Goal: Register for event/course

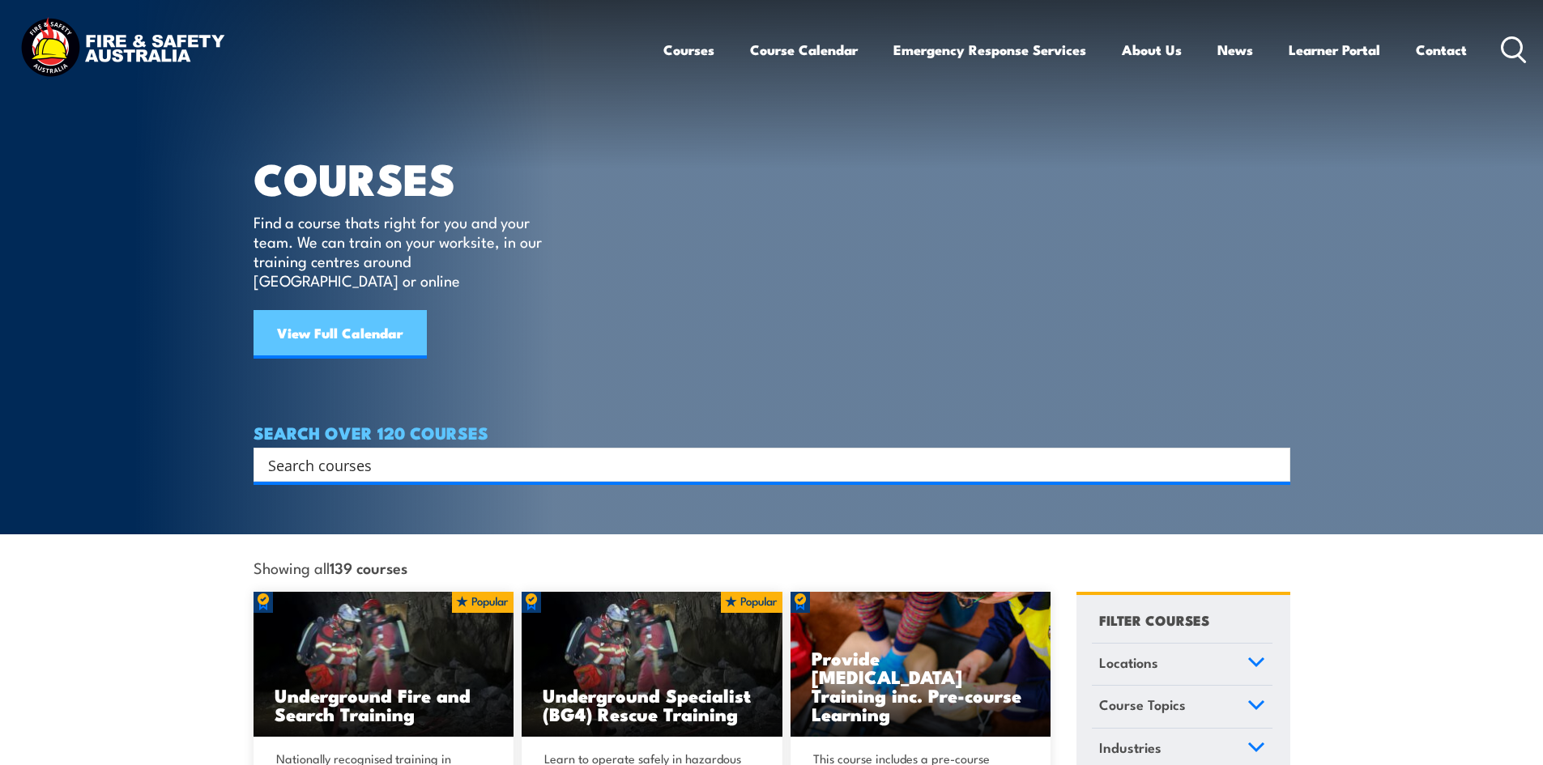
click at [375, 319] on link "View Full Calendar" at bounding box center [340, 334] width 173 height 49
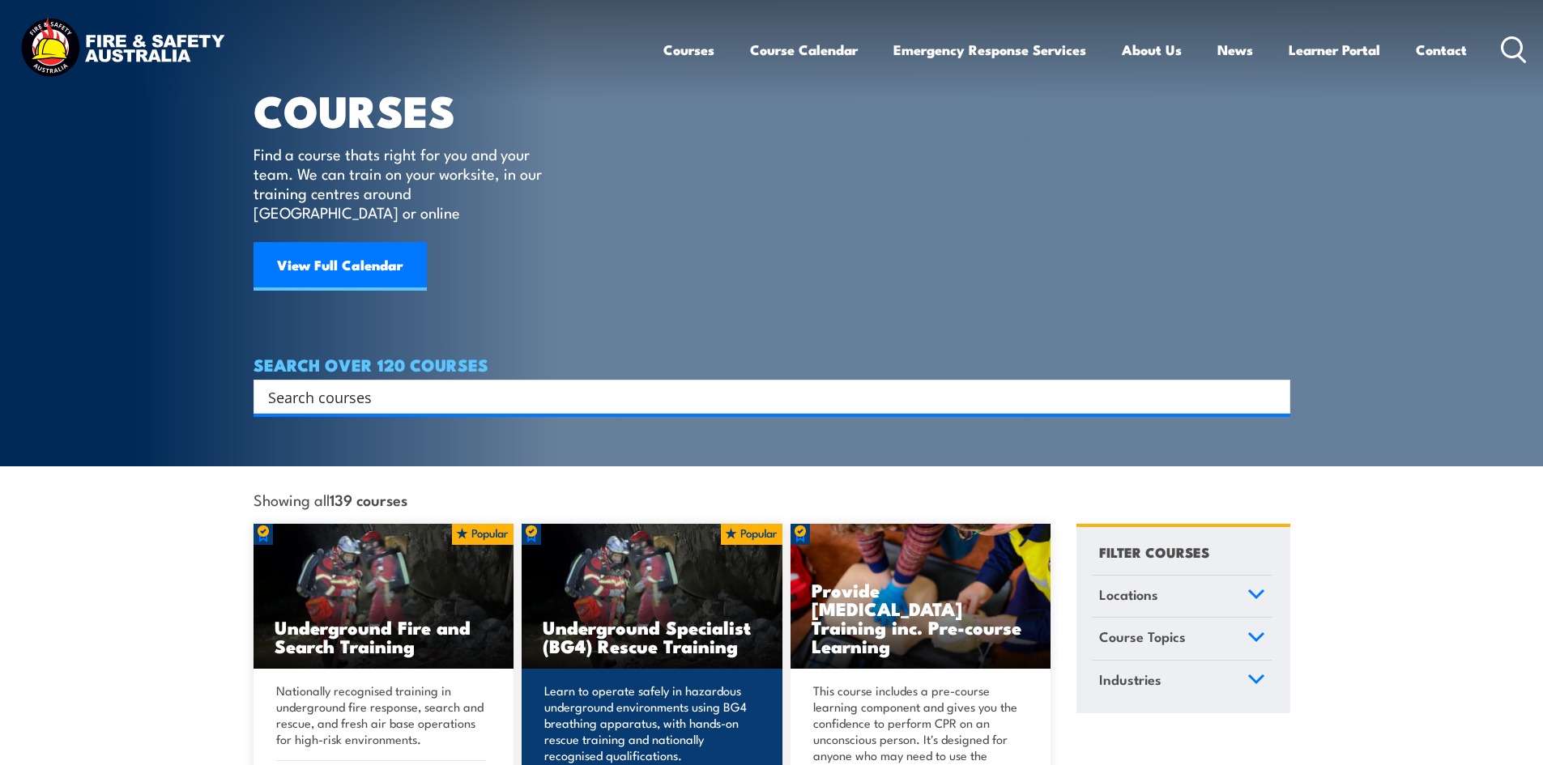
scroll to position [162, 0]
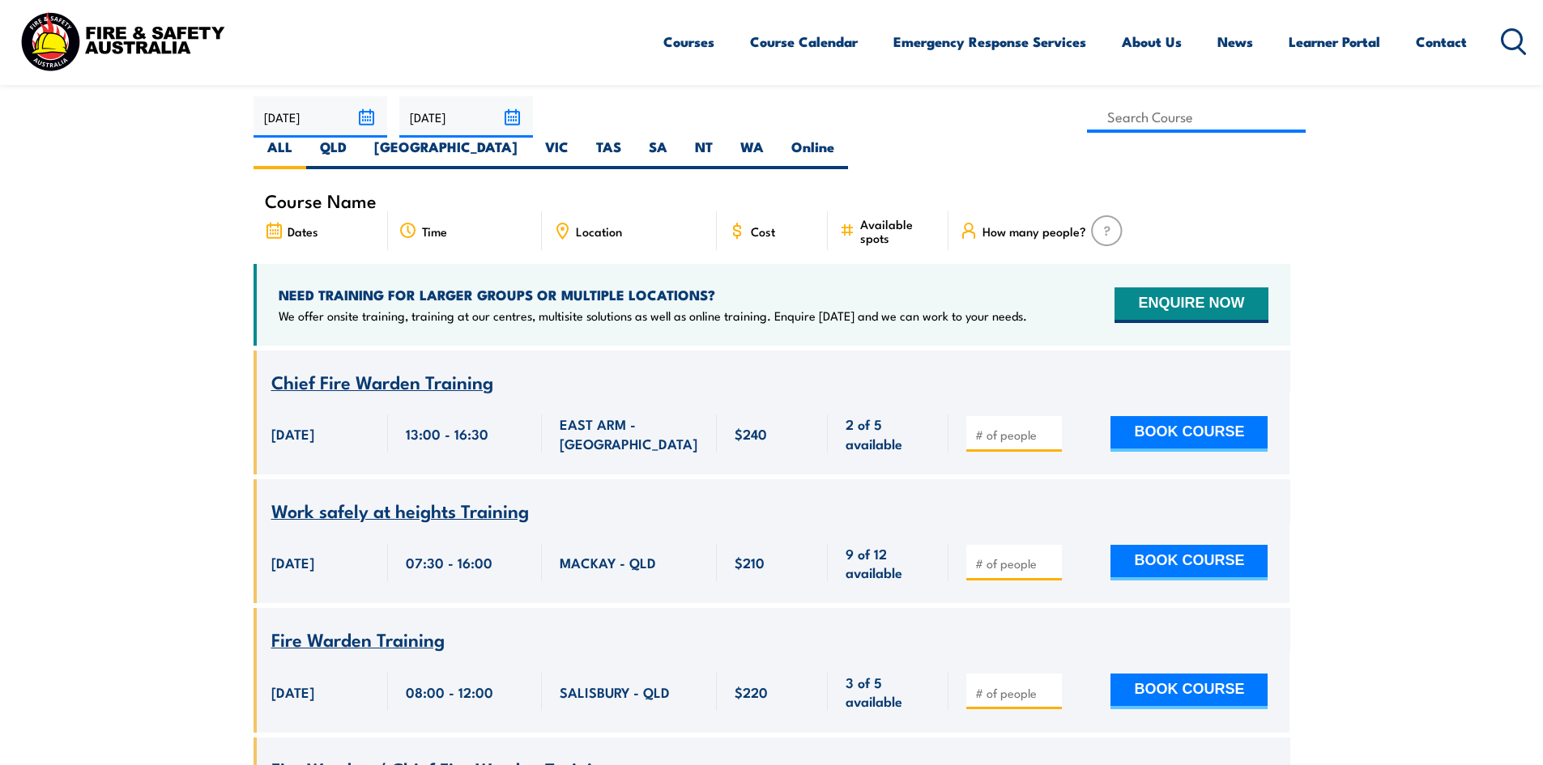
scroll to position [486, 0]
click at [394, 369] on span "Chief Fire Warden Training" at bounding box center [382, 383] width 222 height 28
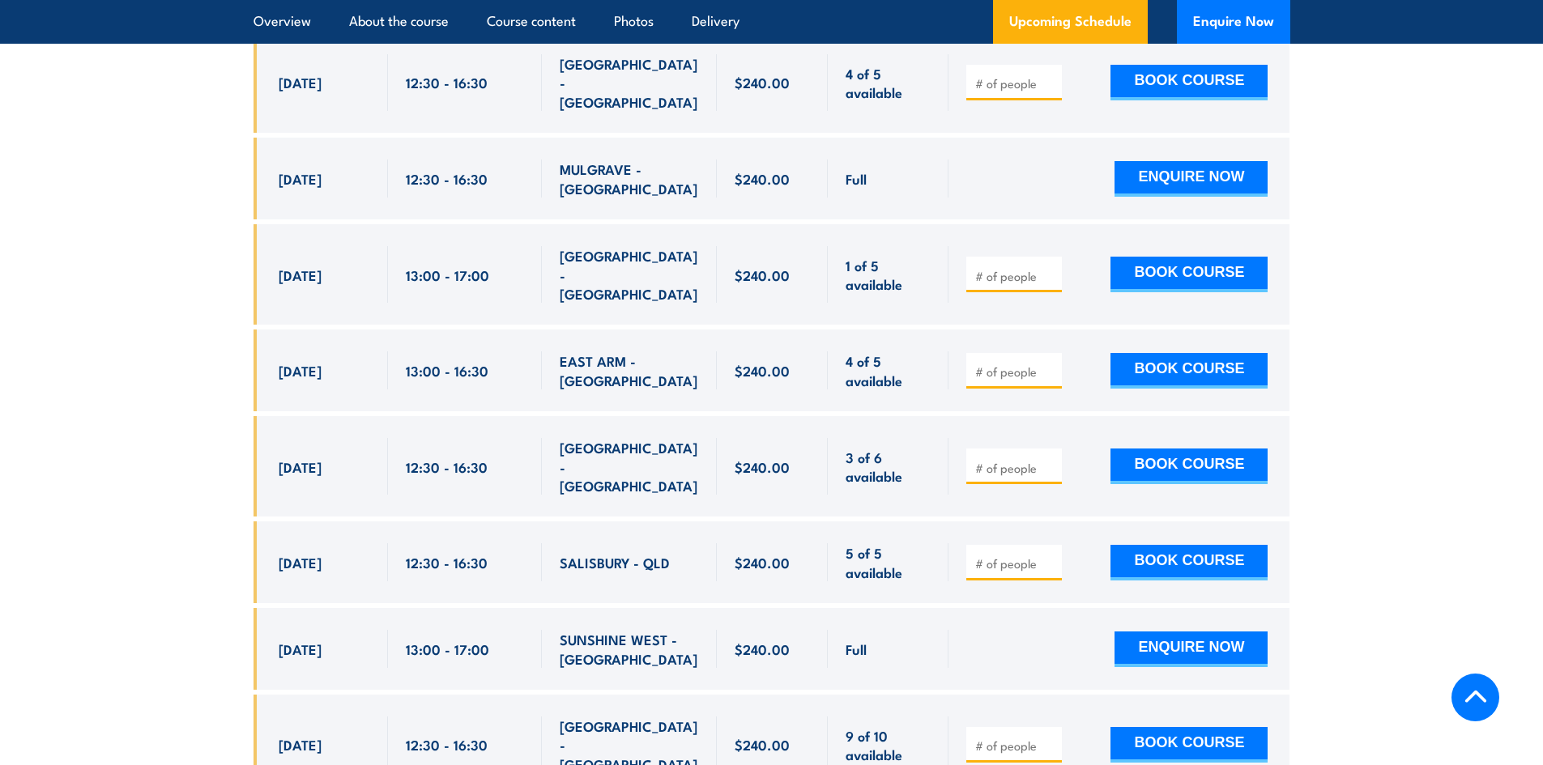
scroll to position [3483, 0]
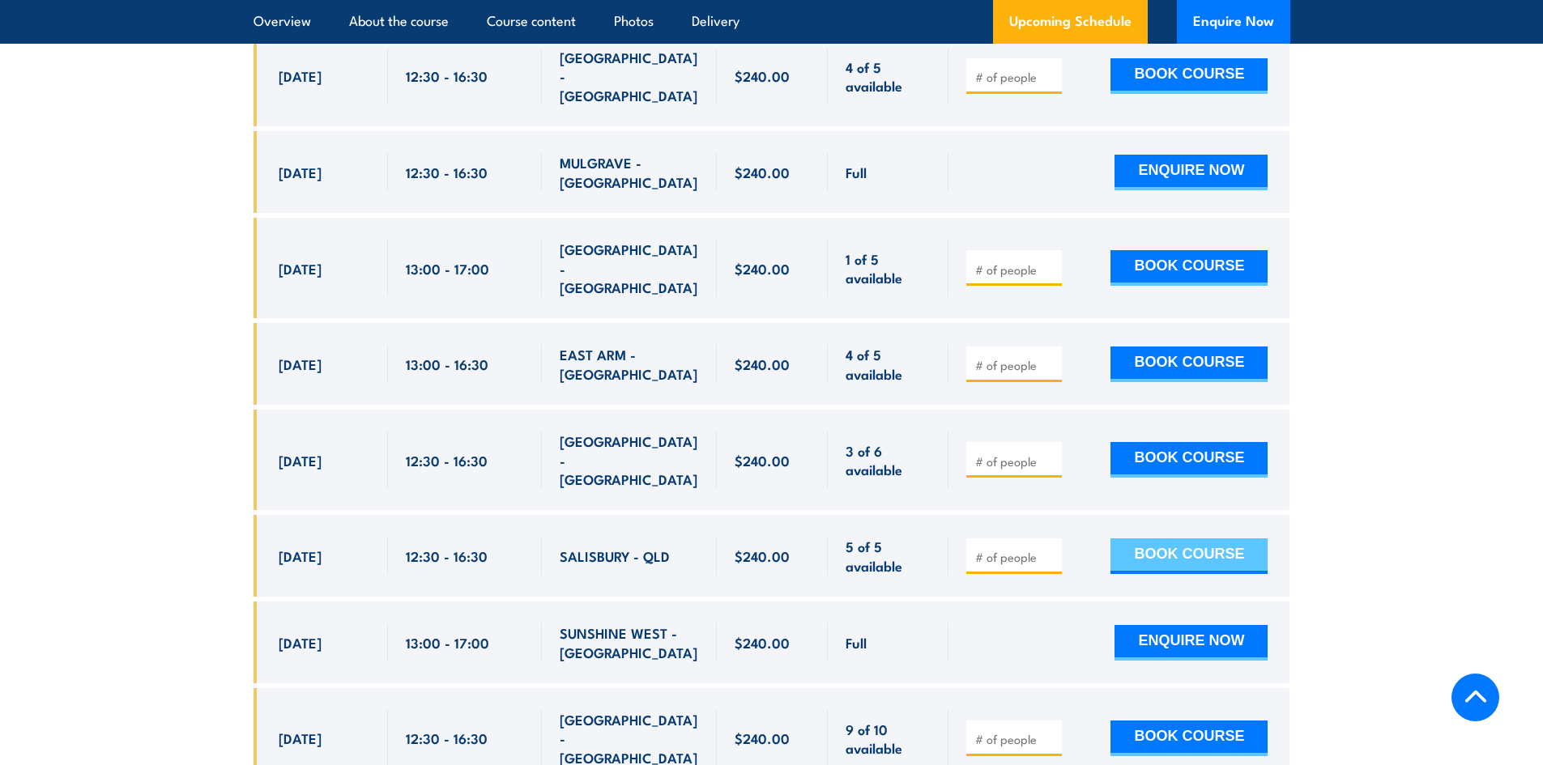
click at [1226, 539] on button "BOOK COURSE" at bounding box center [1189, 557] width 157 height 36
click at [998, 549] on input "number" at bounding box center [1015, 557] width 81 height 16
type input "2"
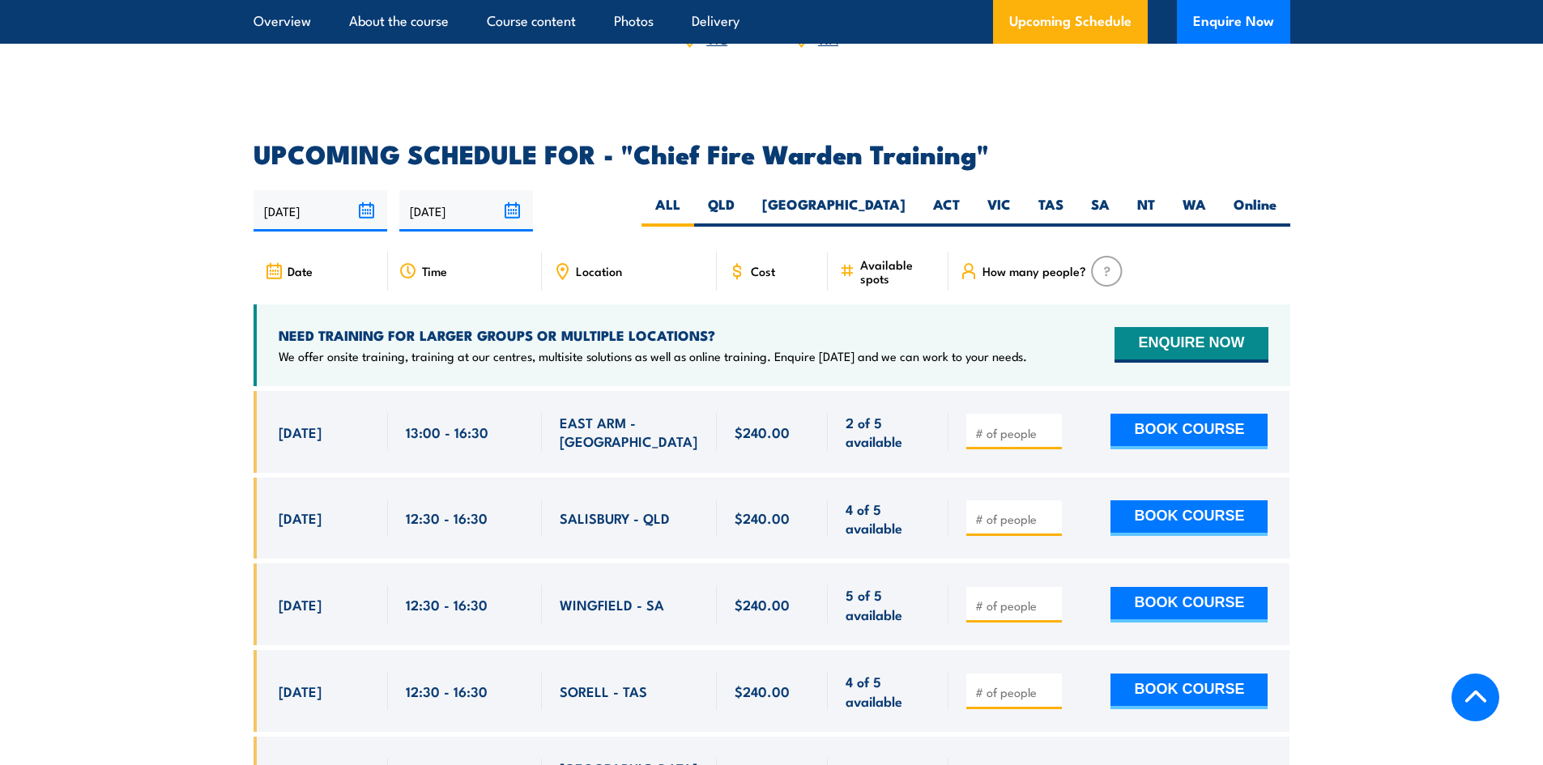
scroll to position [2673, 0]
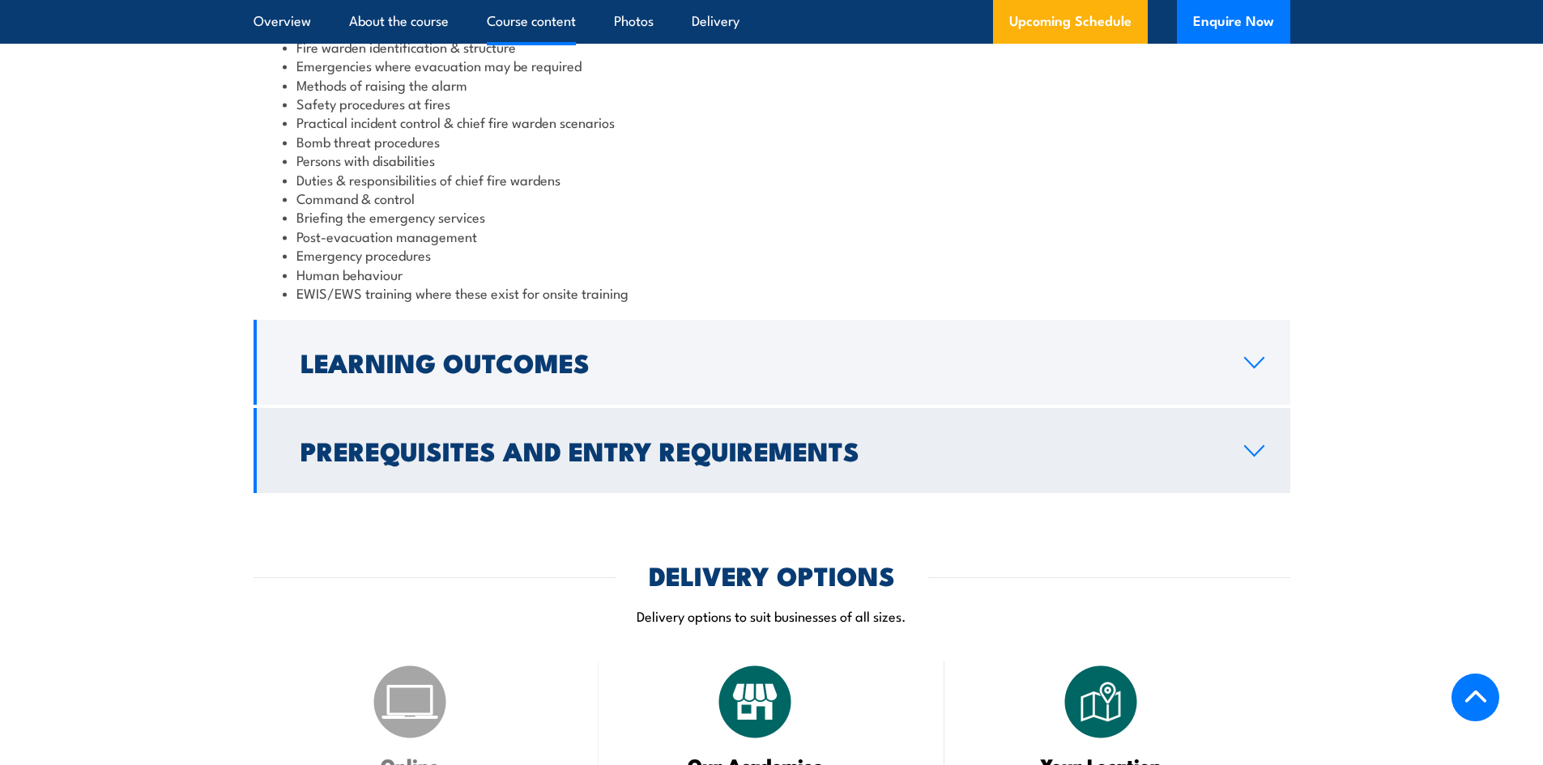
click at [679, 427] on link "Prerequisites and Entry Requirements" at bounding box center [772, 450] width 1037 height 85
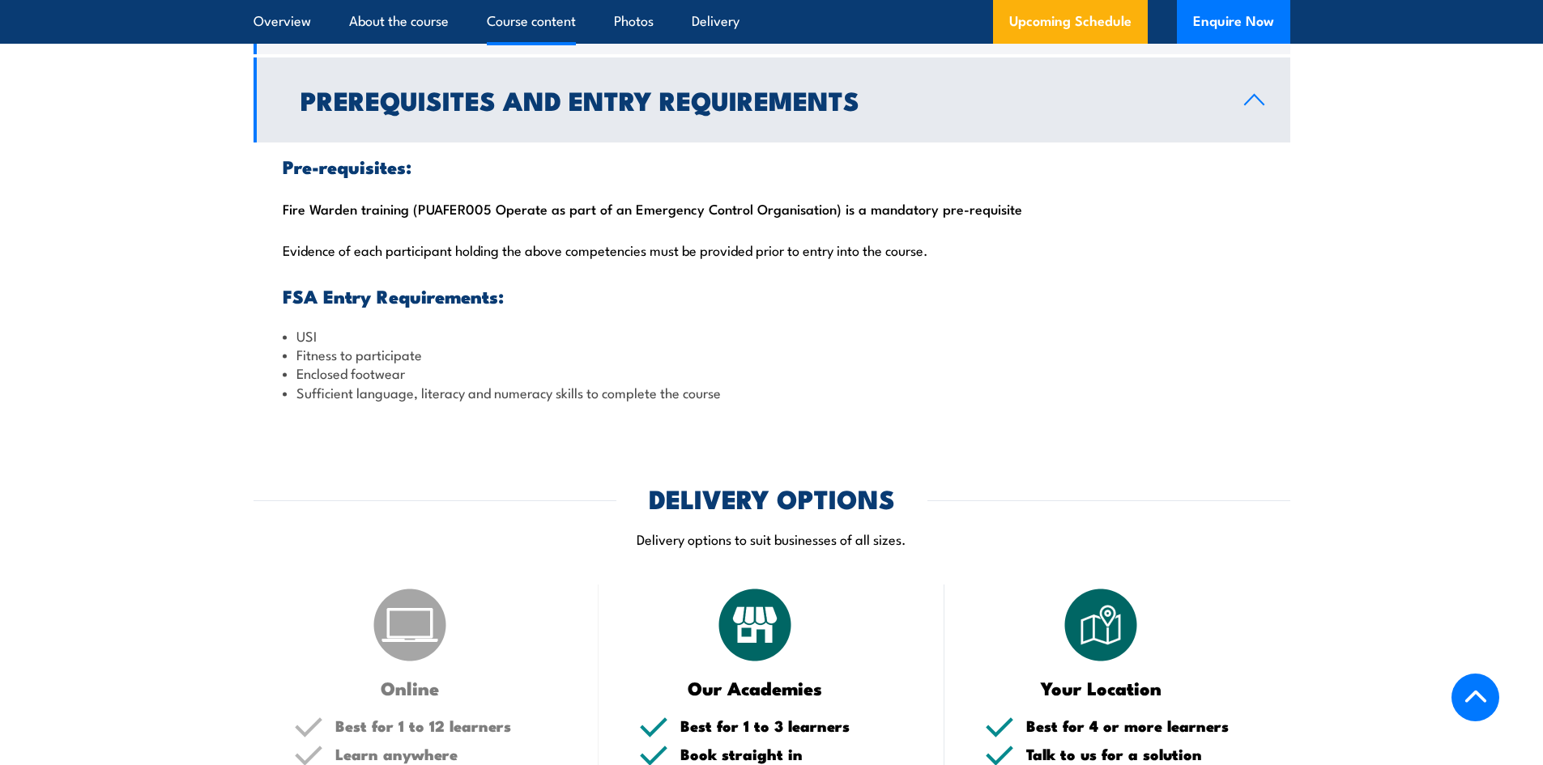
scroll to position [1670, 0]
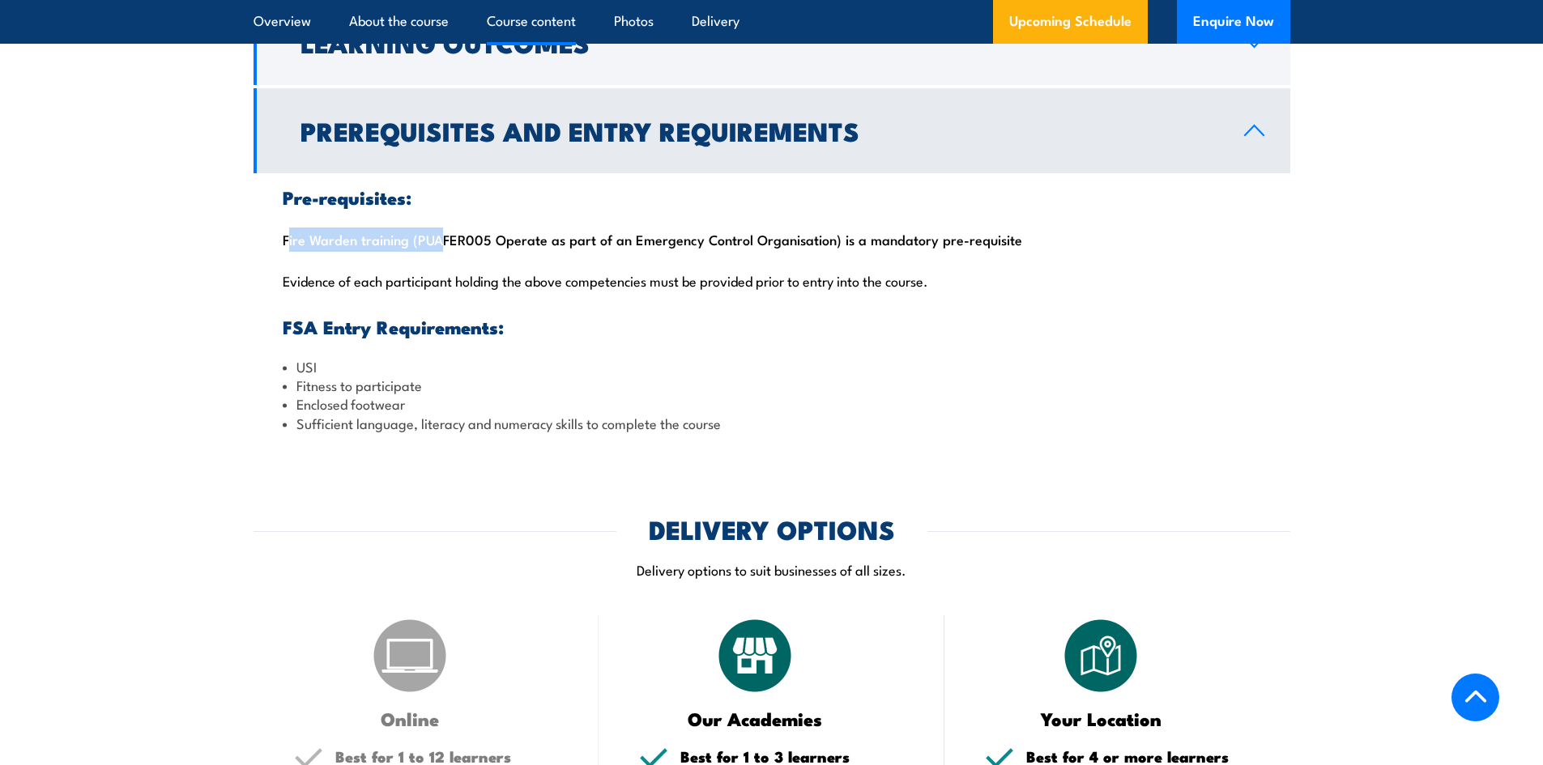
drag, startPoint x: 284, startPoint y: 240, endPoint x: 559, endPoint y: 296, distance: 281.0
click at [437, 244] on div "Pre-requisites: Fire Warden training (PUAFER005 Operate as part of an Emergency…" at bounding box center [772, 310] width 1037 height 275
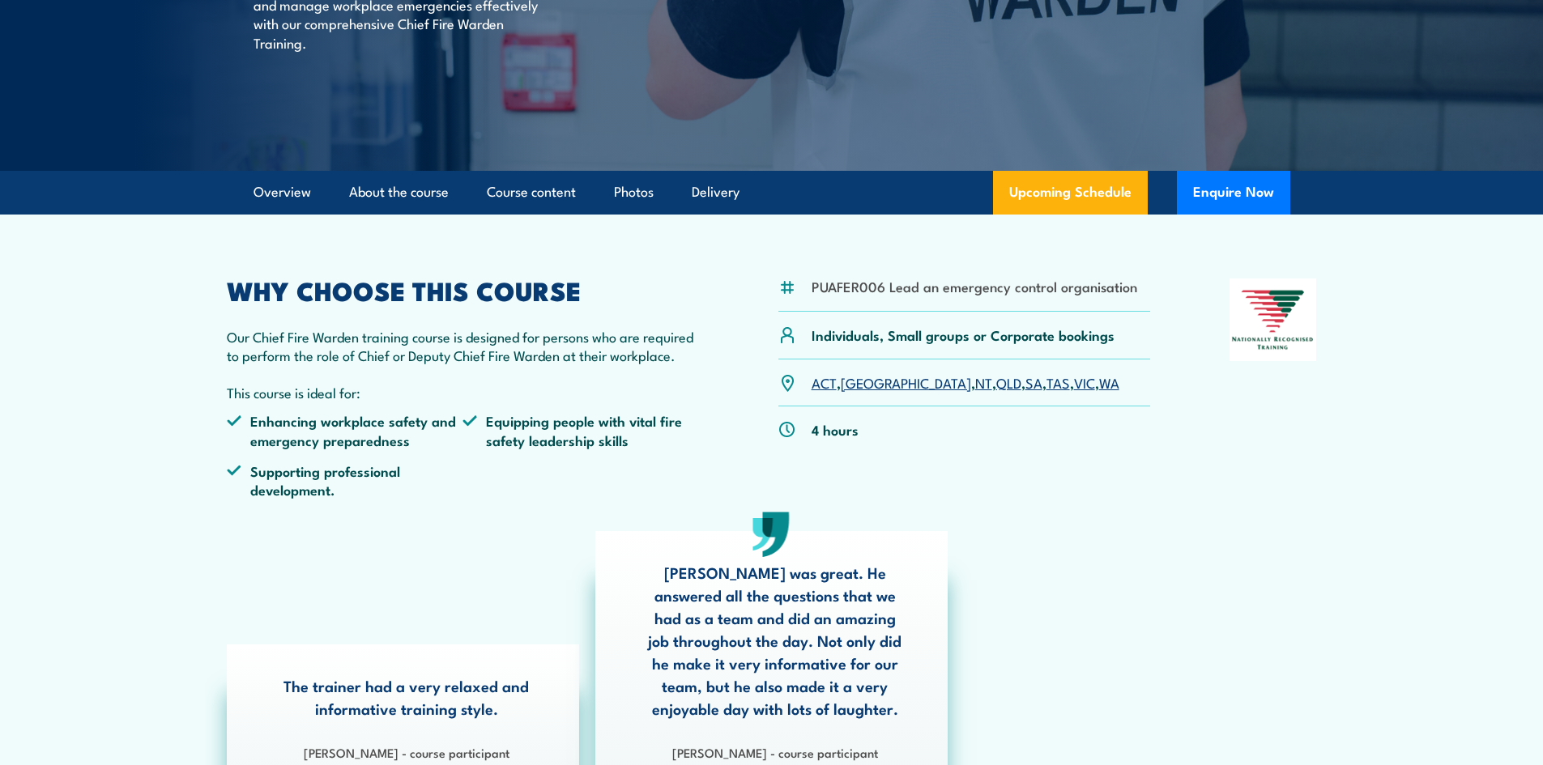
scroll to position [324, 0]
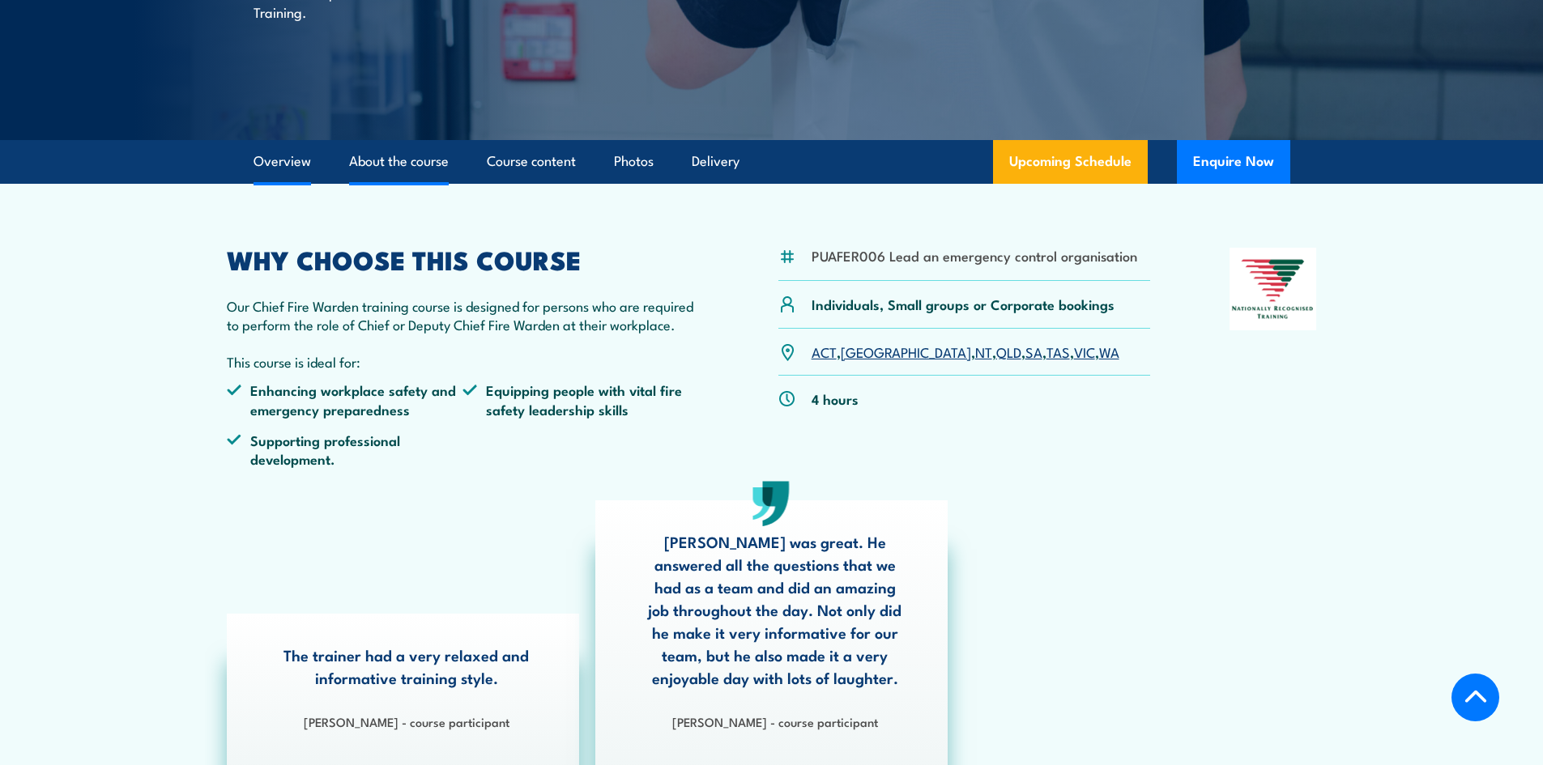
click at [389, 164] on link "About the course" at bounding box center [399, 161] width 100 height 43
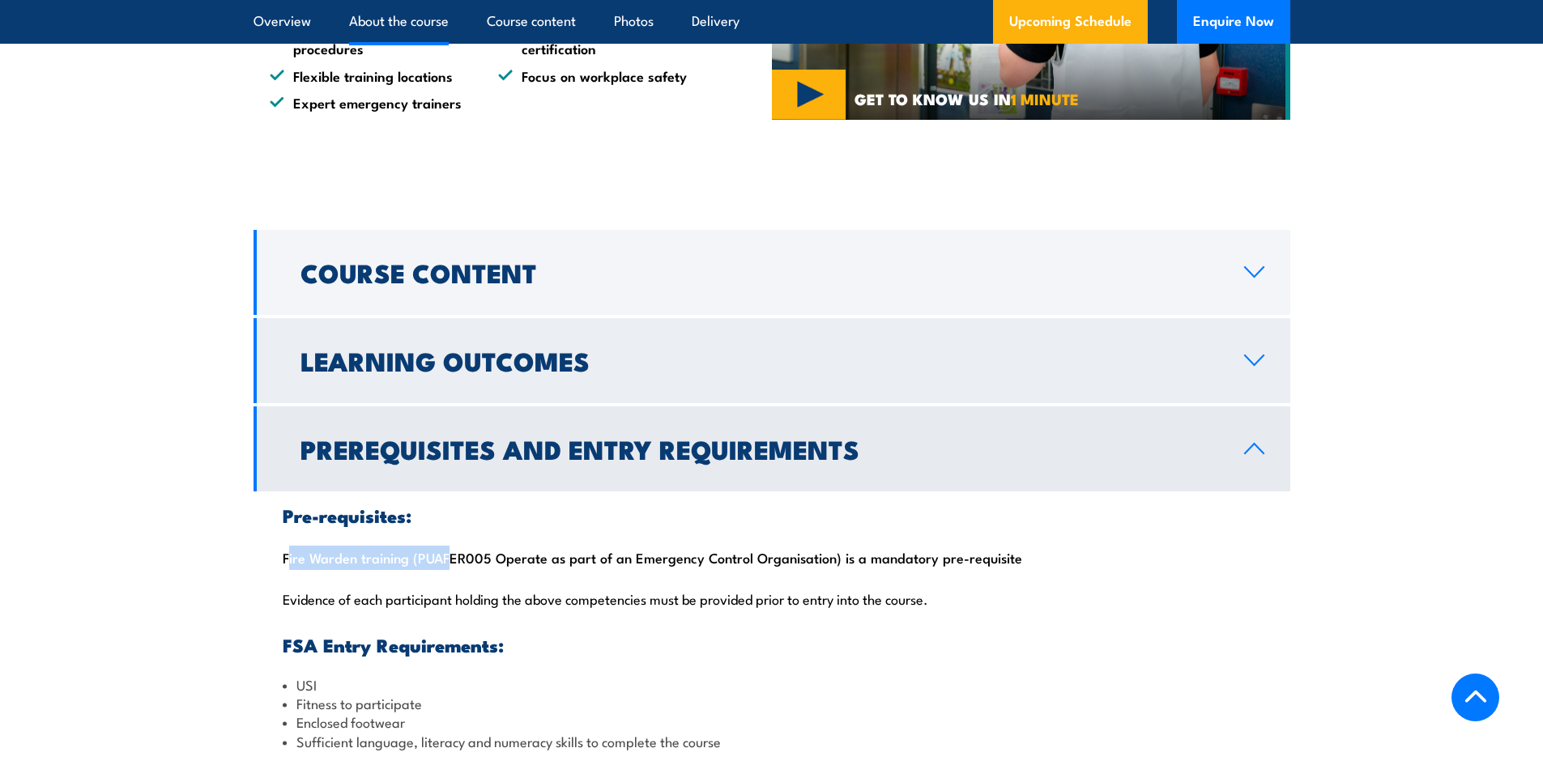
scroll to position [1384, 0]
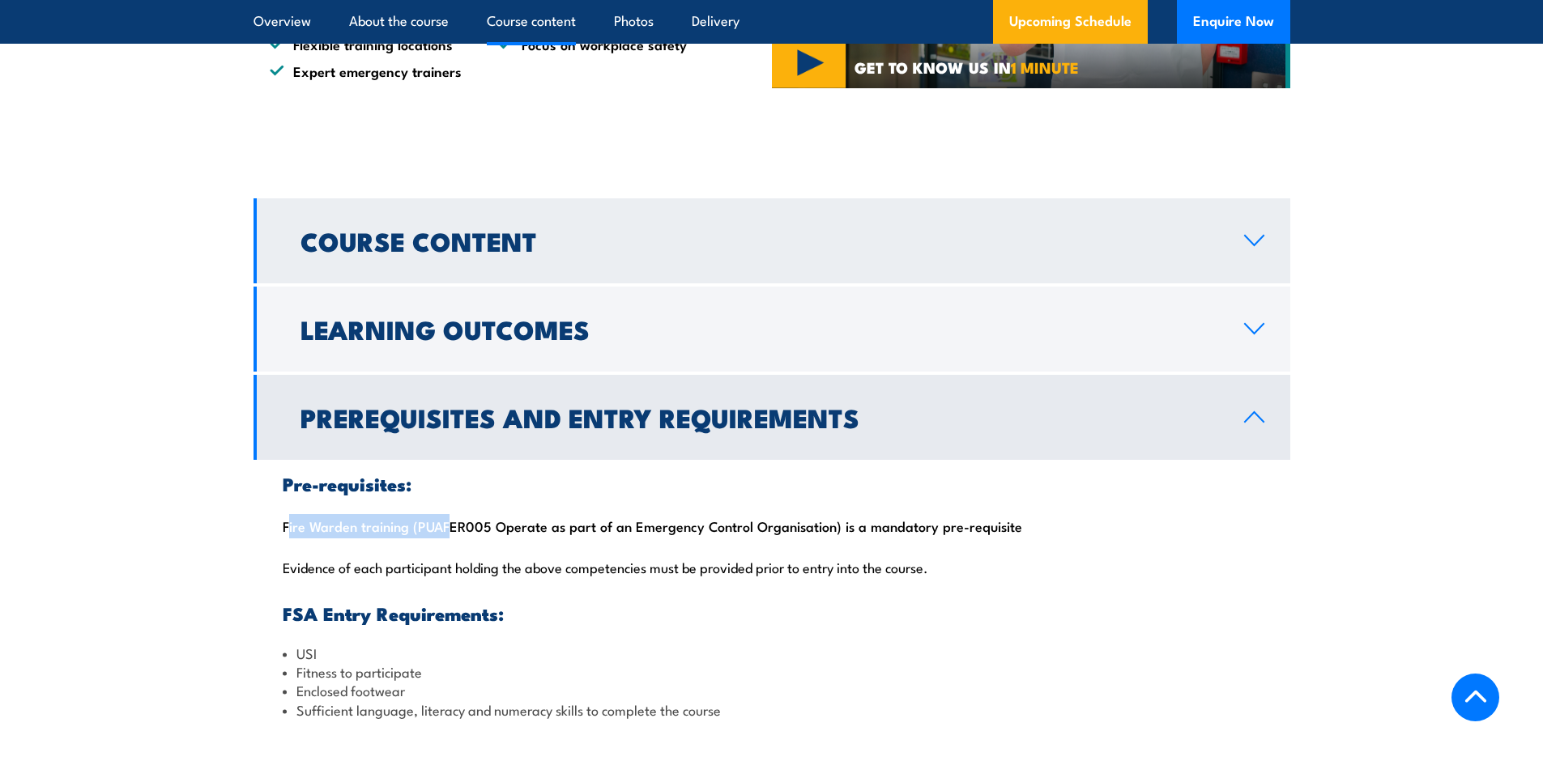
click at [527, 229] on h2 "Course Content" at bounding box center [760, 240] width 918 height 23
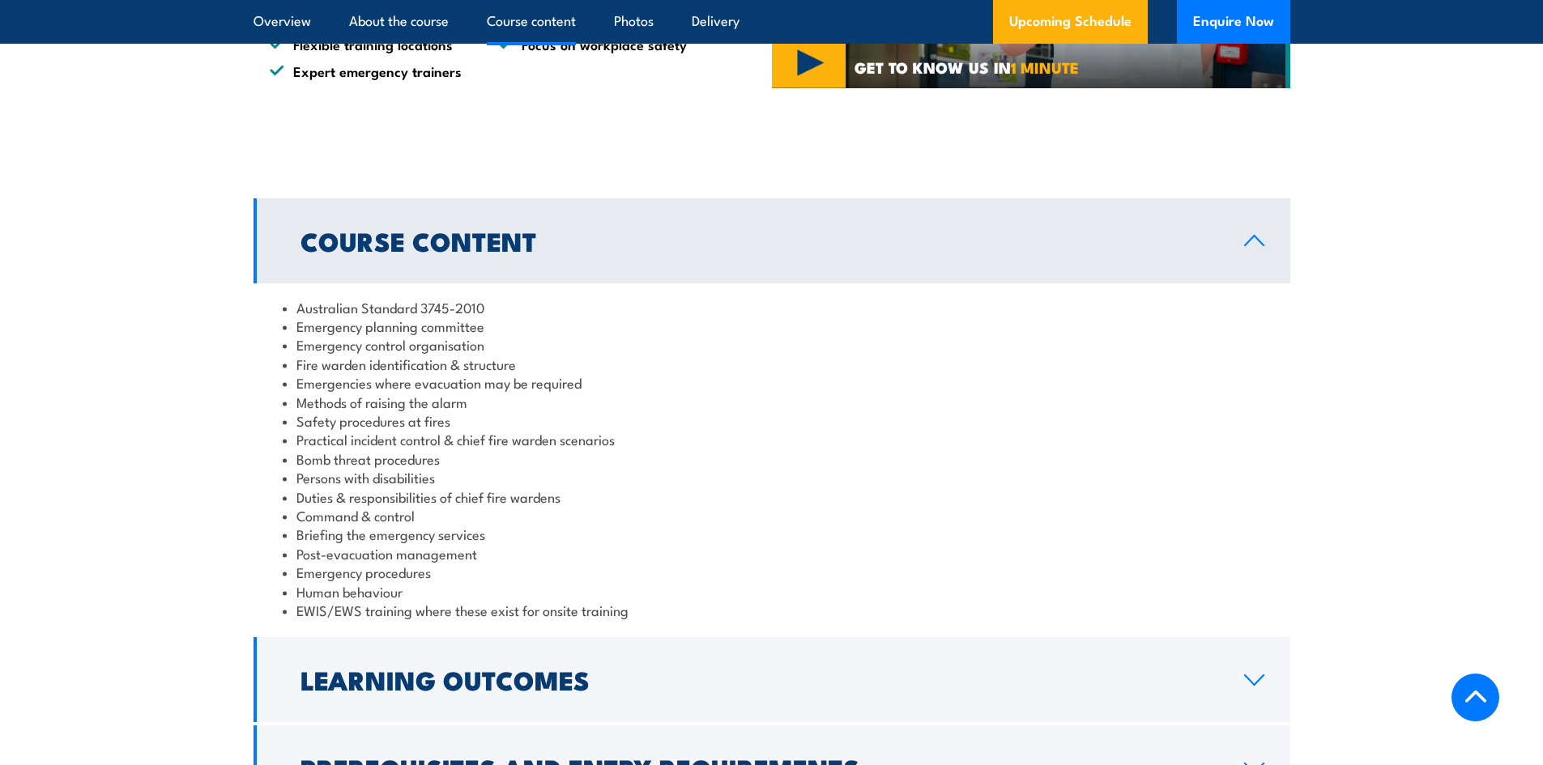
click at [527, 229] on h2 "Course Content" at bounding box center [760, 240] width 918 height 23
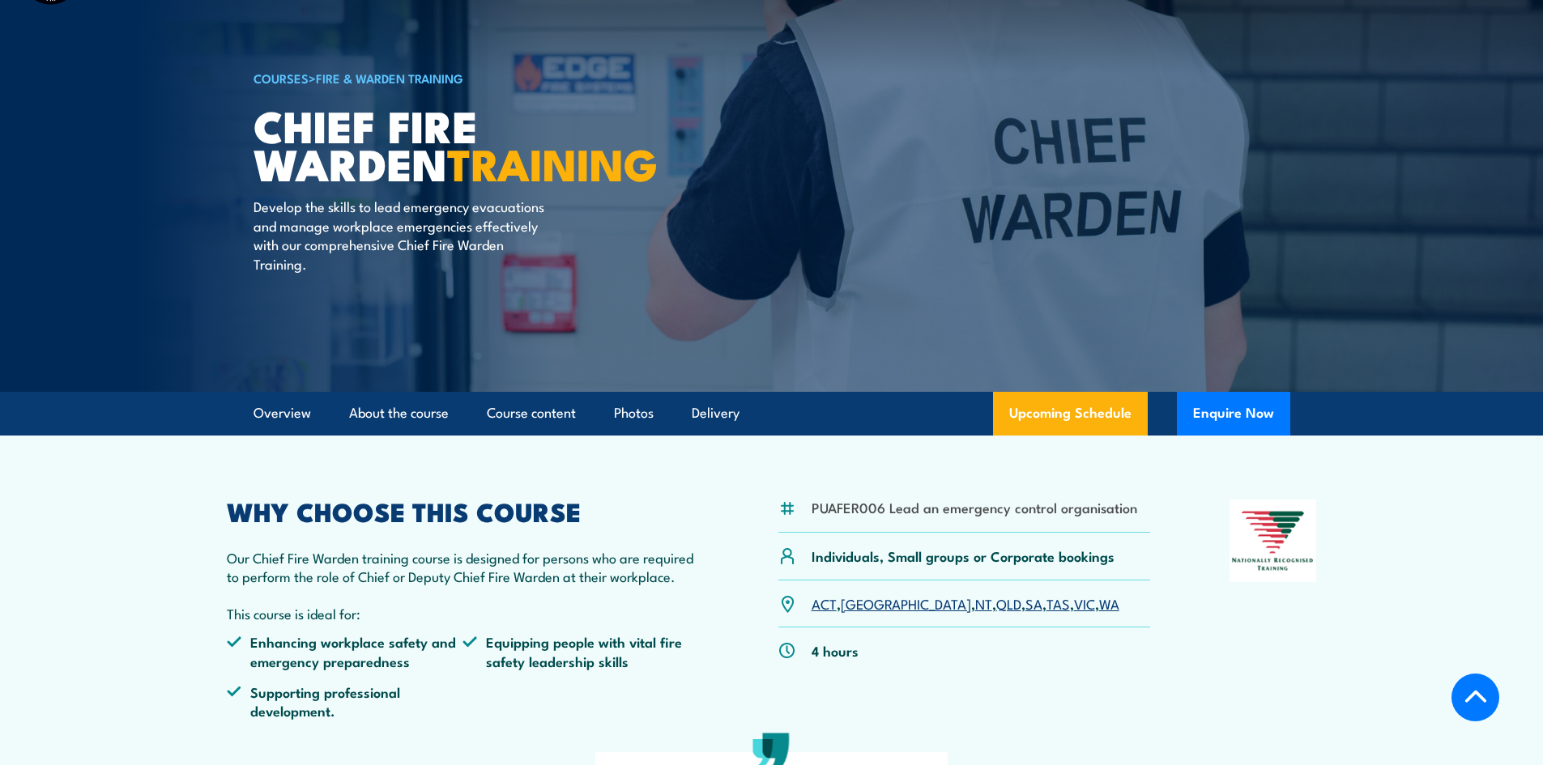
scroll to position [0, 0]
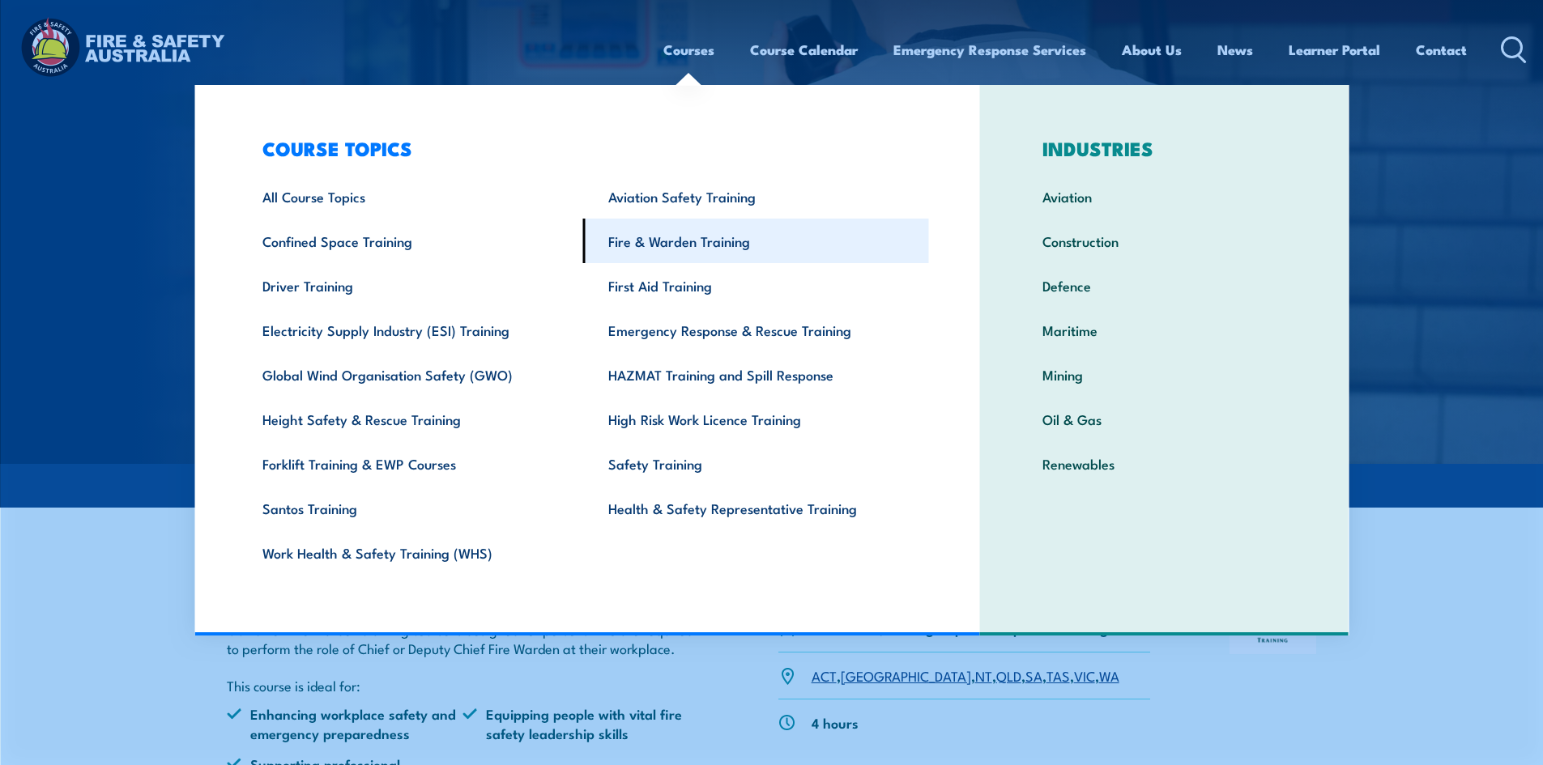
click at [684, 245] on link "Fire & Warden Training" at bounding box center [756, 241] width 346 height 45
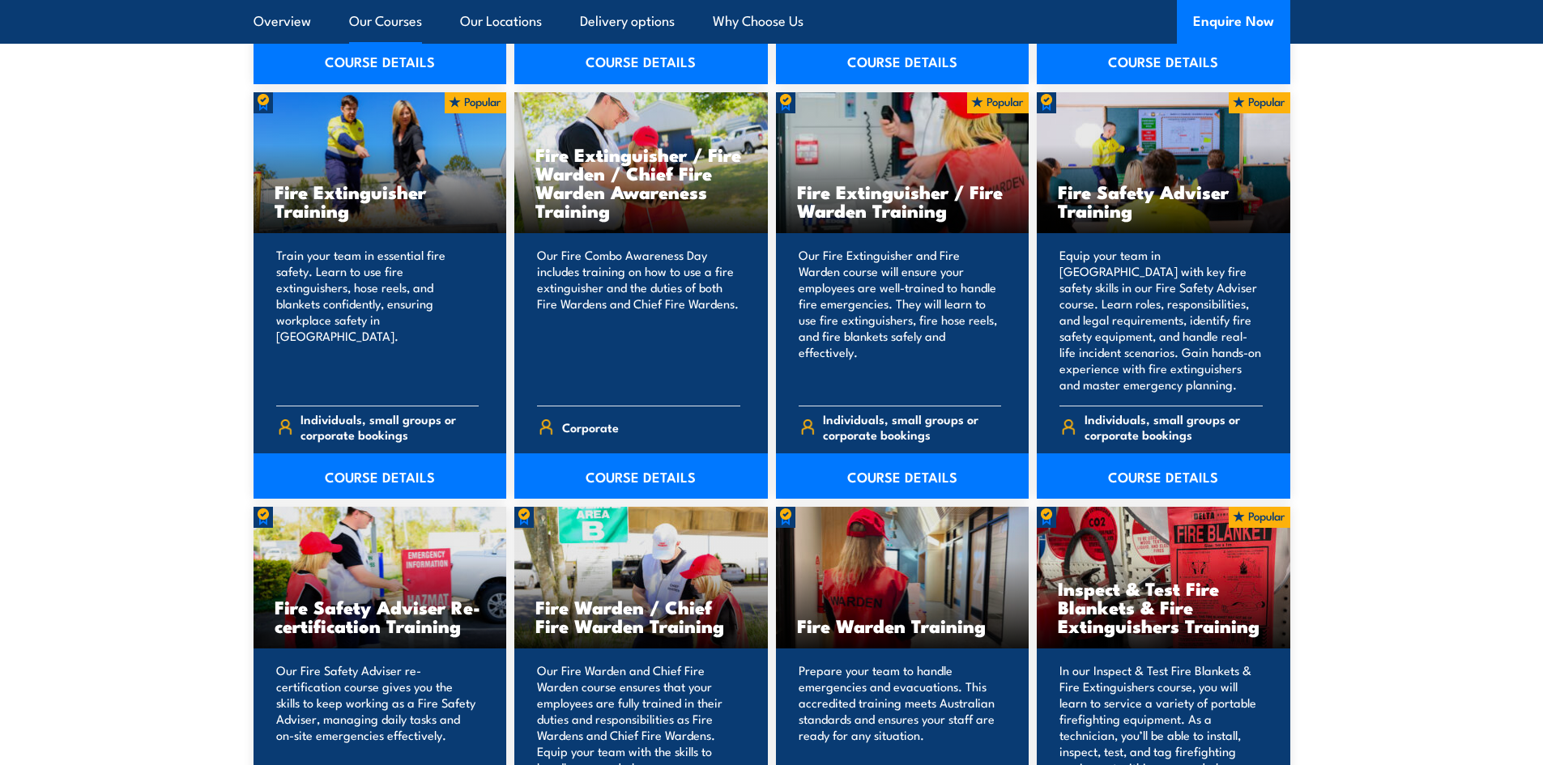
scroll to position [1944, 0]
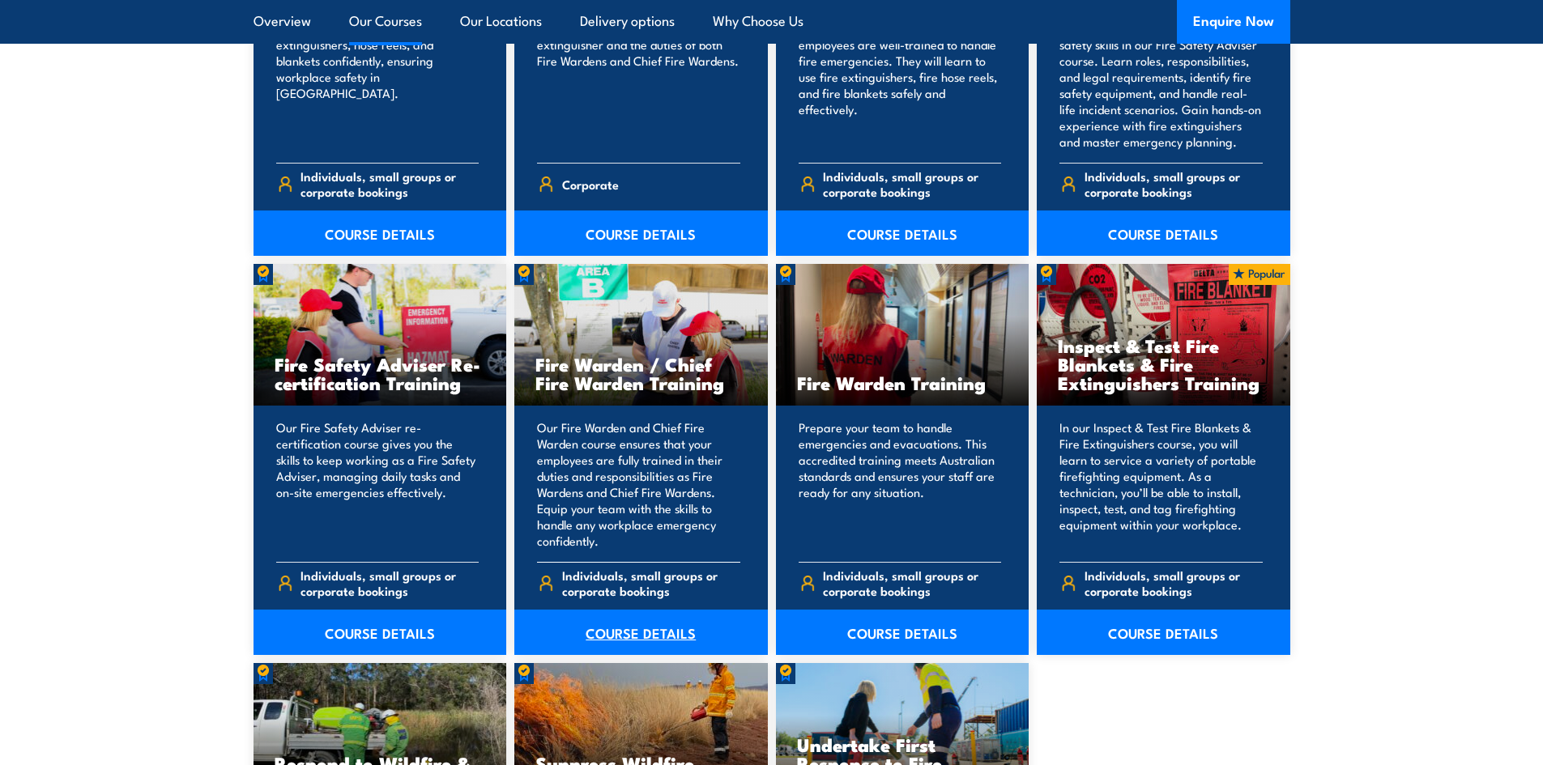
click at [652, 633] on link "COURSE DETAILS" at bounding box center [641, 632] width 254 height 45
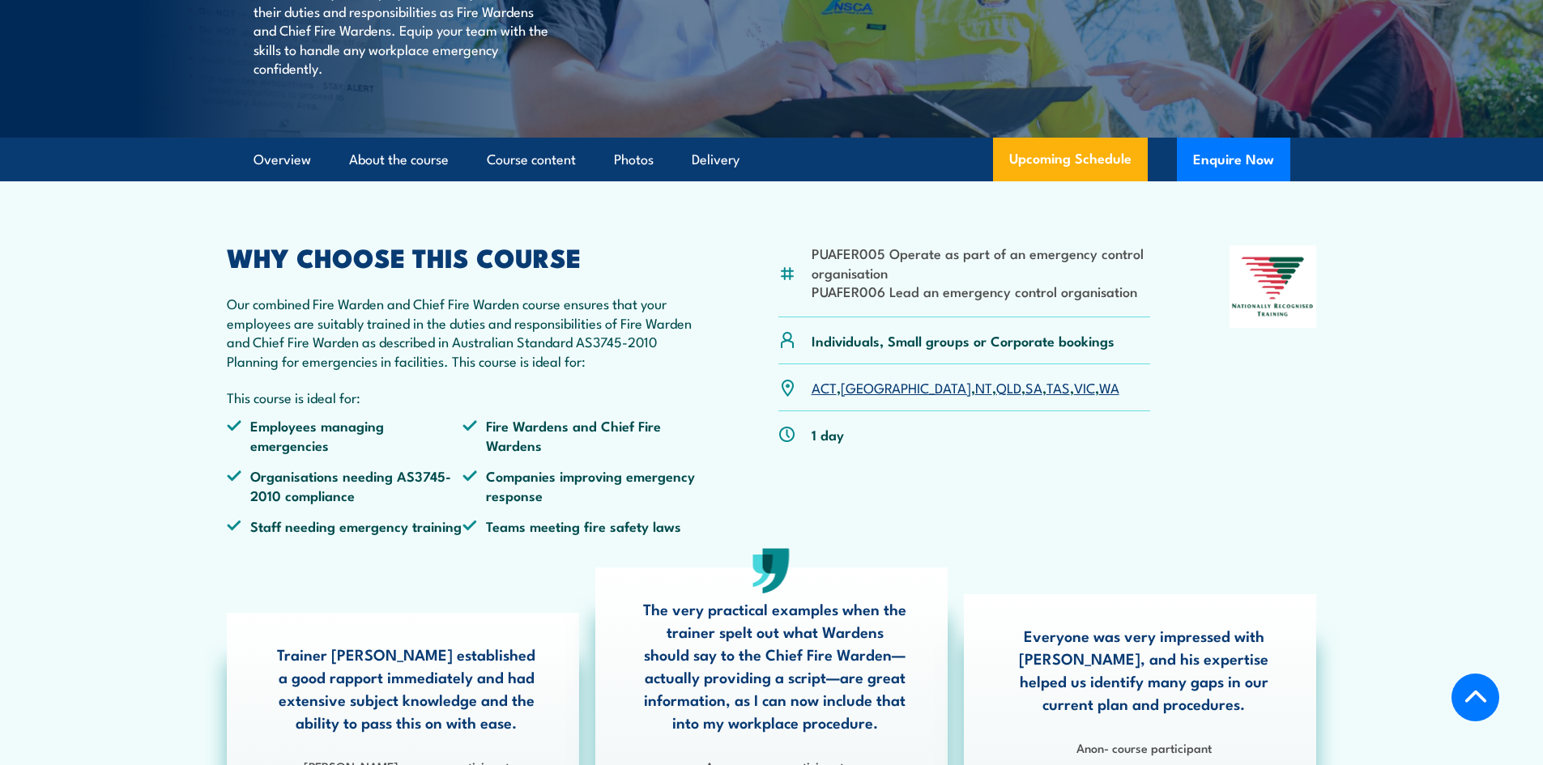
scroll to position [405, 0]
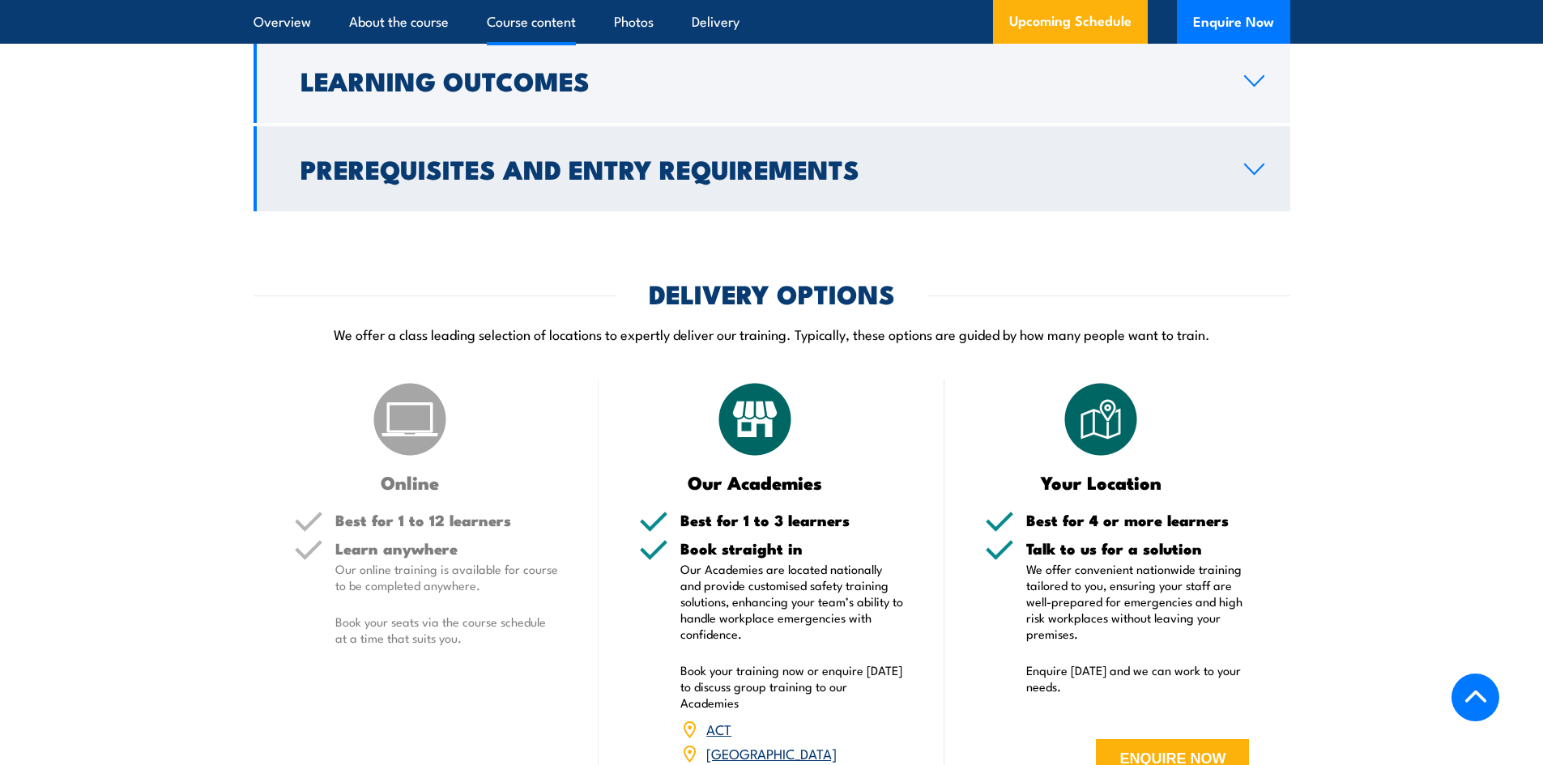
click at [831, 180] on h2 "Prerequisites and Entry Requirements" at bounding box center [760, 168] width 918 height 23
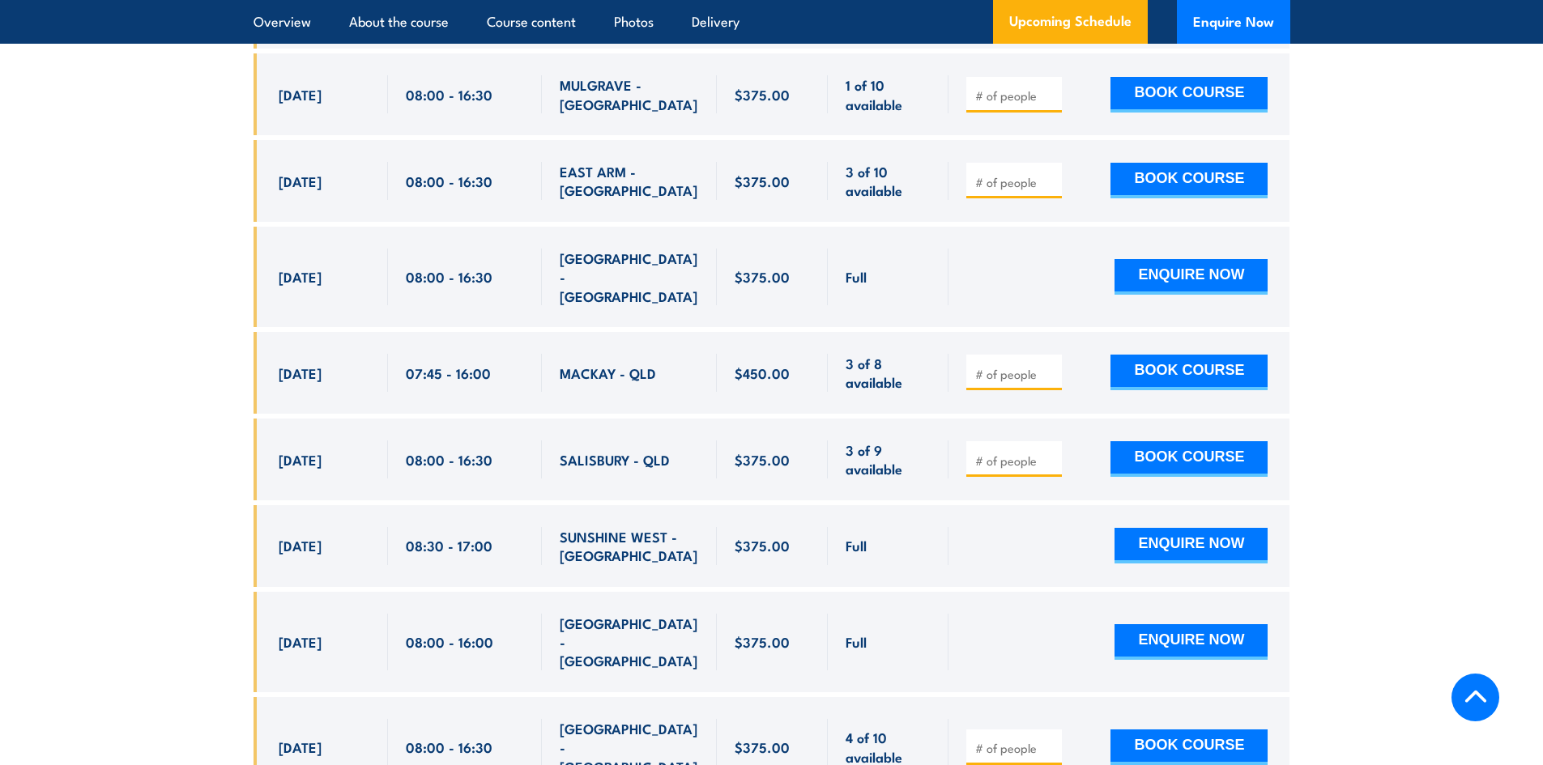
scroll to position [3487, 0]
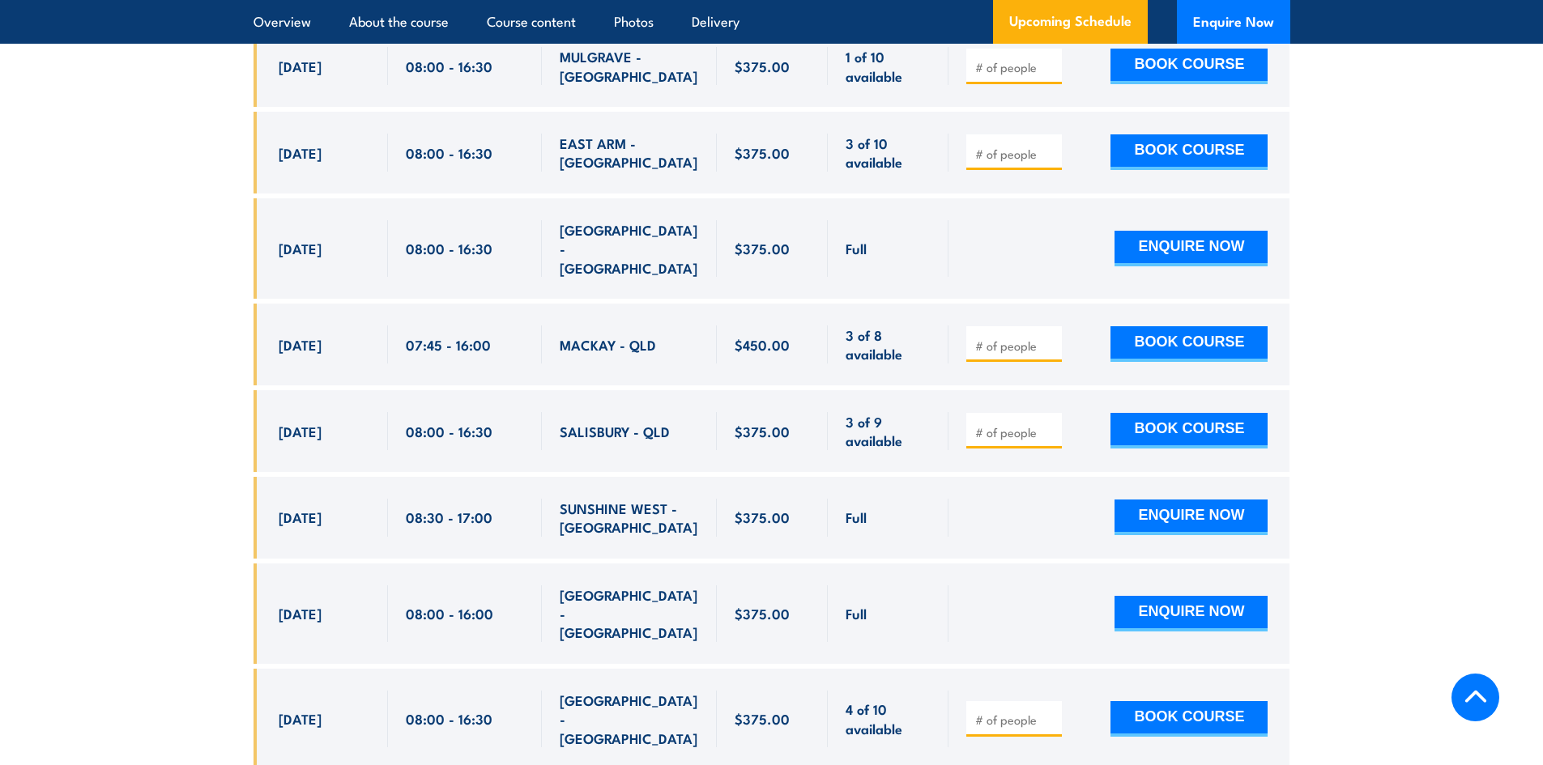
click at [999, 424] on input "number" at bounding box center [1015, 432] width 81 height 16
type input "2"
click at [1180, 413] on button "BOOK COURSE" at bounding box center [1189, 431] width 157 height 36
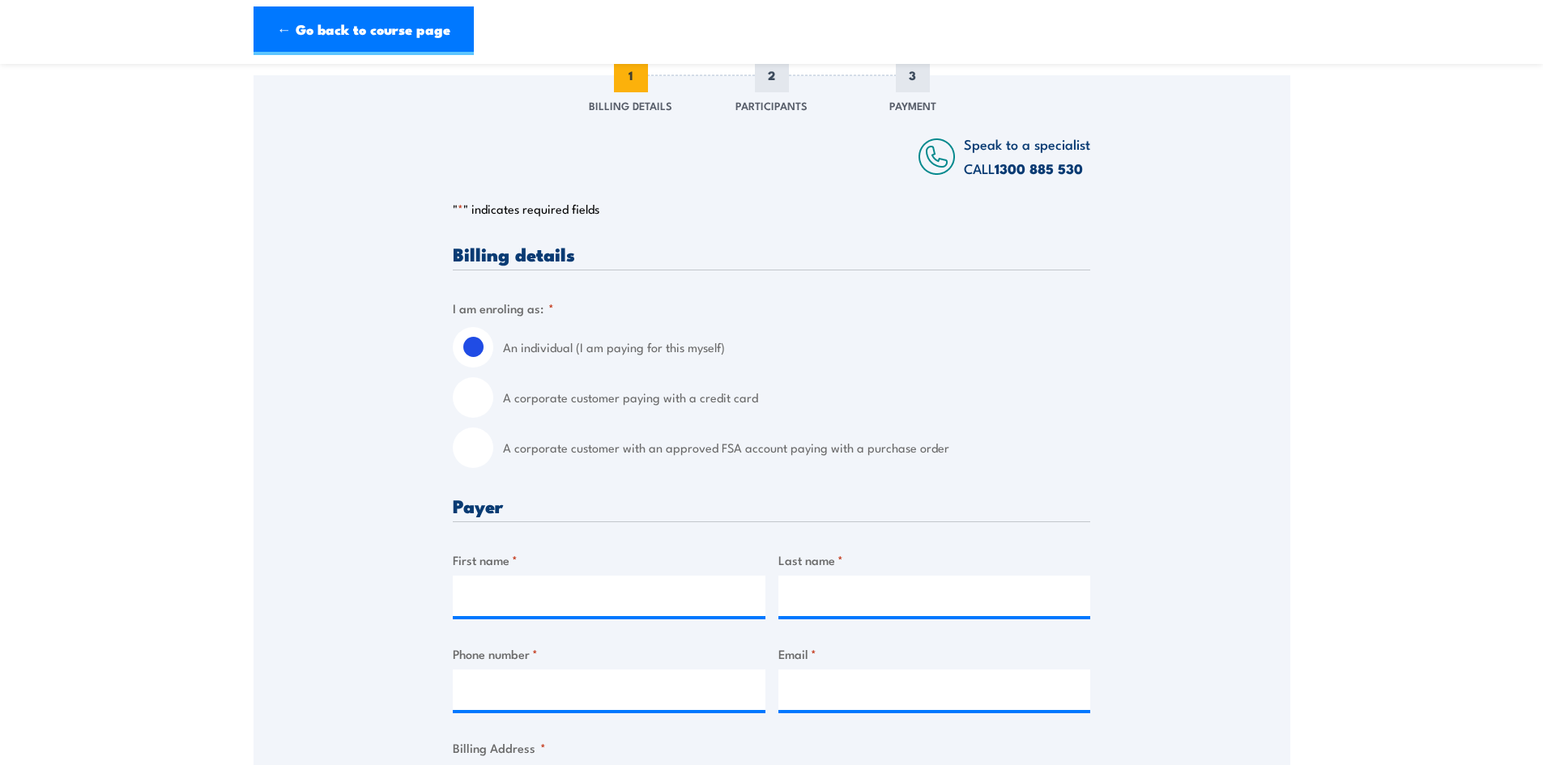
scroll to position [243, 0]
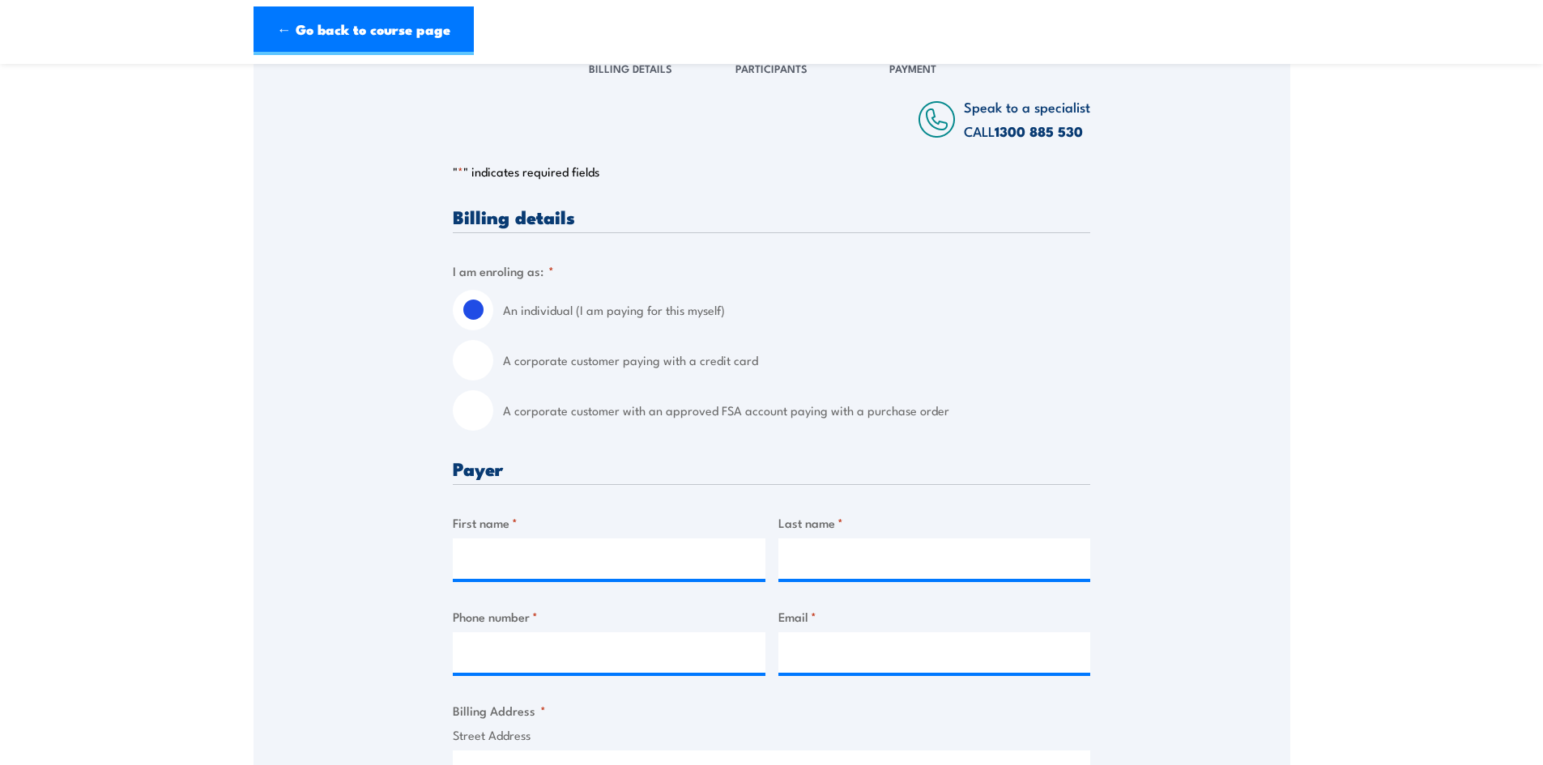
click at [479, 358] on input "A corporate customer paying with a credit card" at bounding box center [473, 360] width 41 height 41
radio input "true"
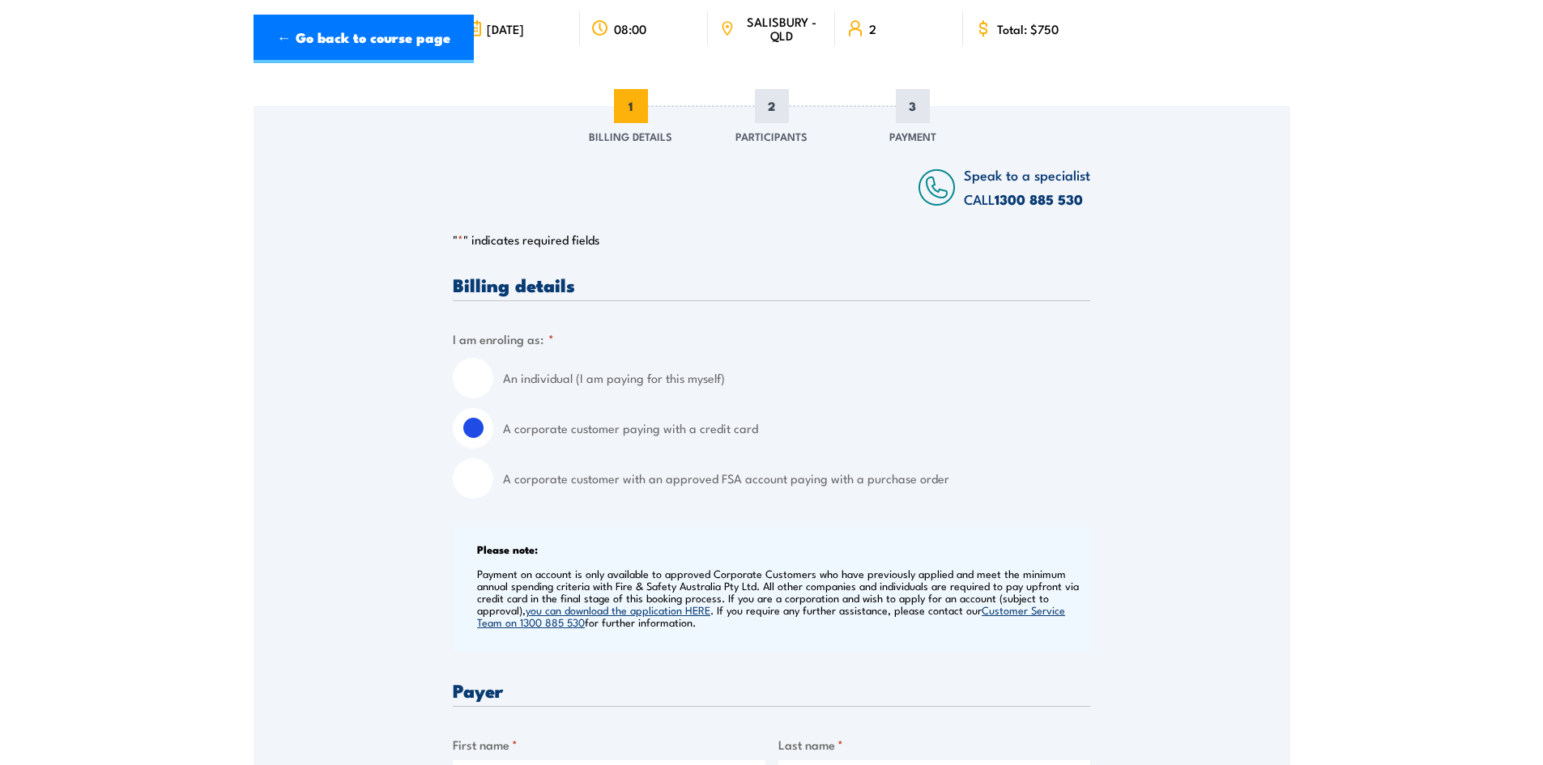
scroll to position [0, 0]
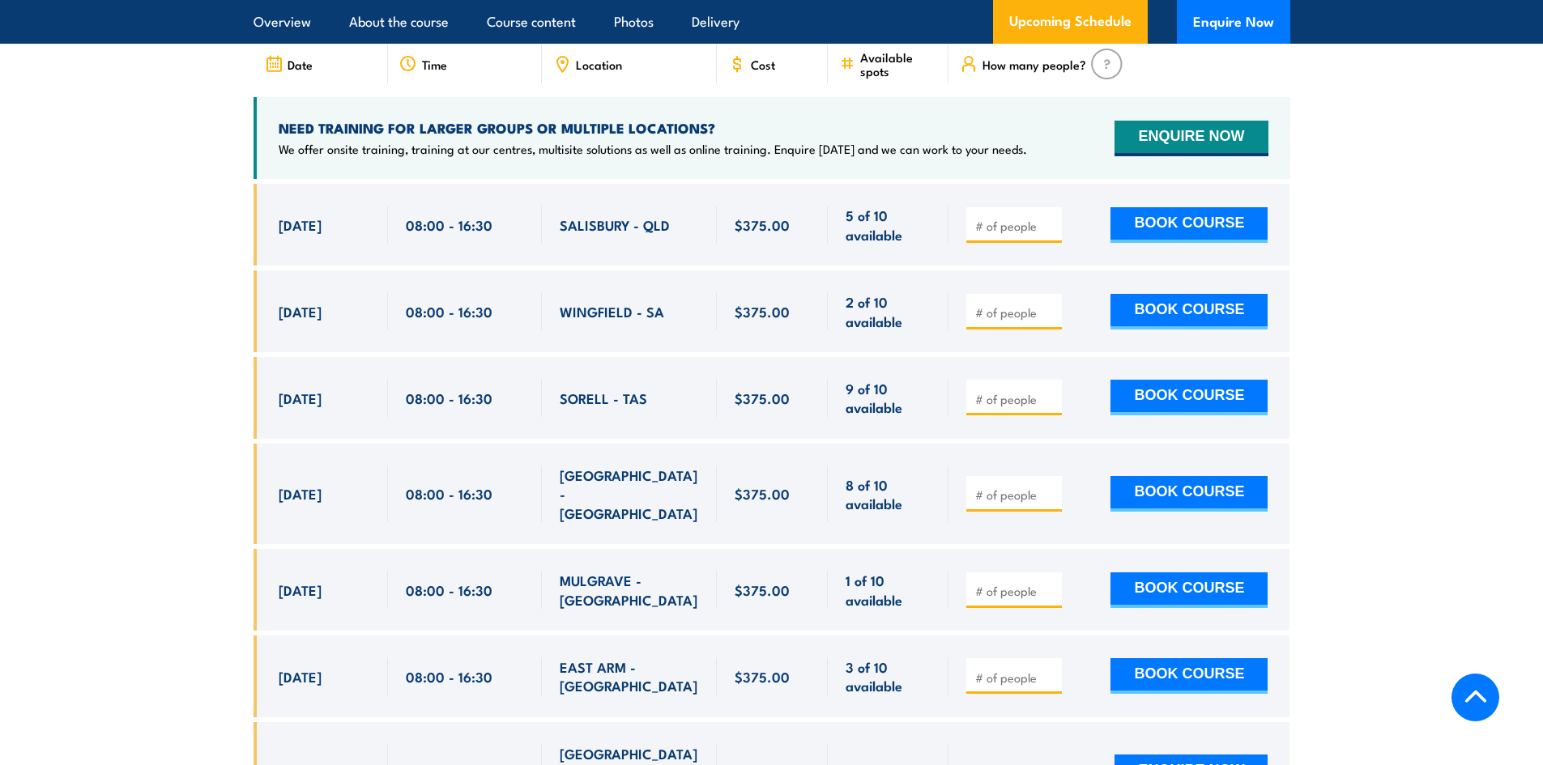
scroll to position [2330, 0]
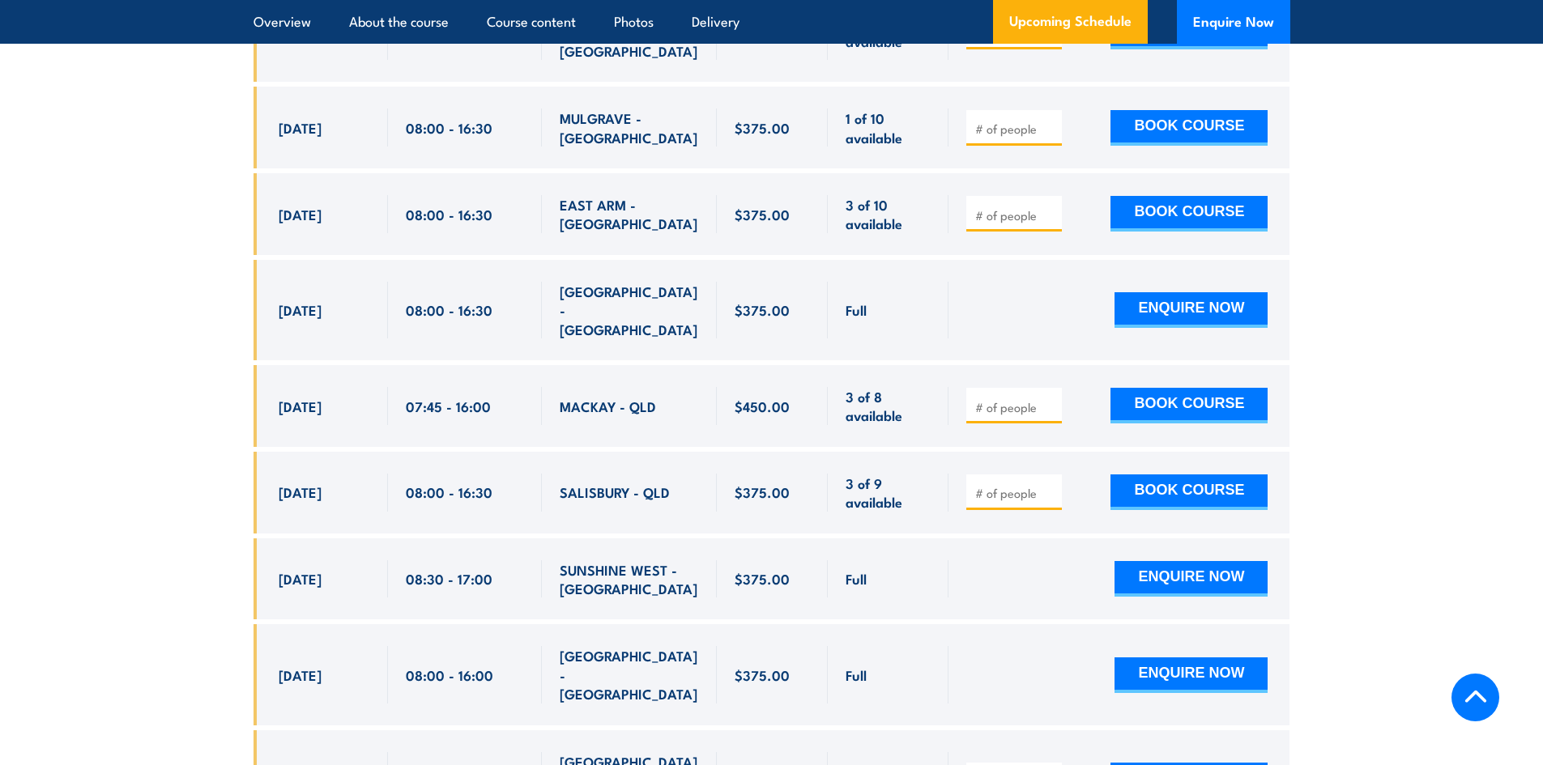
scroll to position [3483, 0]
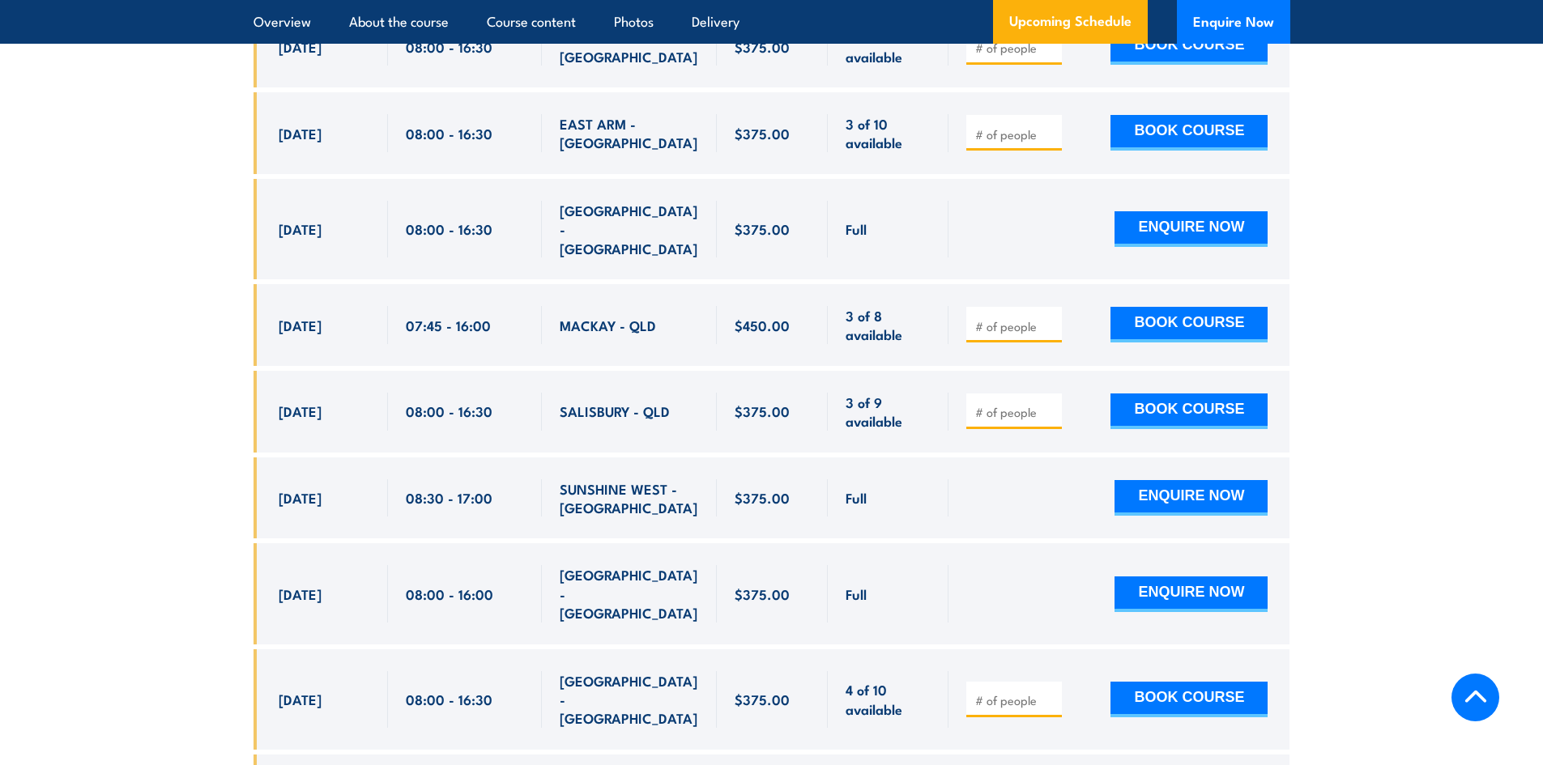
click at [1009, 404] on input "number" at bounding box center [1015, 412] width 81 height 16
type input "2"
click at [1197, 394] on button "BOOK COURSE" at bounding box center [1189, 412] width 157 height 36
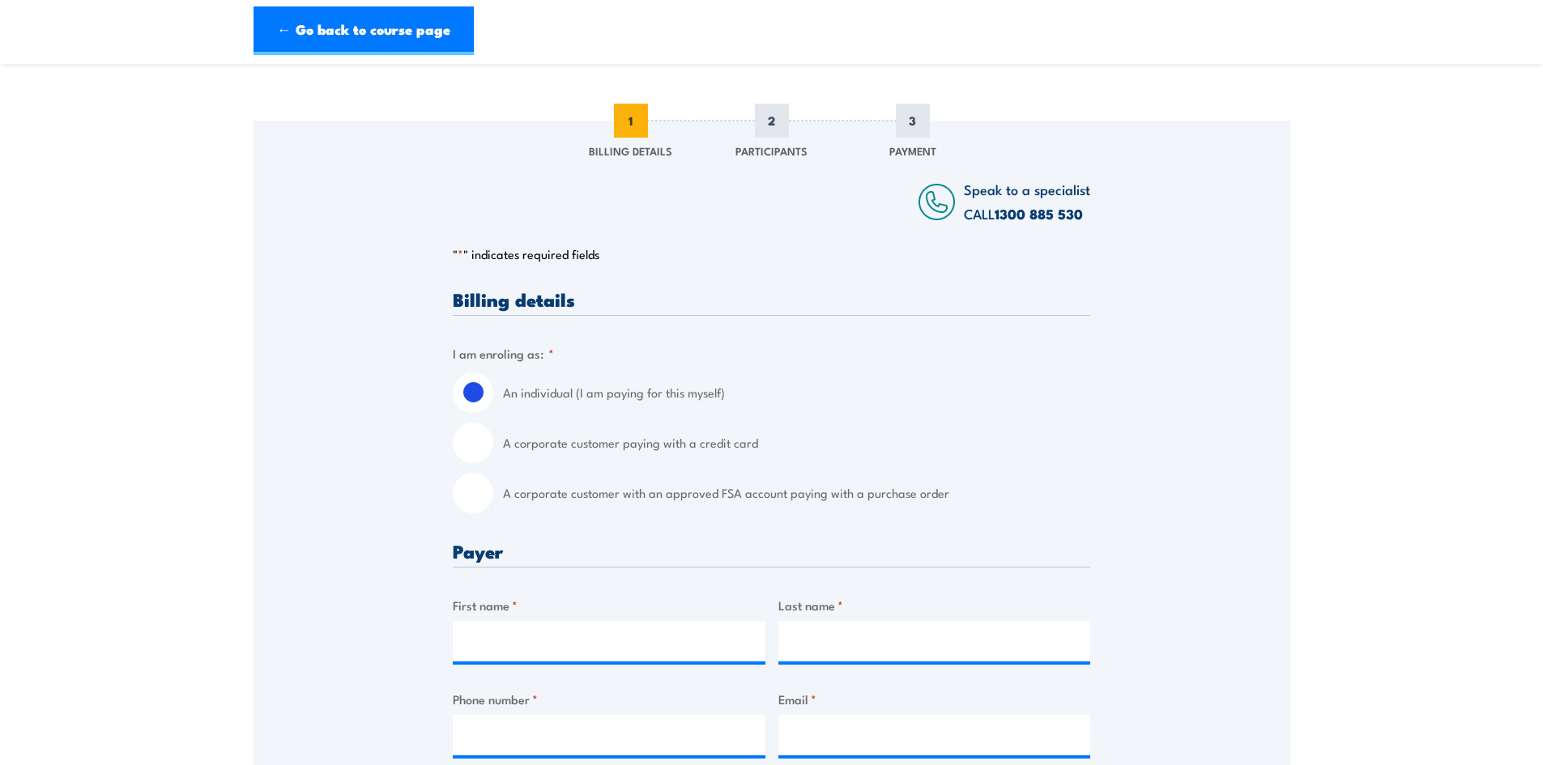
scroll to position [162, 0]
click at [471, 449] on input "A corporate customer paying with a credit card" at bounding box center [473, 441] width 41 height 41
radio input "true"
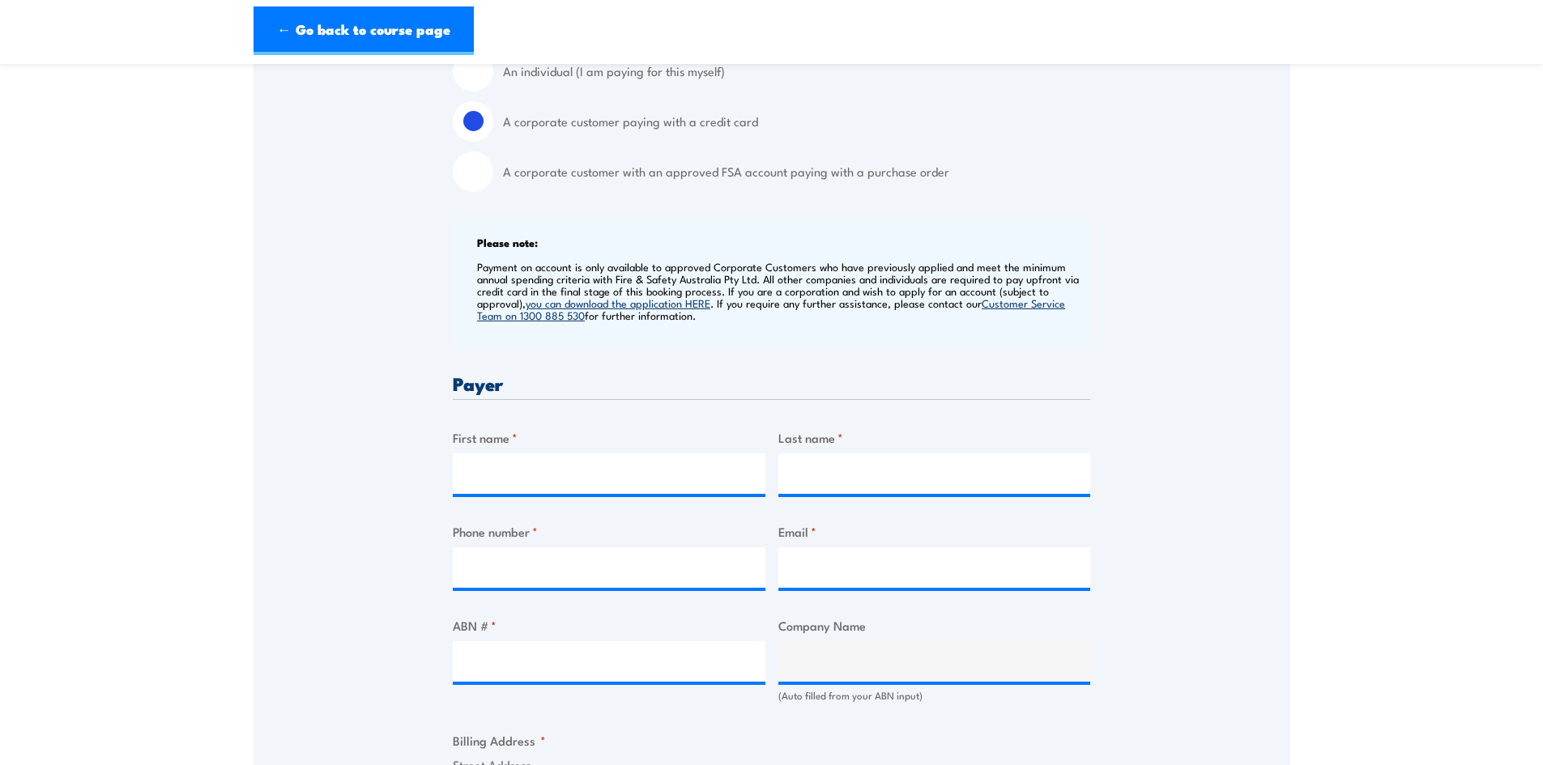
scroll to position [567, 0]
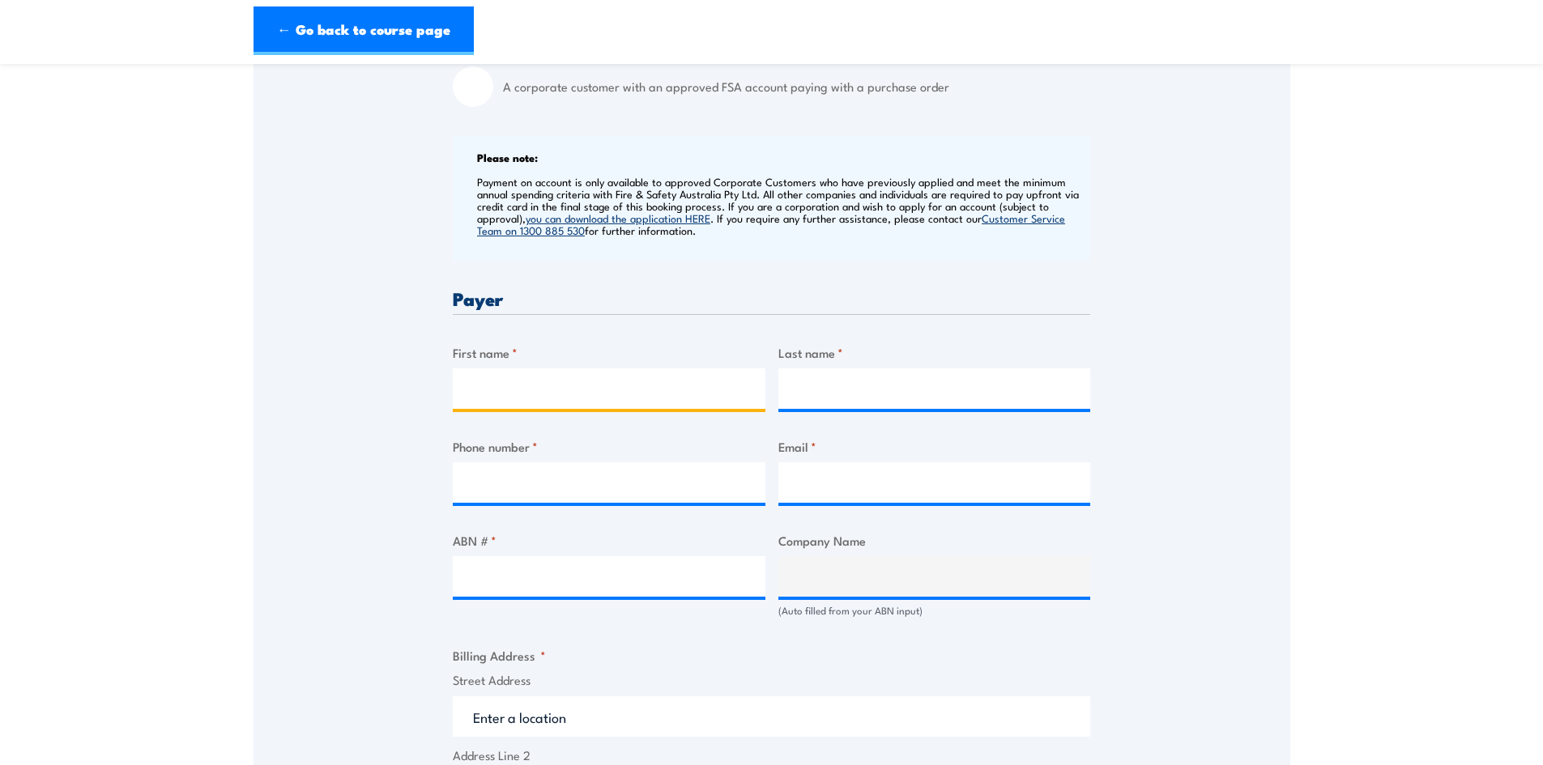
click at [556, 387] on input "First name *" at bounding box center [609, 389] width 313 height 41
type input "[PERSON_NAME]"
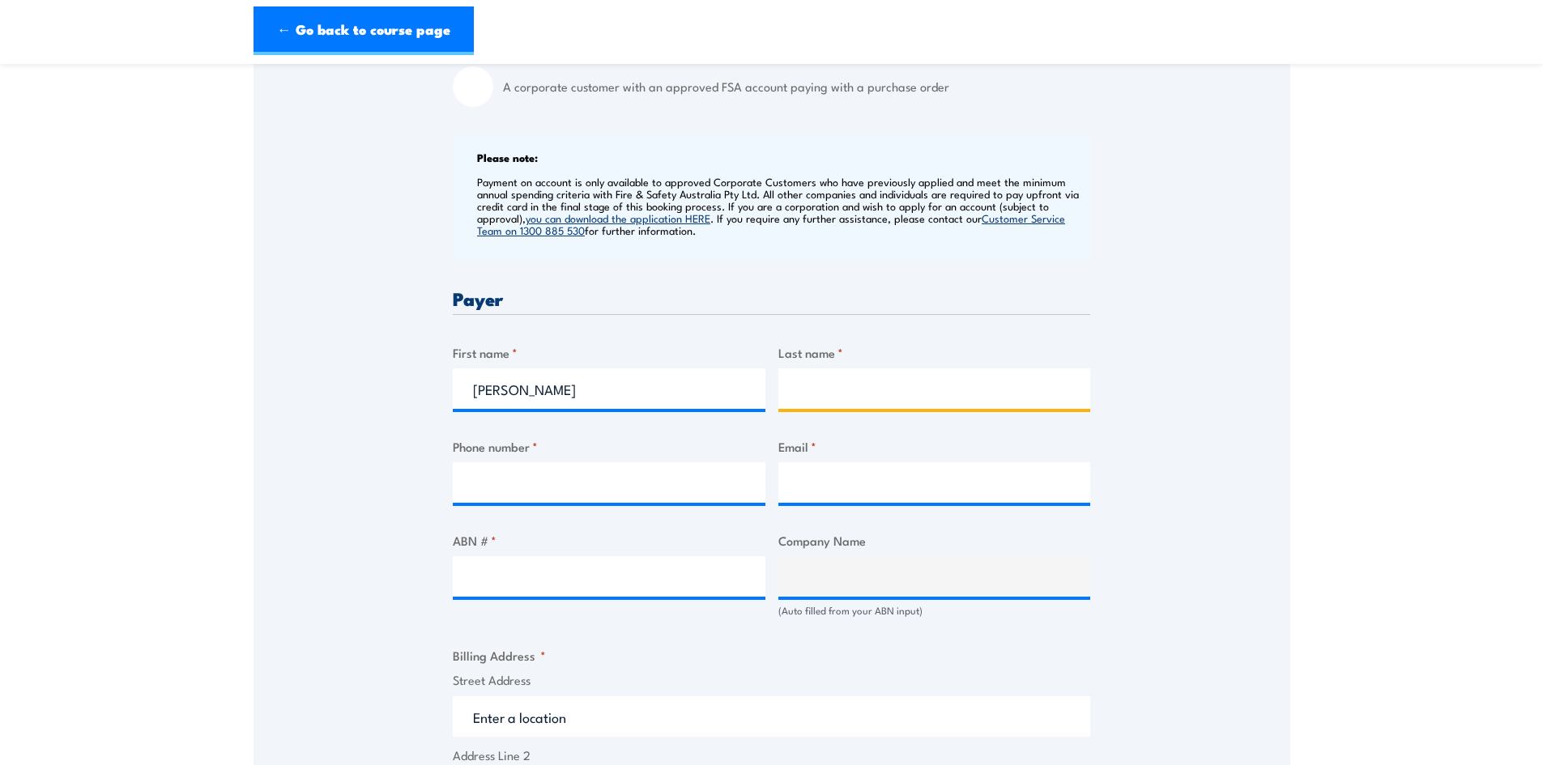
click at [857, 401] on input "Last name *" at bounding box center [934, 389] width 313 height 41
type input "[PERSON_NAME]"
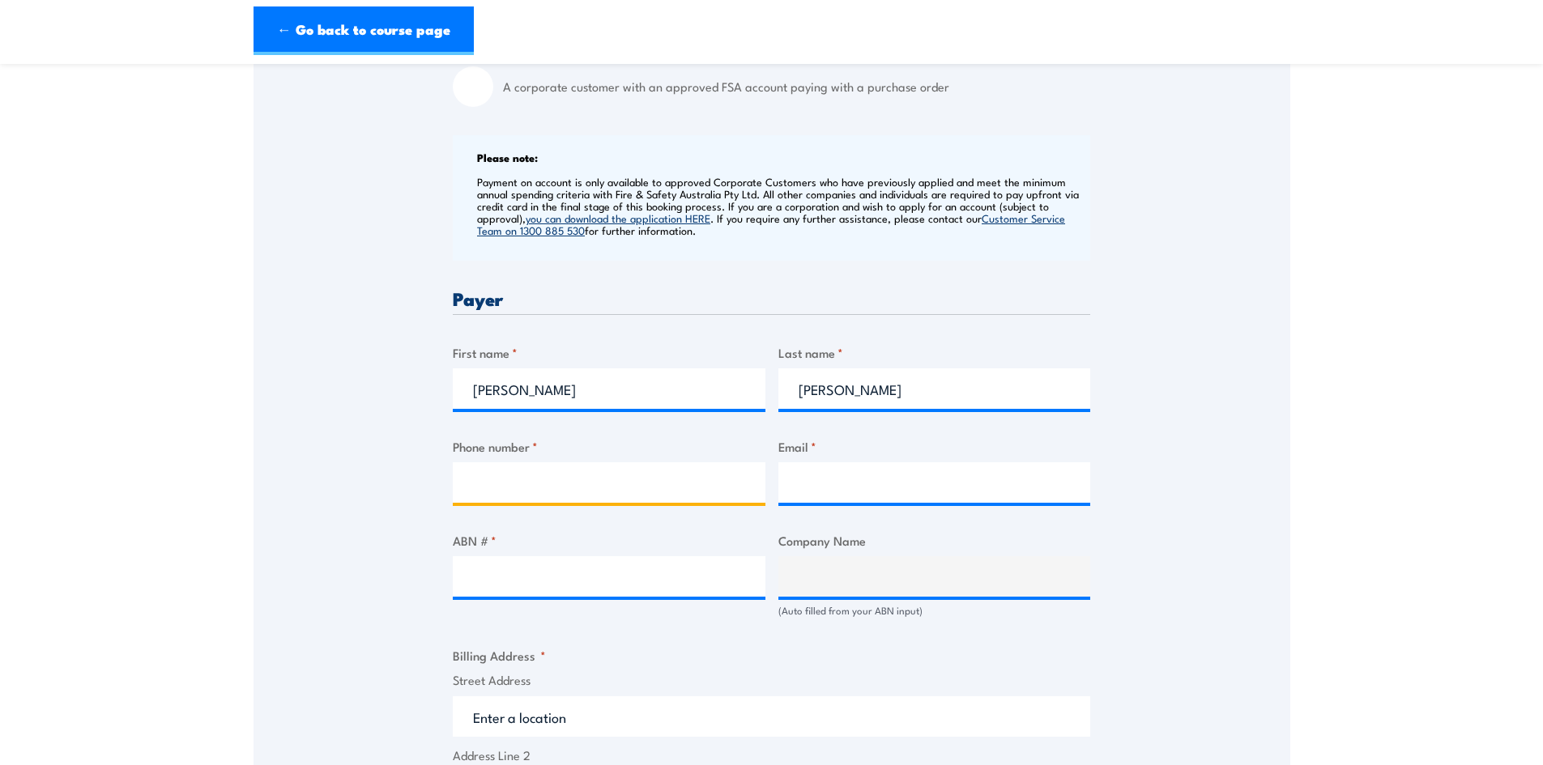
click at [518, 487] on input "Phone number *" at bounding box center [609, 483] width 313 height 41
type input "0491166316"
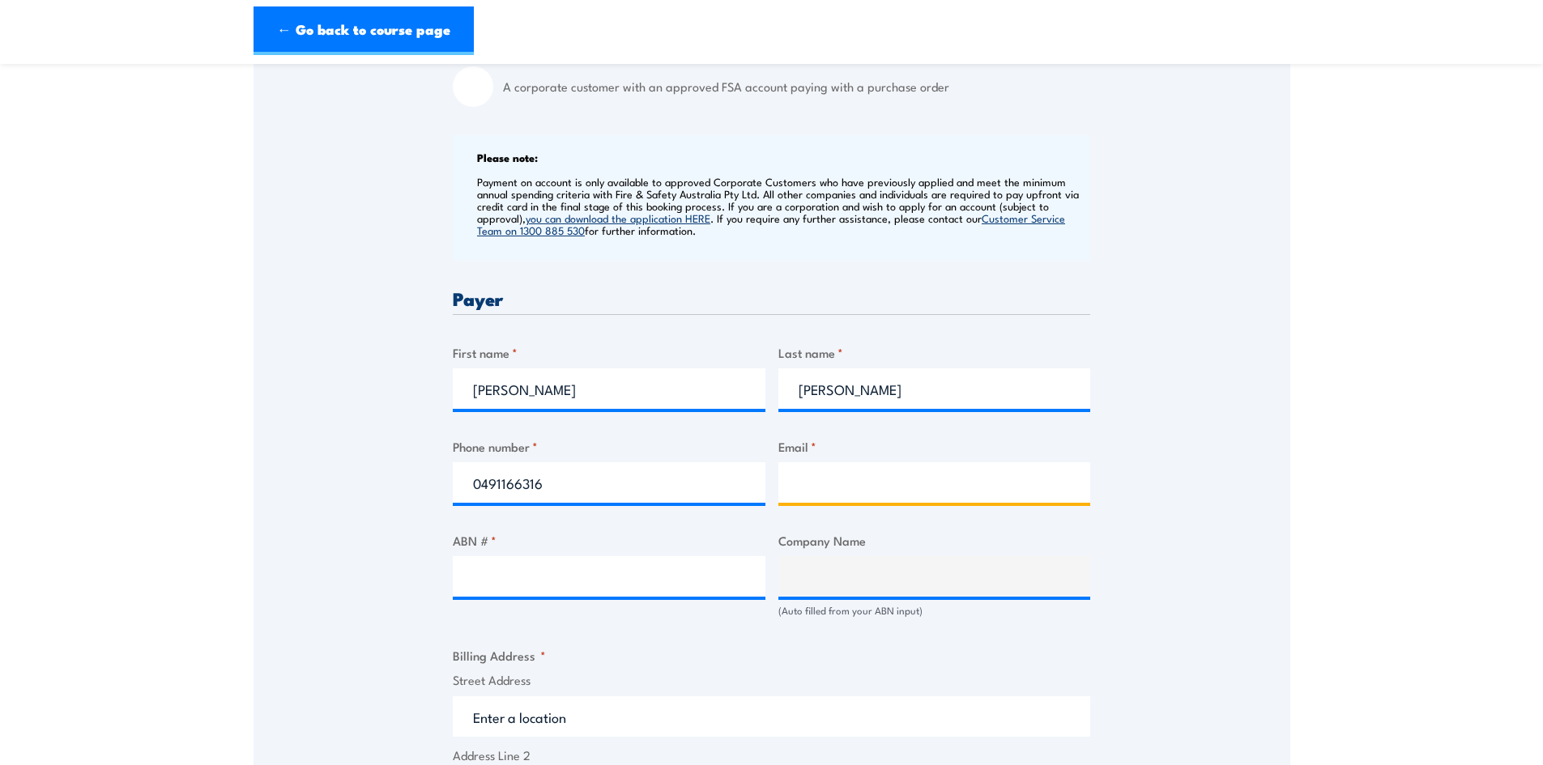
click at [831, 490] on input "Email *" at bounding box center [934, 483] width 313 height 41
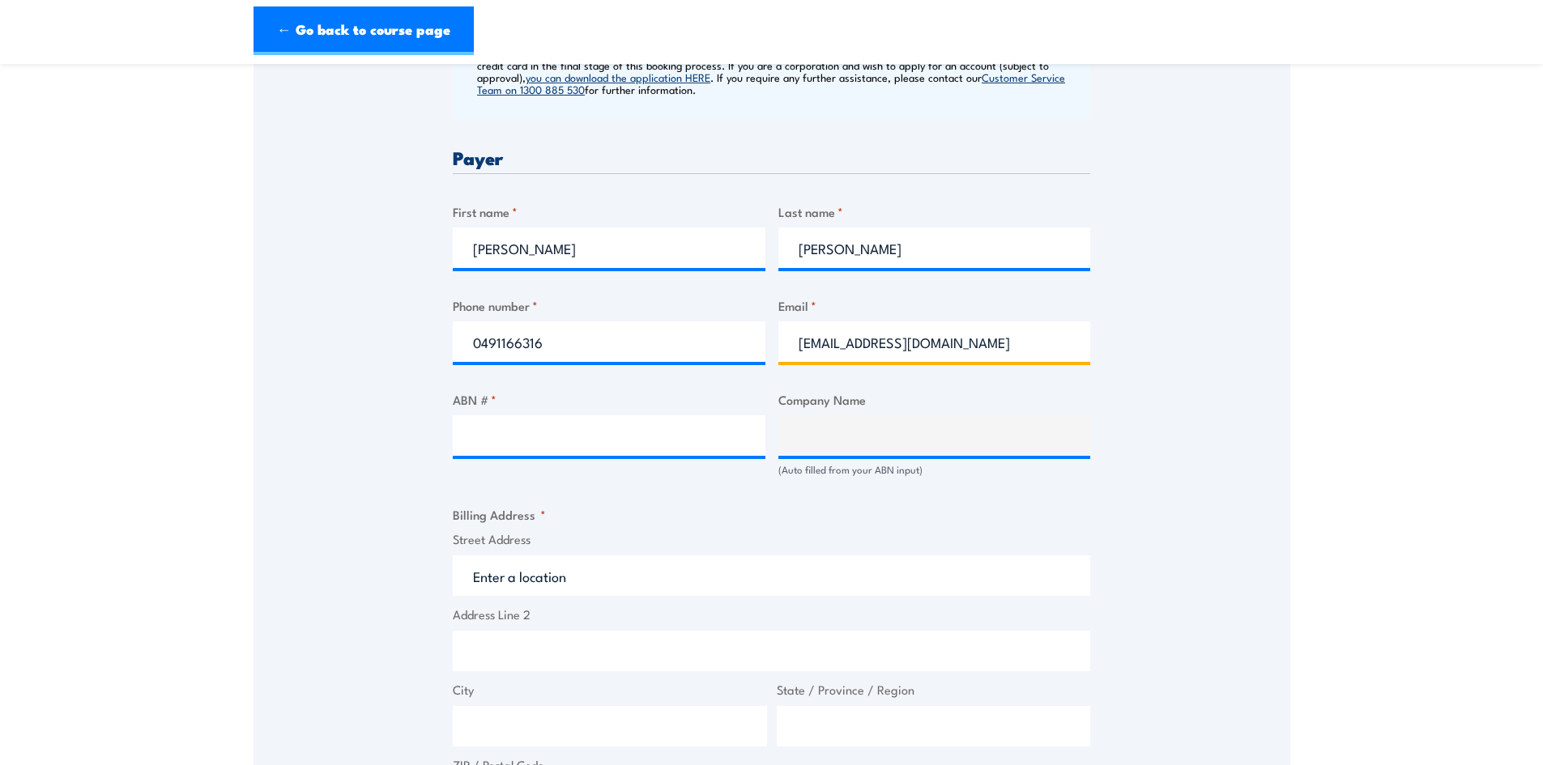
scroll to position [729, 0]
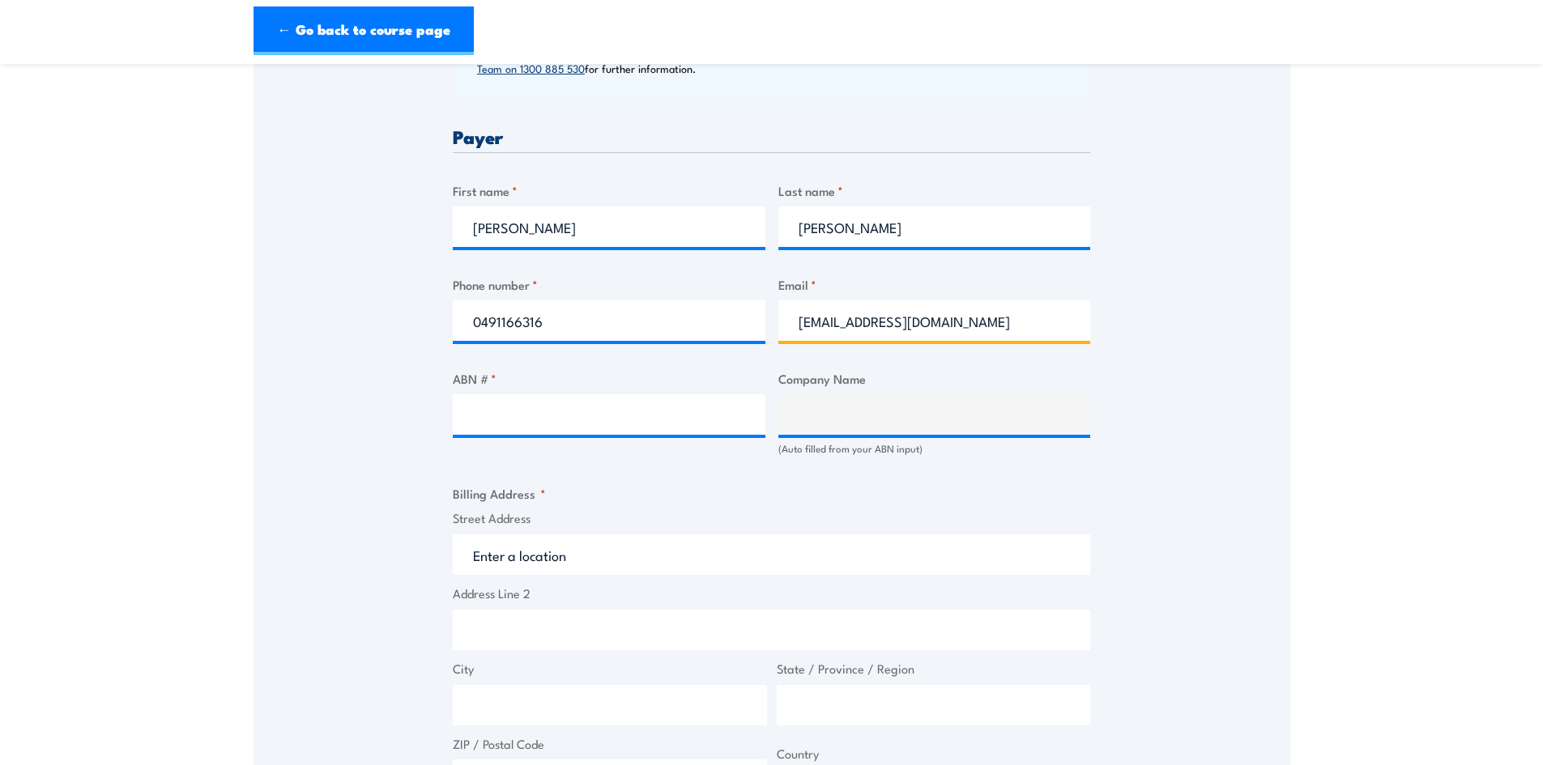
type input "[EMAIL_ADDRESS][DOMAIN_NAME]"
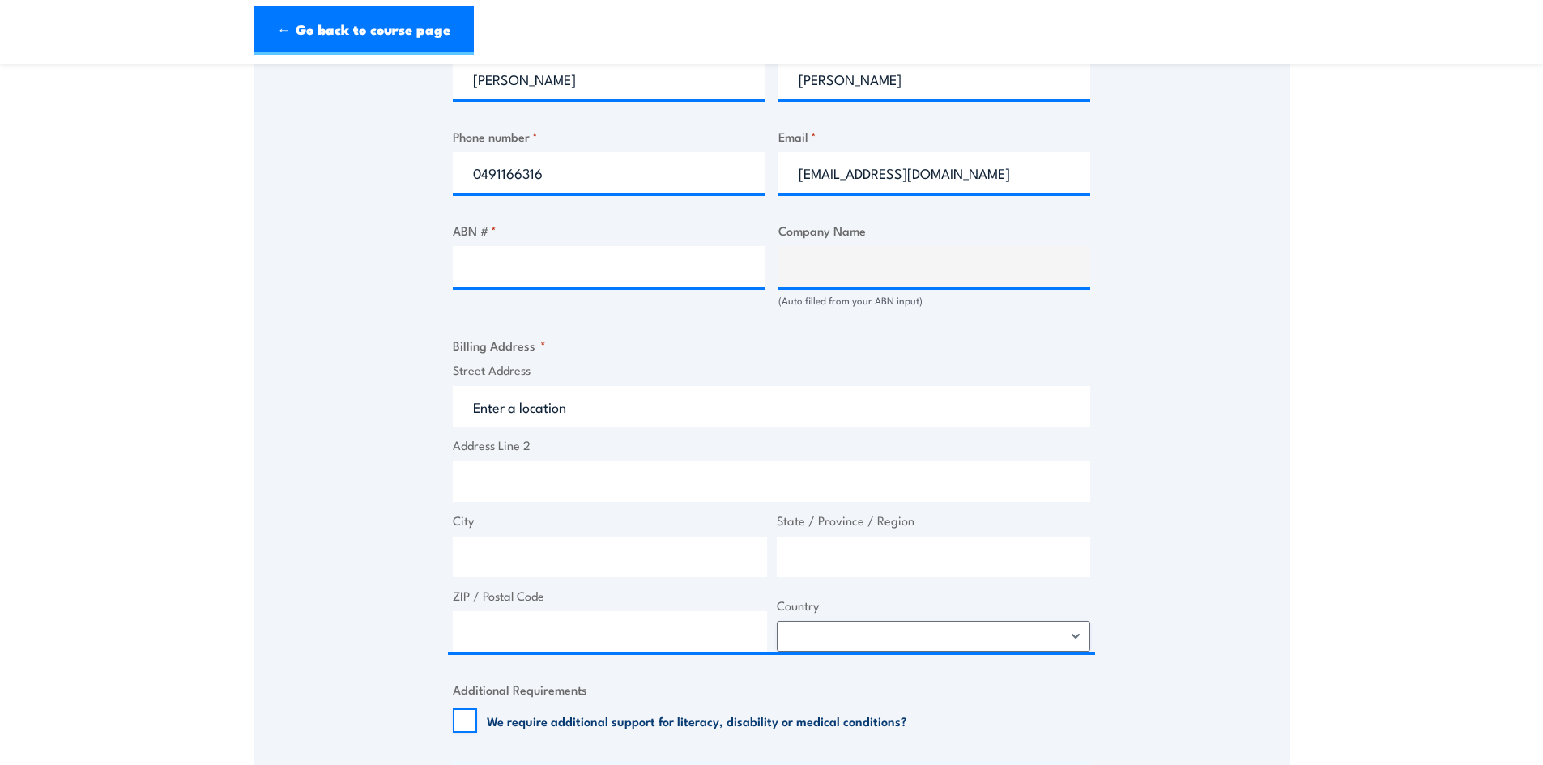
scroll to position [891, 0]
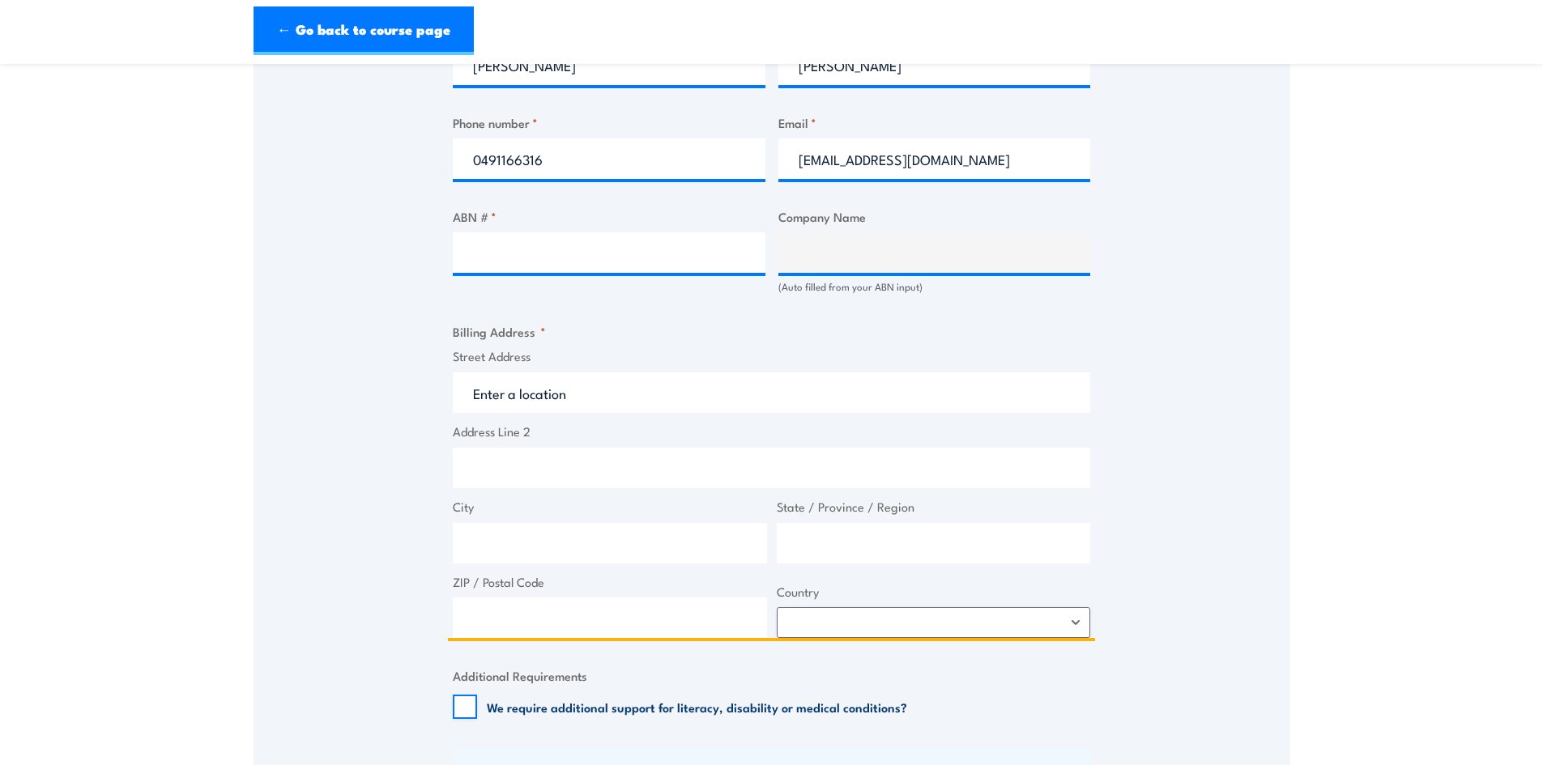
click at [578, 387] on input "Street Address" at bounding box center [771, 393] width 637 height 41
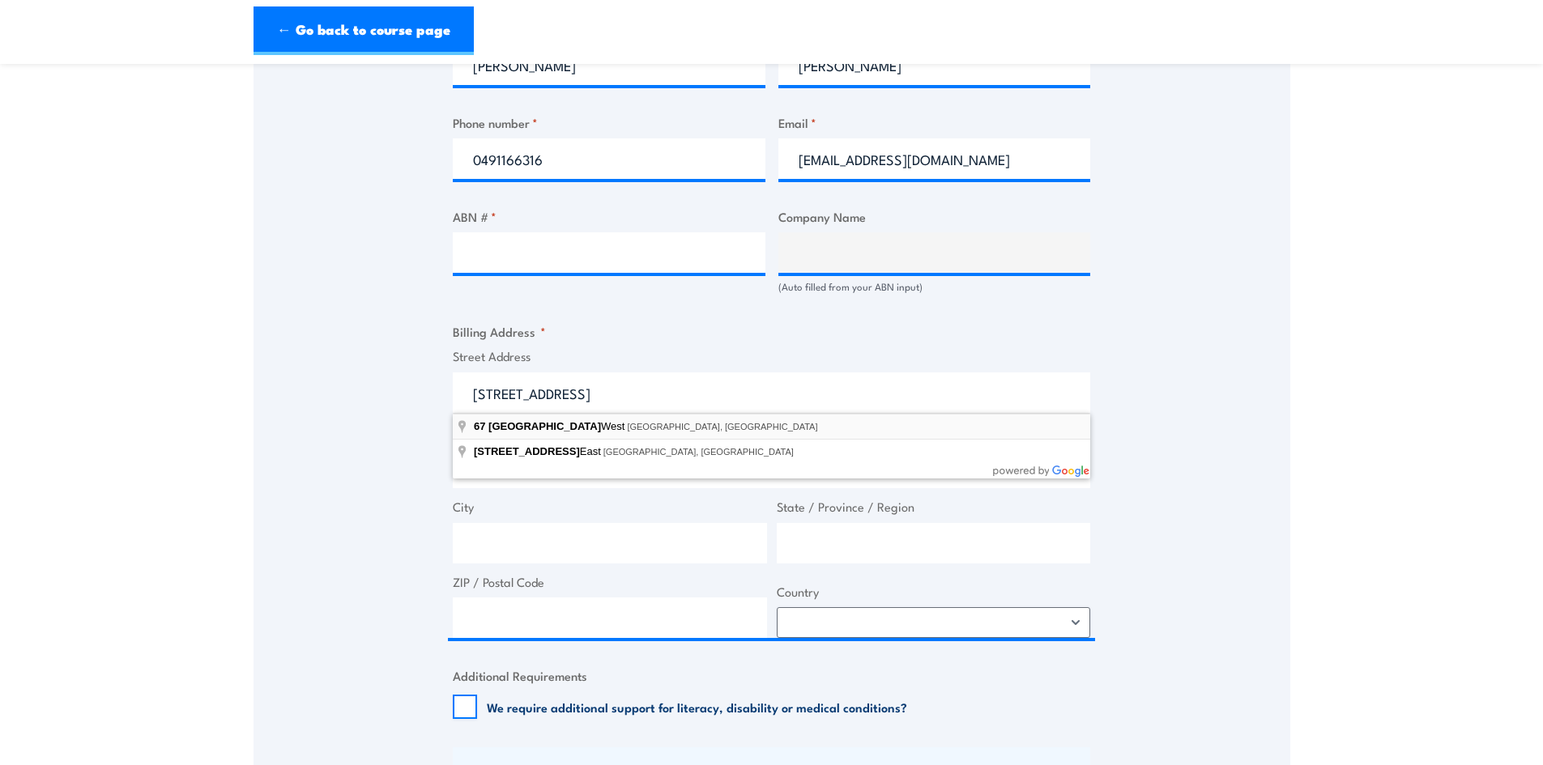
type input "[STREET_ADDRESS]"
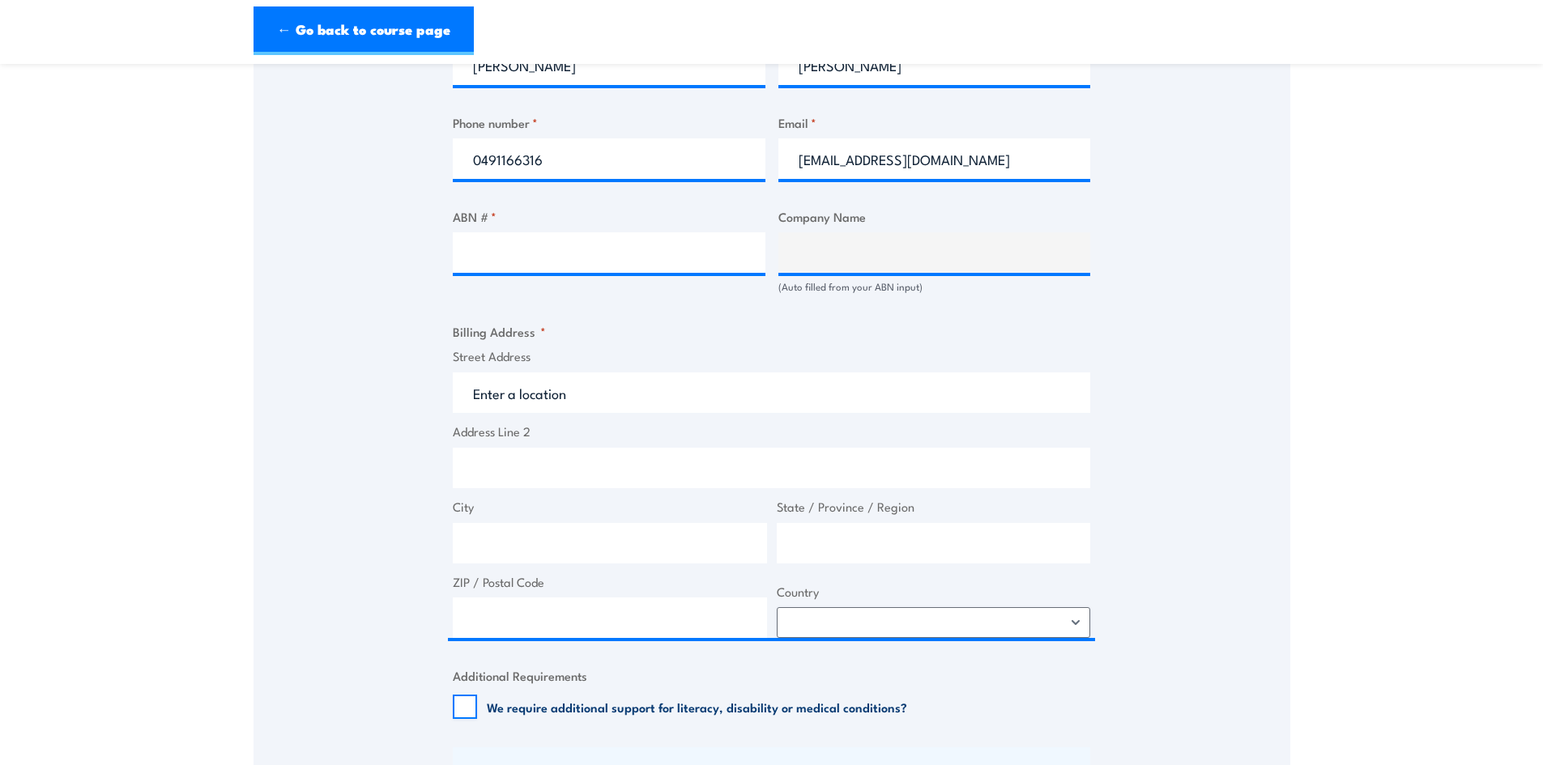
type input "[STREET_ADDRESS]"
type input "[GEOGRAPHIC_DATA]"
type input "4110"
select select "[GEOGRAPHIC_DATA]"
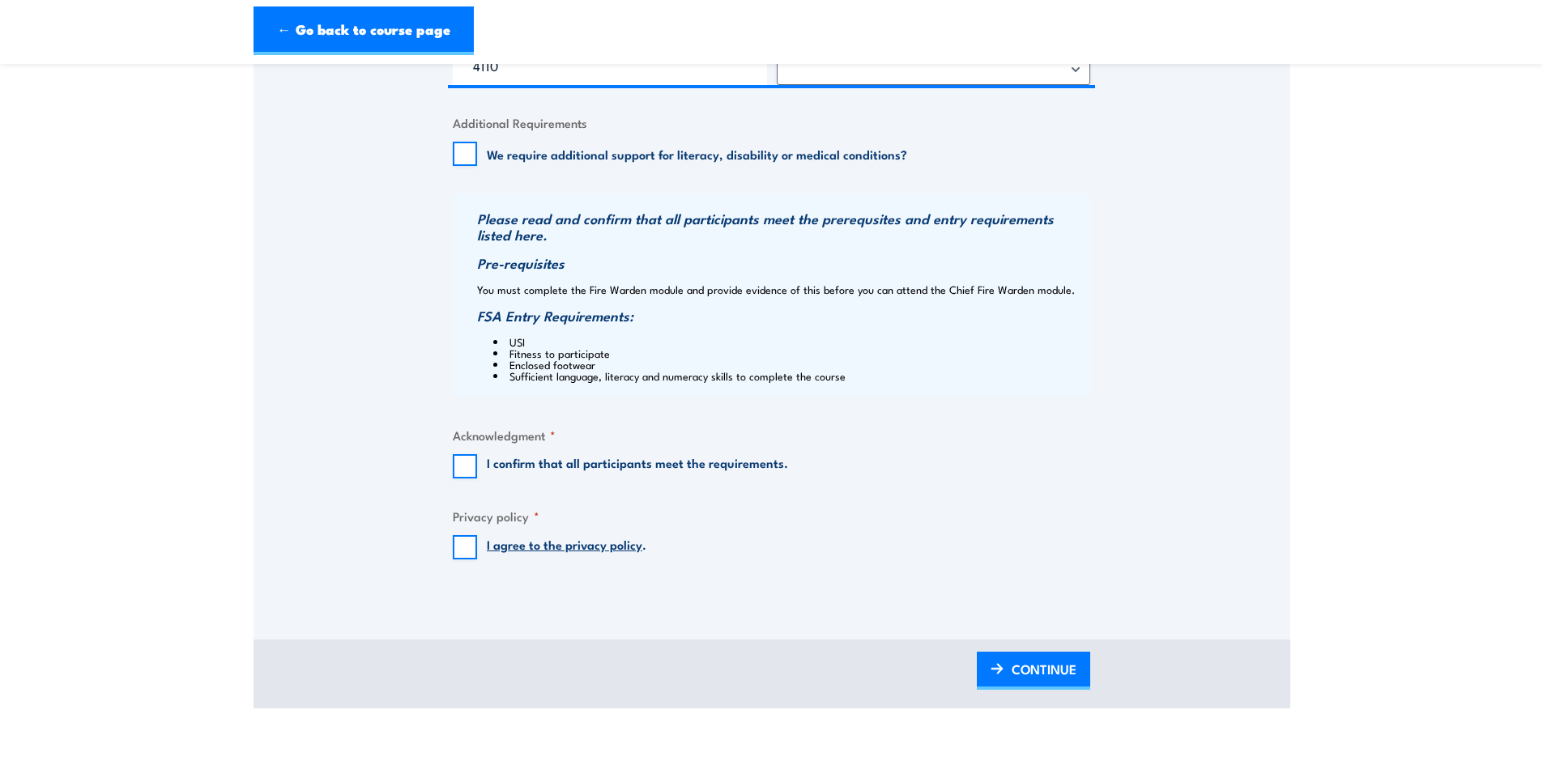
scroll to position [1458, 0]
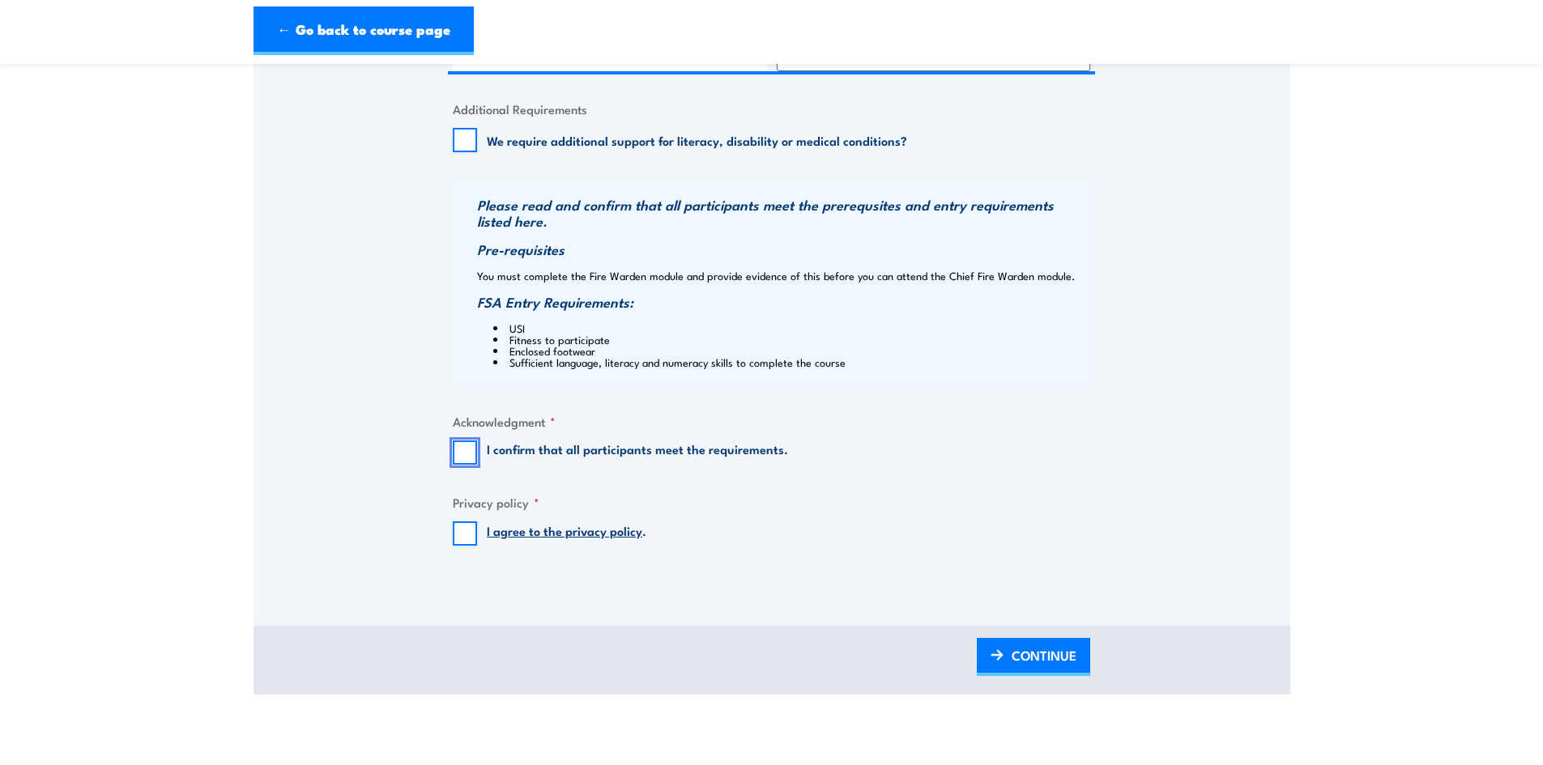
click at [467, 458] on input "I confirm that all participants meet the requirements." at bounding box center [465, 453] width 24 height 24
checkbox input "true"
drag, startPoint x: 467, startPoint y: 537, endPoint x: 484, endPoint y: 529, distance: 18.8
click at [467, 536] on input "I agree to the privacy policy ." at bounding box center [465, 534] width 24 height 24
checkbox input "true"
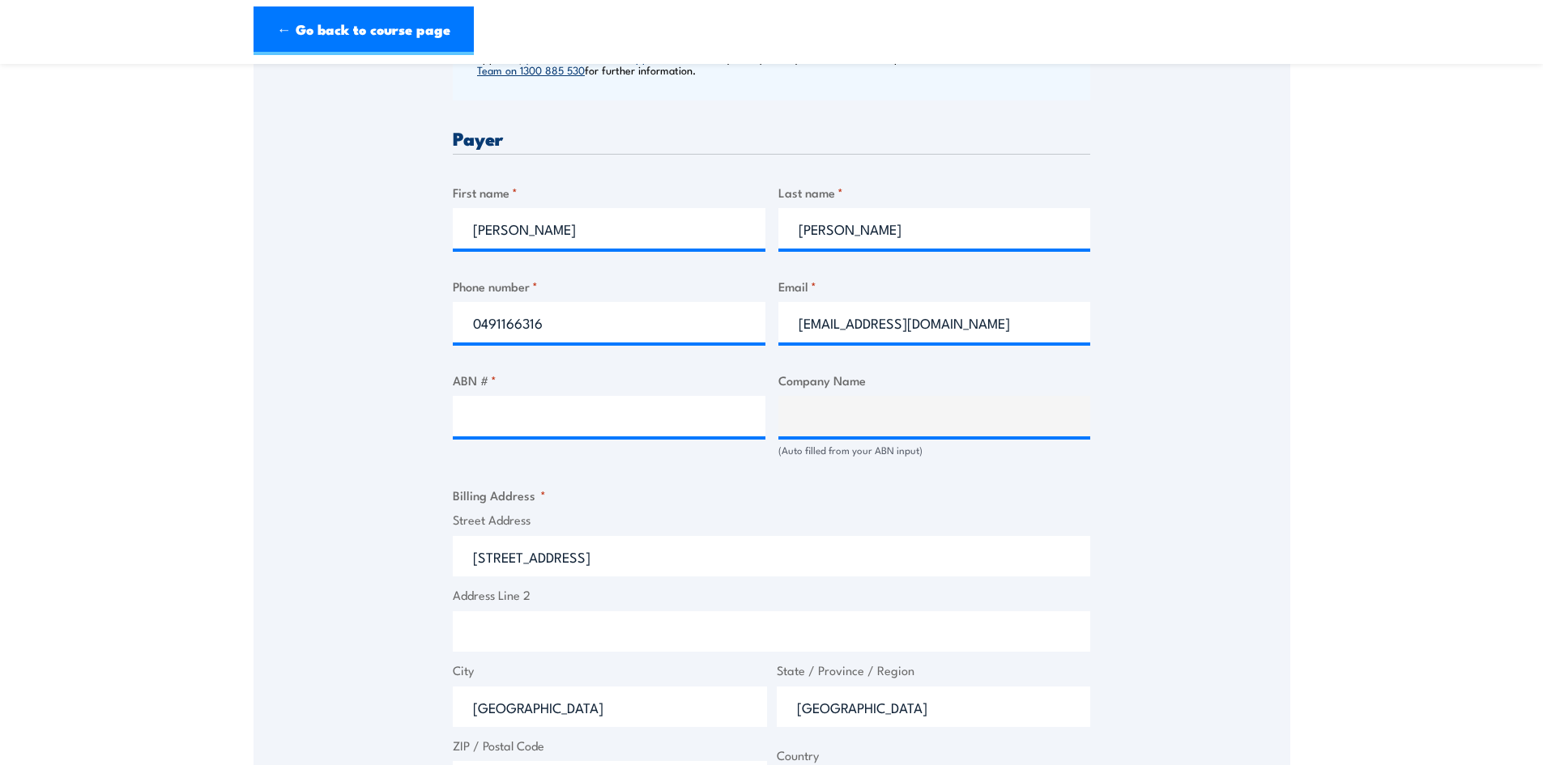
scroll to position [648, 0]
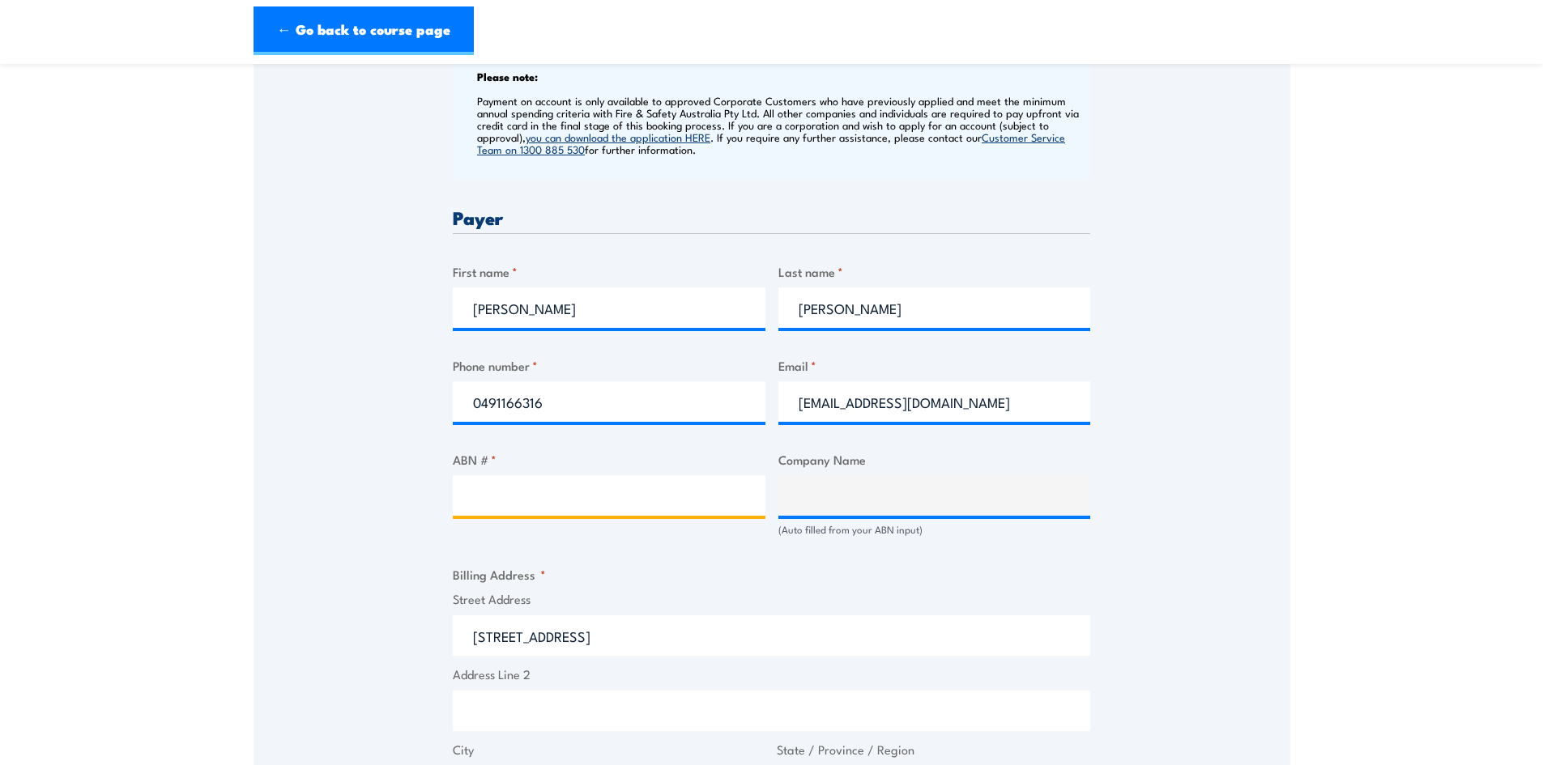
click at [574, 492] on input "ABN # *" at bounding box center [609, 495] width 313 height 41
type input "44652529505"
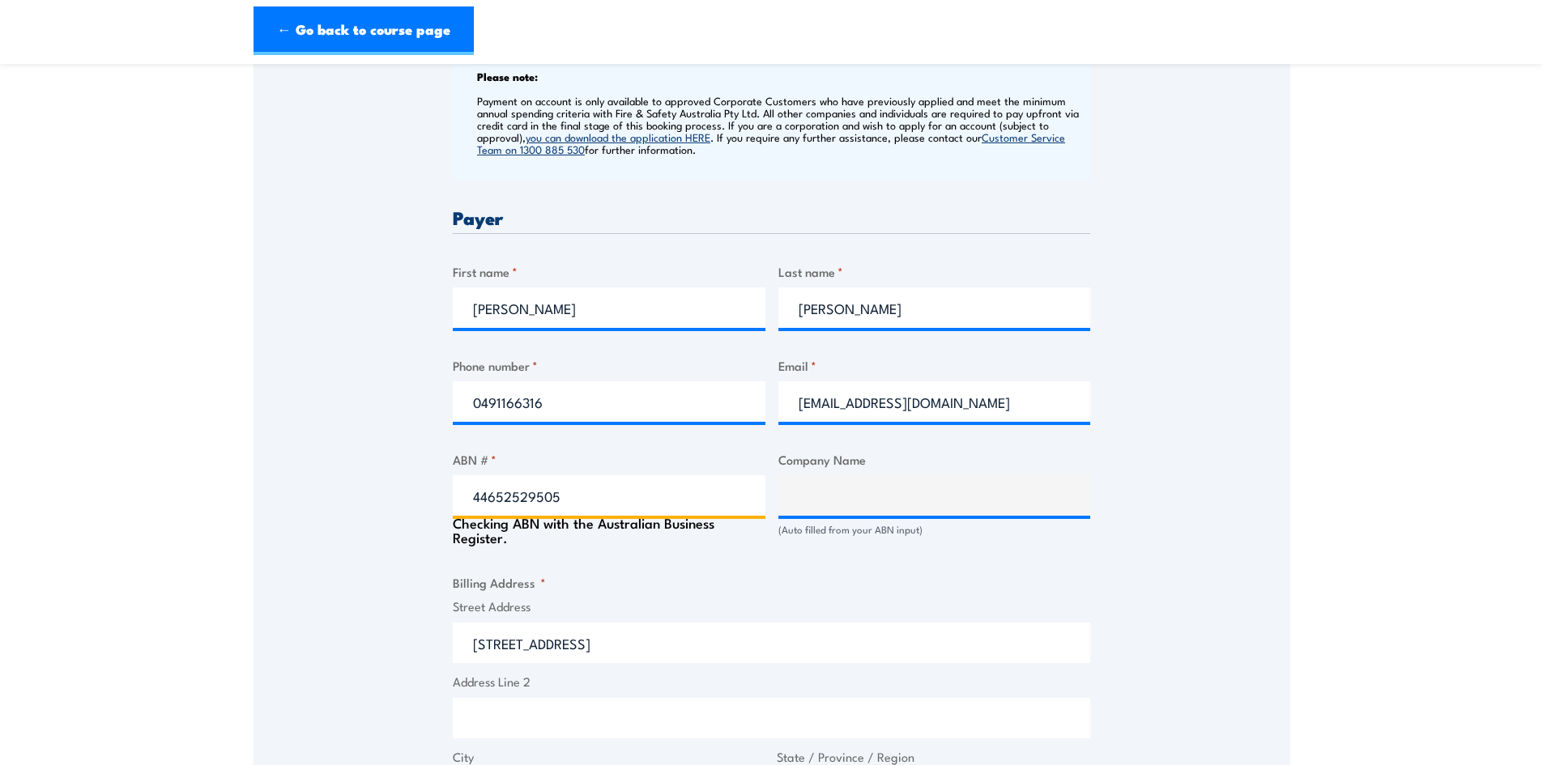
type input "MYNT PTY LTD"
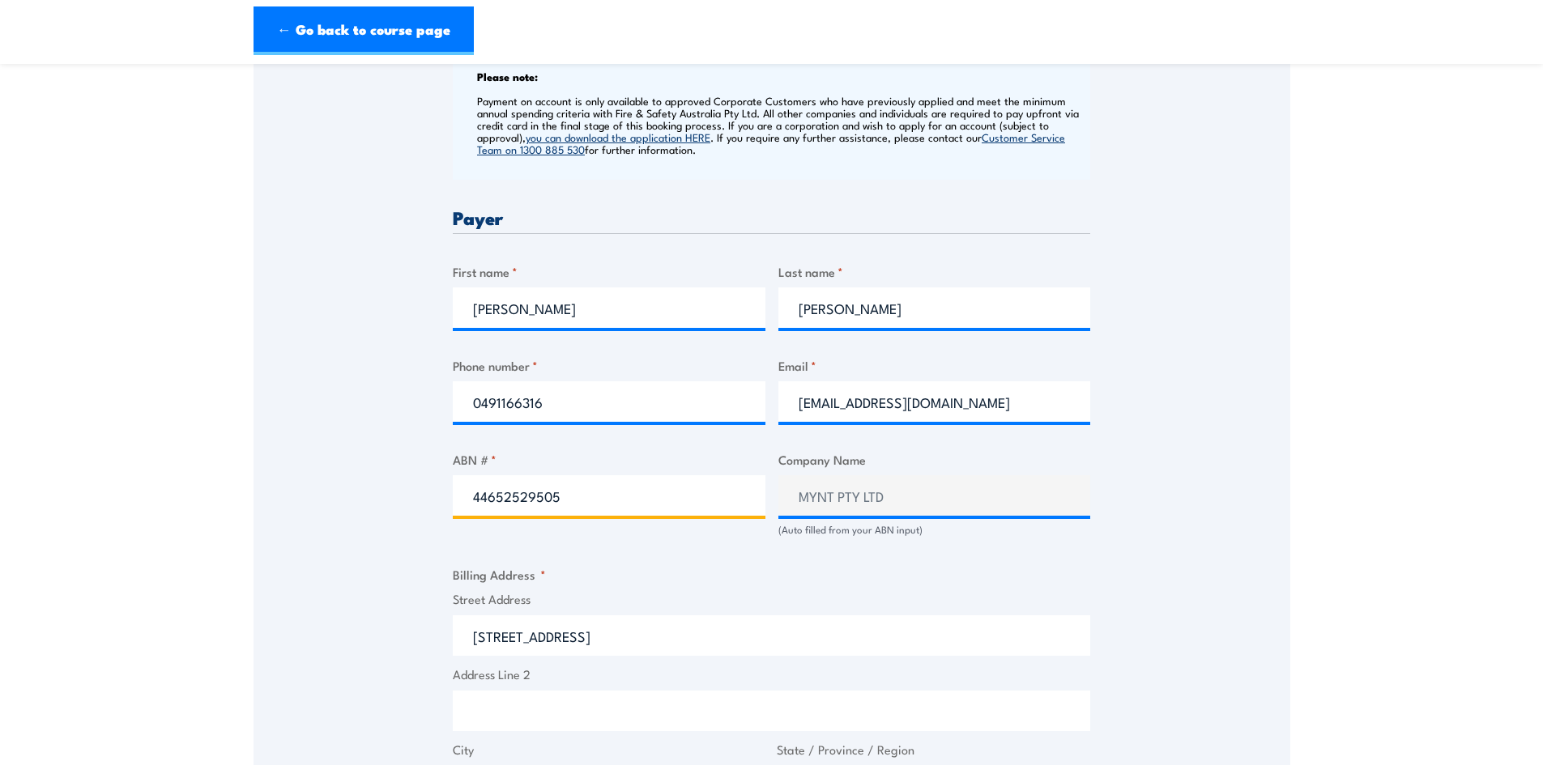
type input "44652529505"
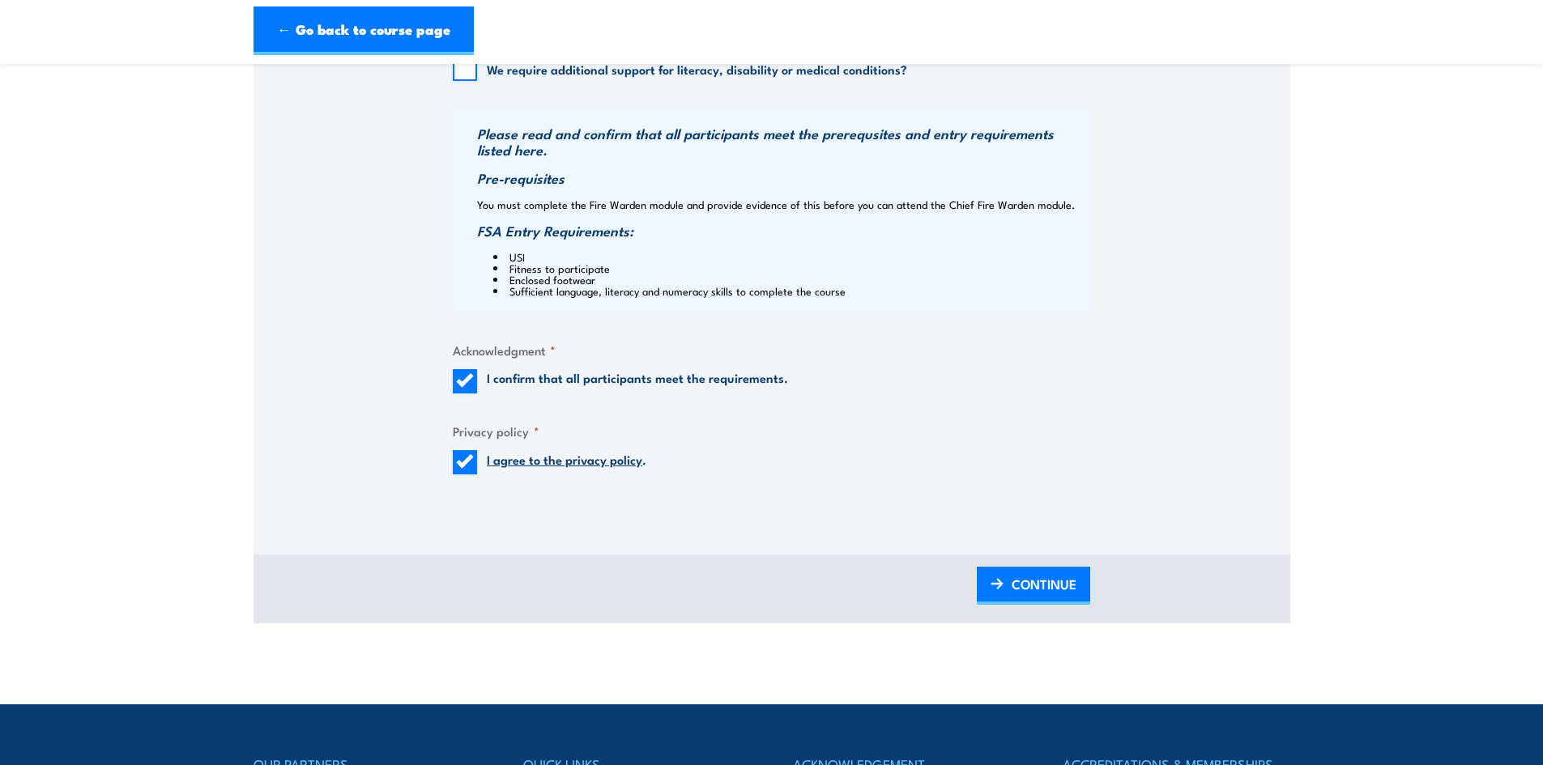
scroll to position [1539, 0]
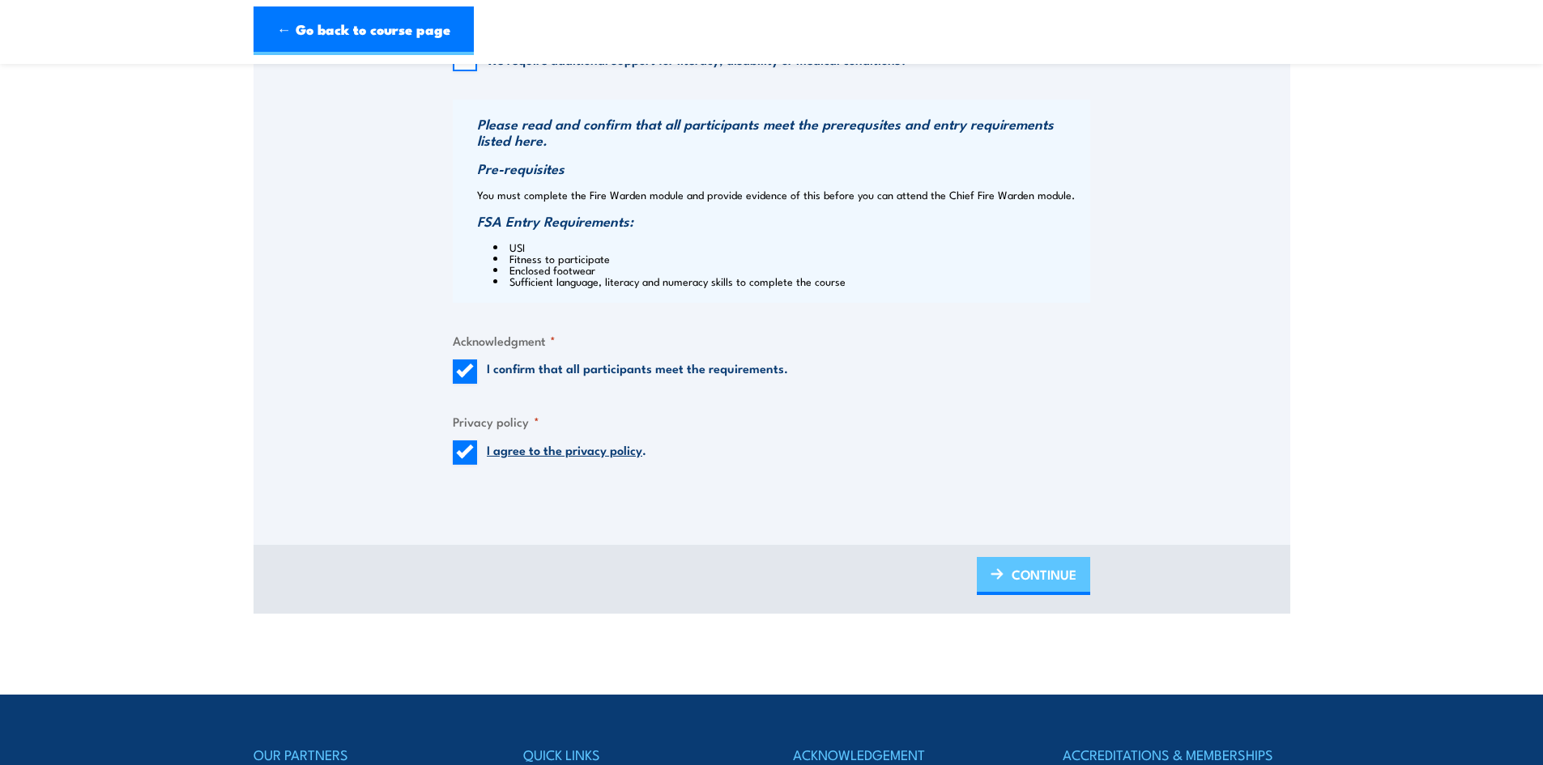
click at [1020, 569] on span "CONTINUE" at bounding box center [1044, 574] width 65 height 43
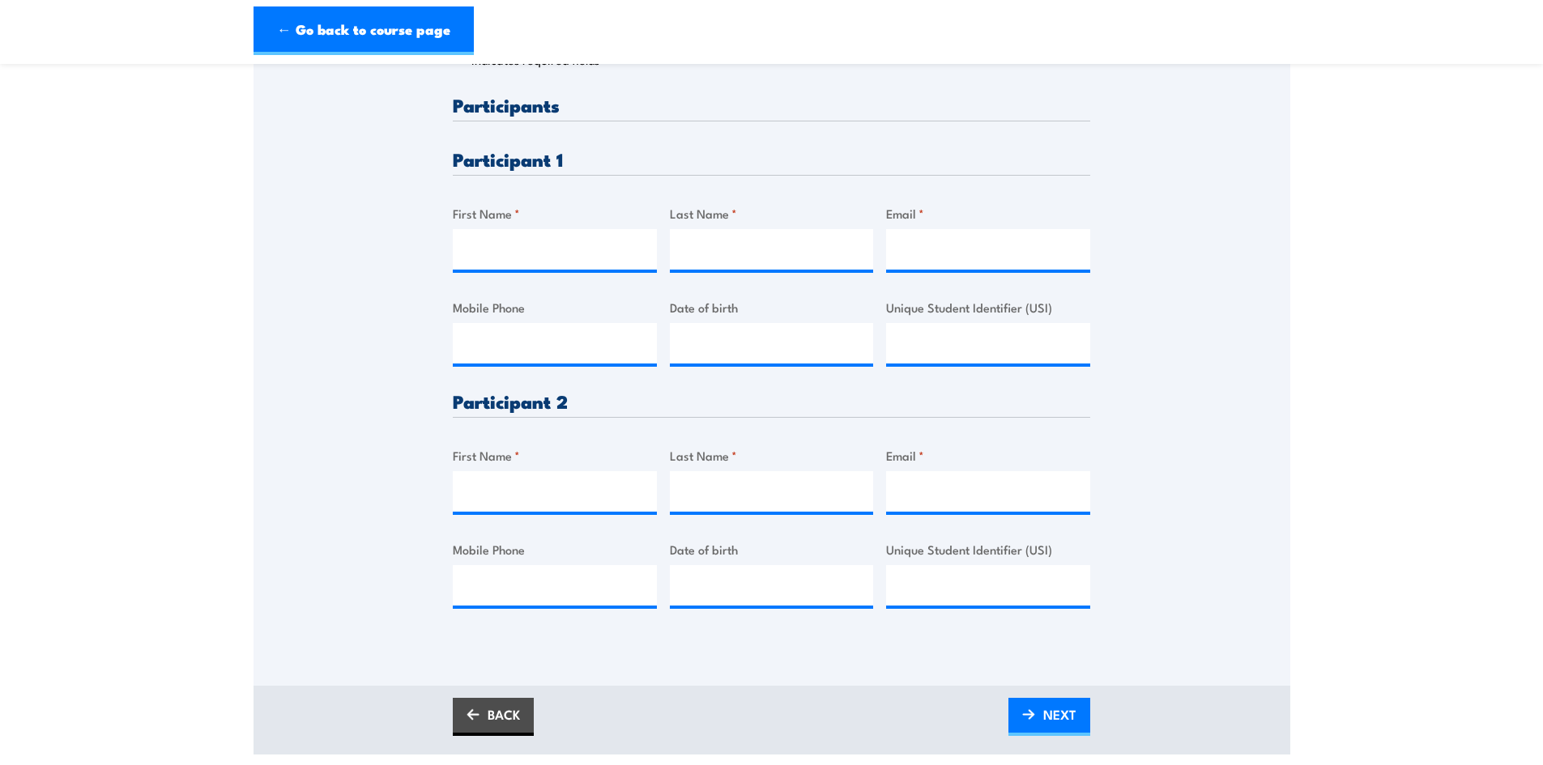
scroll to position [405, 0]
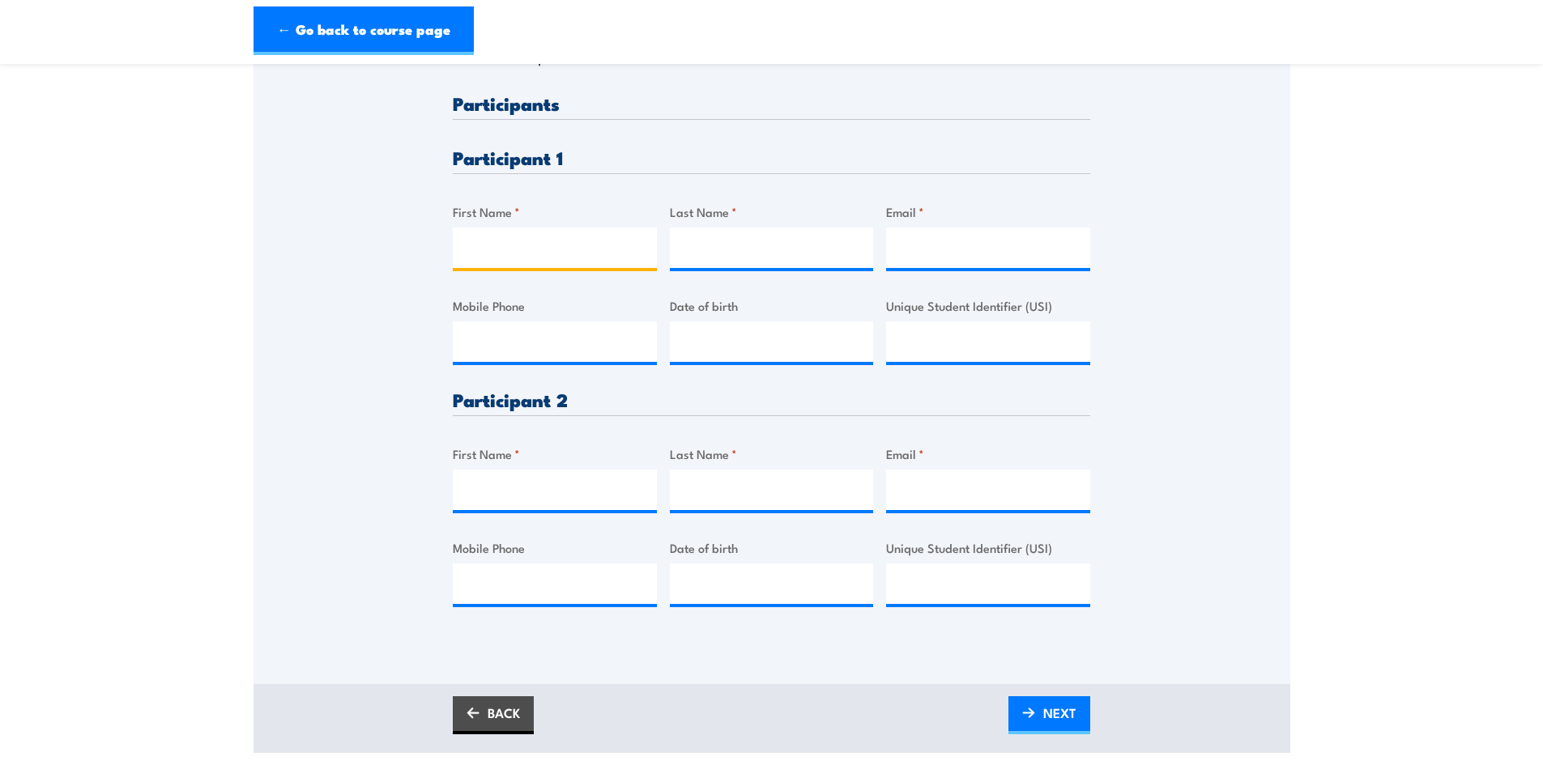
click at [510, 254] on input "First Name *" at bounding box center [555, 248] width 204 height 41
type input "Maximo"
click at [770, 262] on input "Last Name *" at bounding box center [772, 248] width 204 height 41
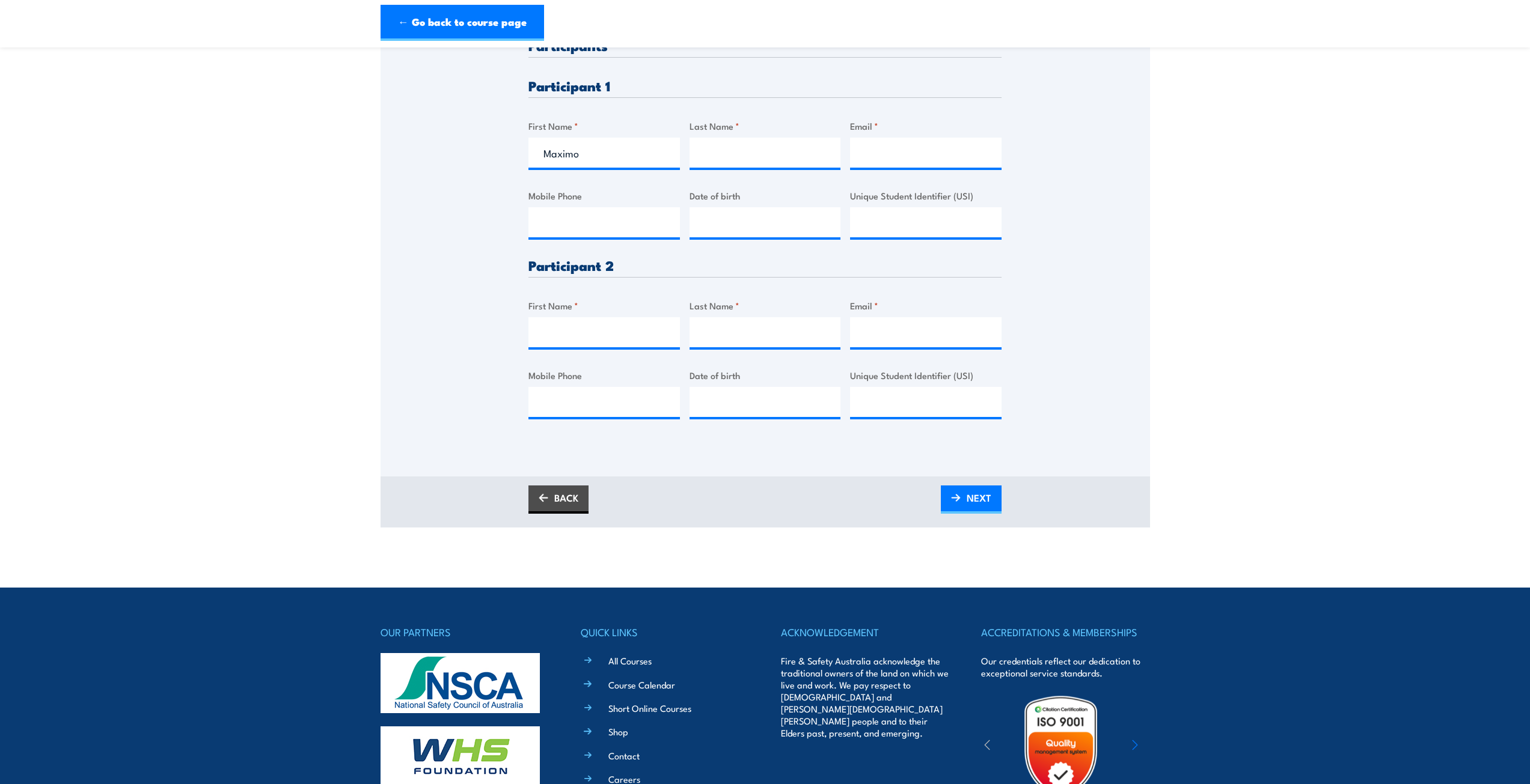
scroll to position [360, 0]
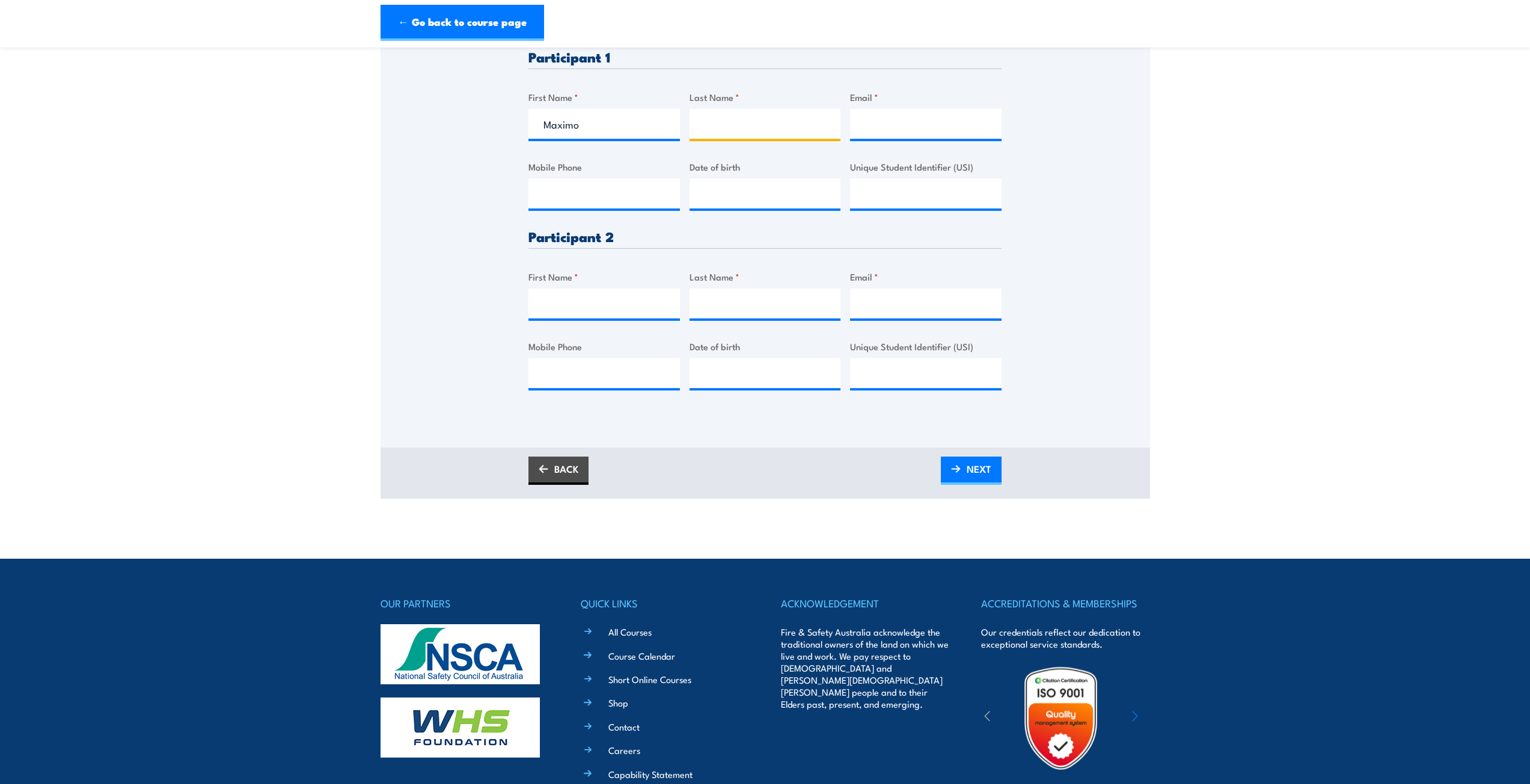
click at [745, 125] on input "Last Name *" at bounding box center [765, 124] width 151 height 30
paste input "[PERSON_NAME]"
click at [706, 125] on input "[PERSON_NAME]" at bounding box center [765, 124] width 151 height 30
type input "[PERSON_NAME]"
click at [894, 118] on input "Email *" at bounding box center [925, 124] width 151 height 30
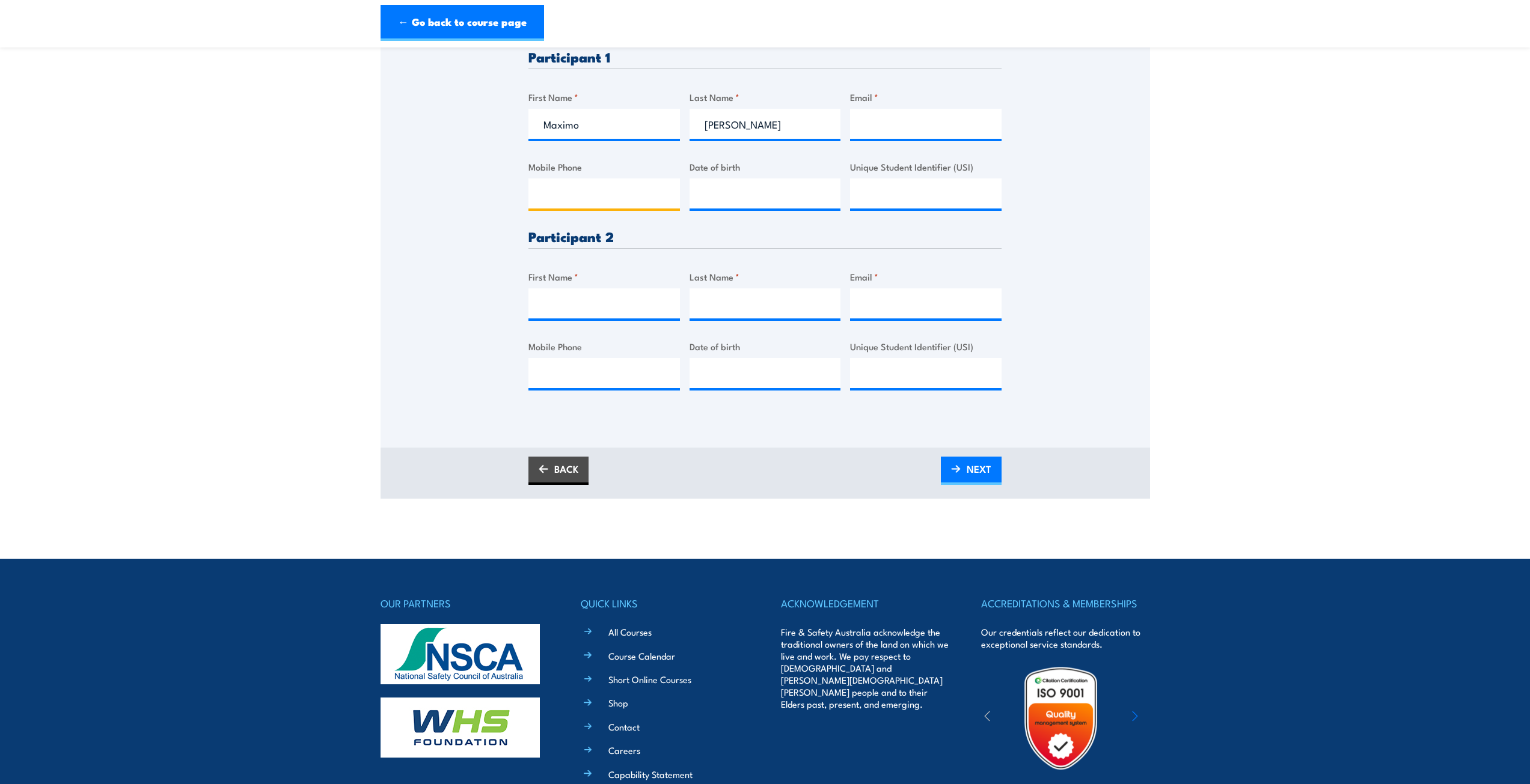
click at [591, 201] on input "Mobile Phone" at bounding box center [604, 194] width 151 height 30
type input "0"
click at [599, 305] on input "First Name *" at bounding box center [604, 303] width 151 height 30
click at [596, 304] on input "First Name *" at bounding box center [604, 303] width 151 height 30
paste input "[PERSON_NAME]"
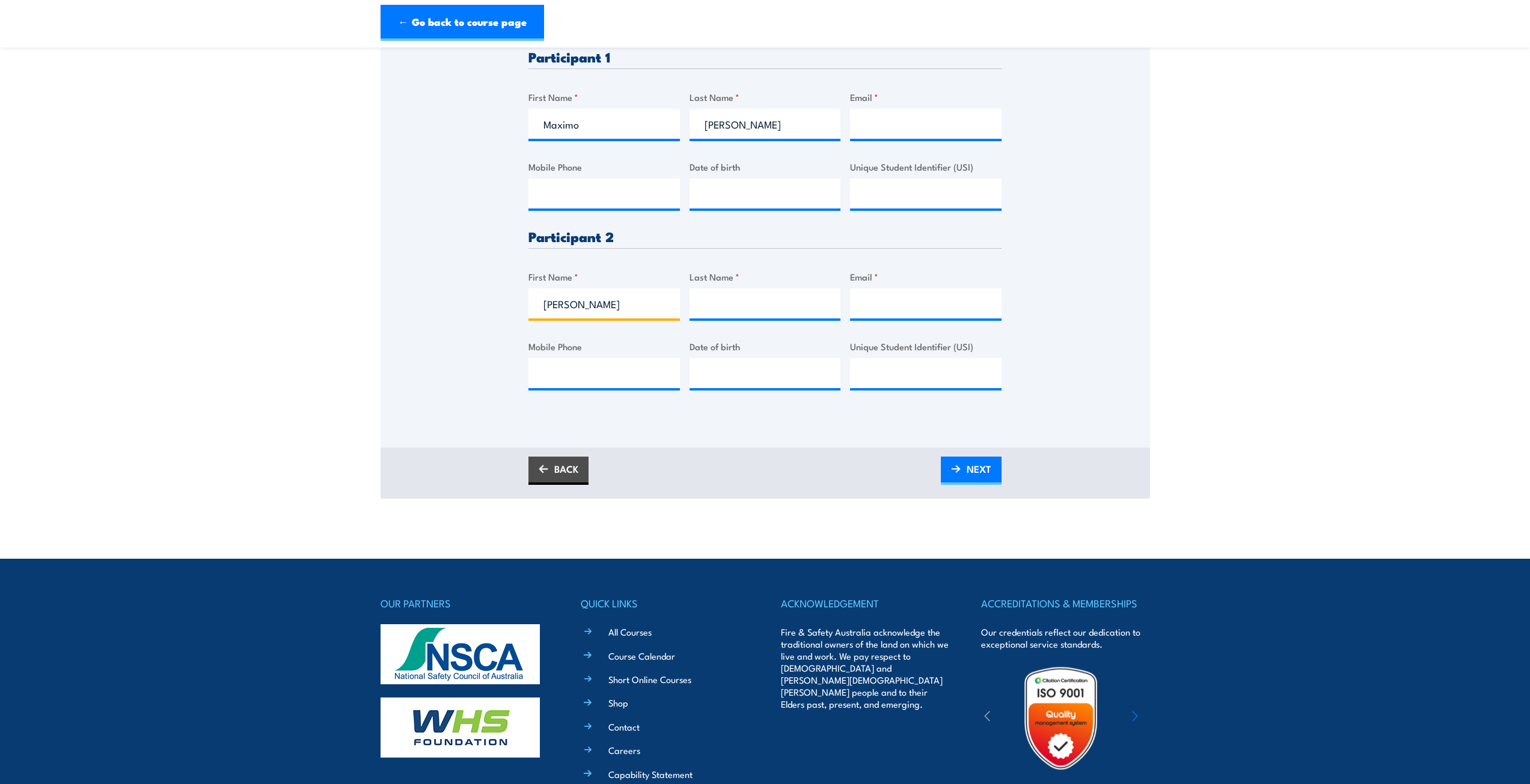
type input "[PERSON_NAME]"
click at [765, 305] on input "Last Name *" at bounding box center [765, 303] width 151 height 30
paste input "Khan"
type input "Khan"
click at [1101, 263] on div "Please provide names and contact details for each of the participants below. No…" at bounding box center [765, 131] width 769 height 566
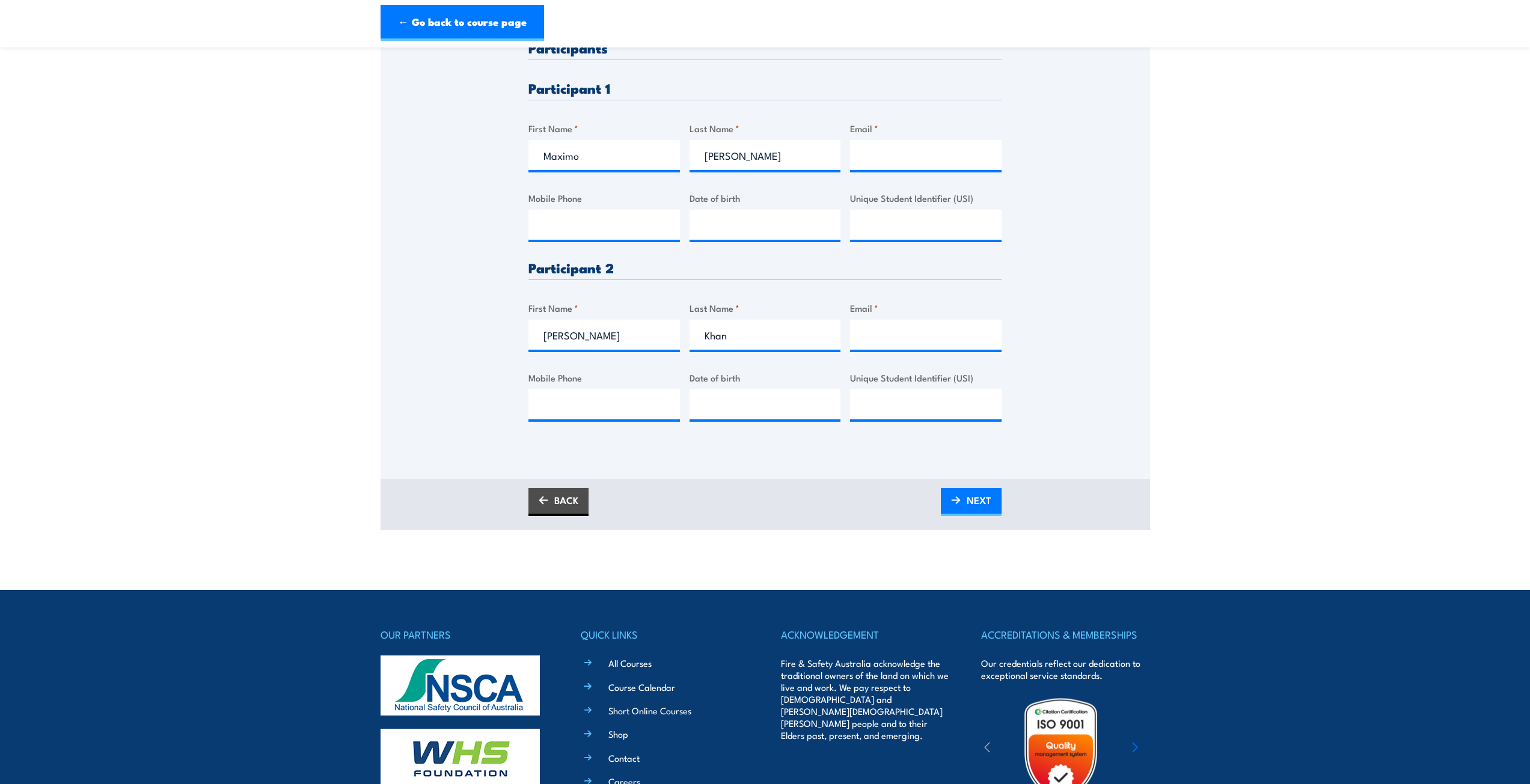
scroll to position [300, 0]
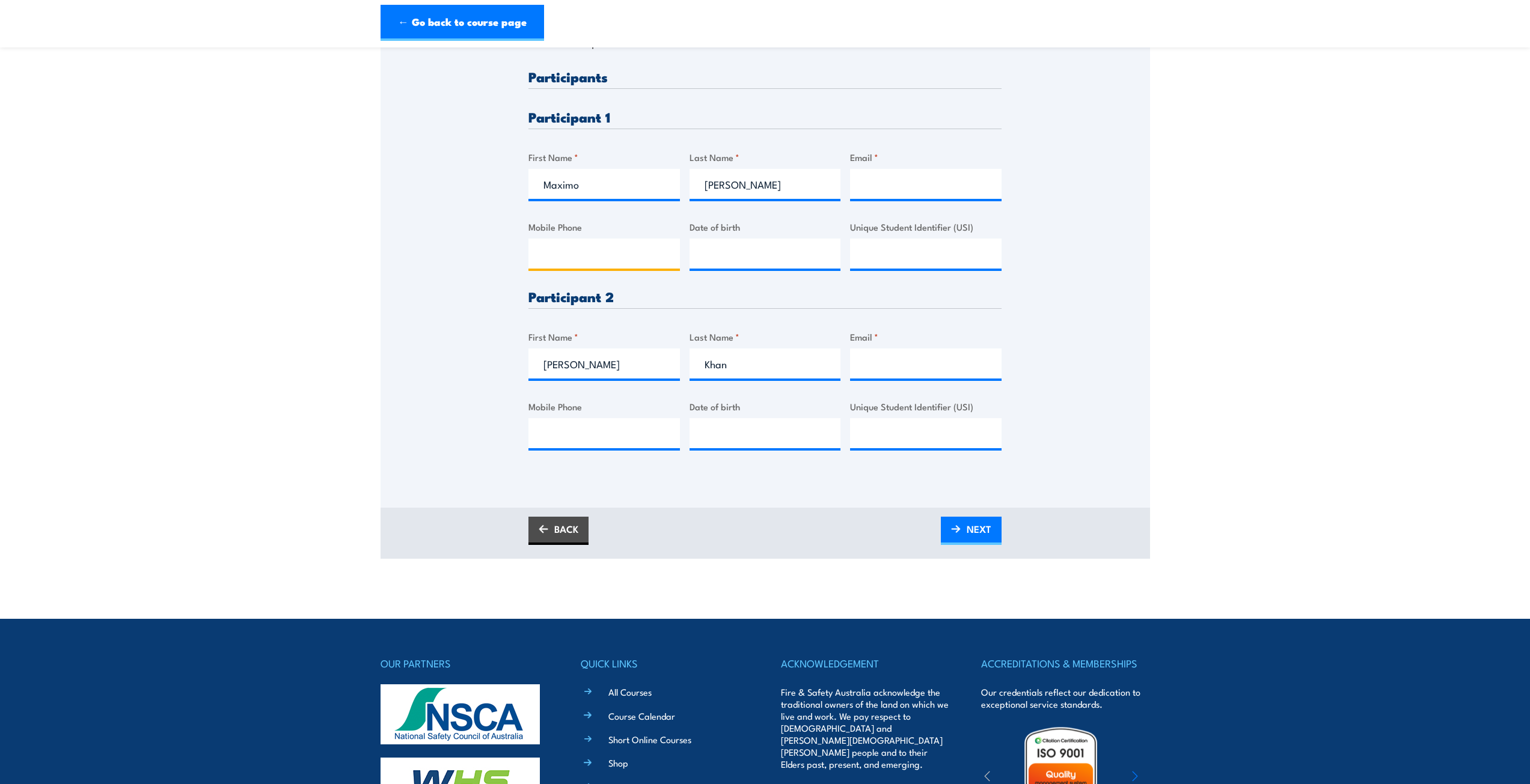
click at [588, 263] on input "Mobile Phone" at bounding box center [604, 254] width 151 height 30
type input "0450770986"
click at [714, 260] on input "__/__/____" at bounding box center [765, 254] width 151 height 30
type input "[DATE]"
click at [898, 254] on input "Unique Student Identifier (USI)" at bounding box center [925, 254] width 151 height 30
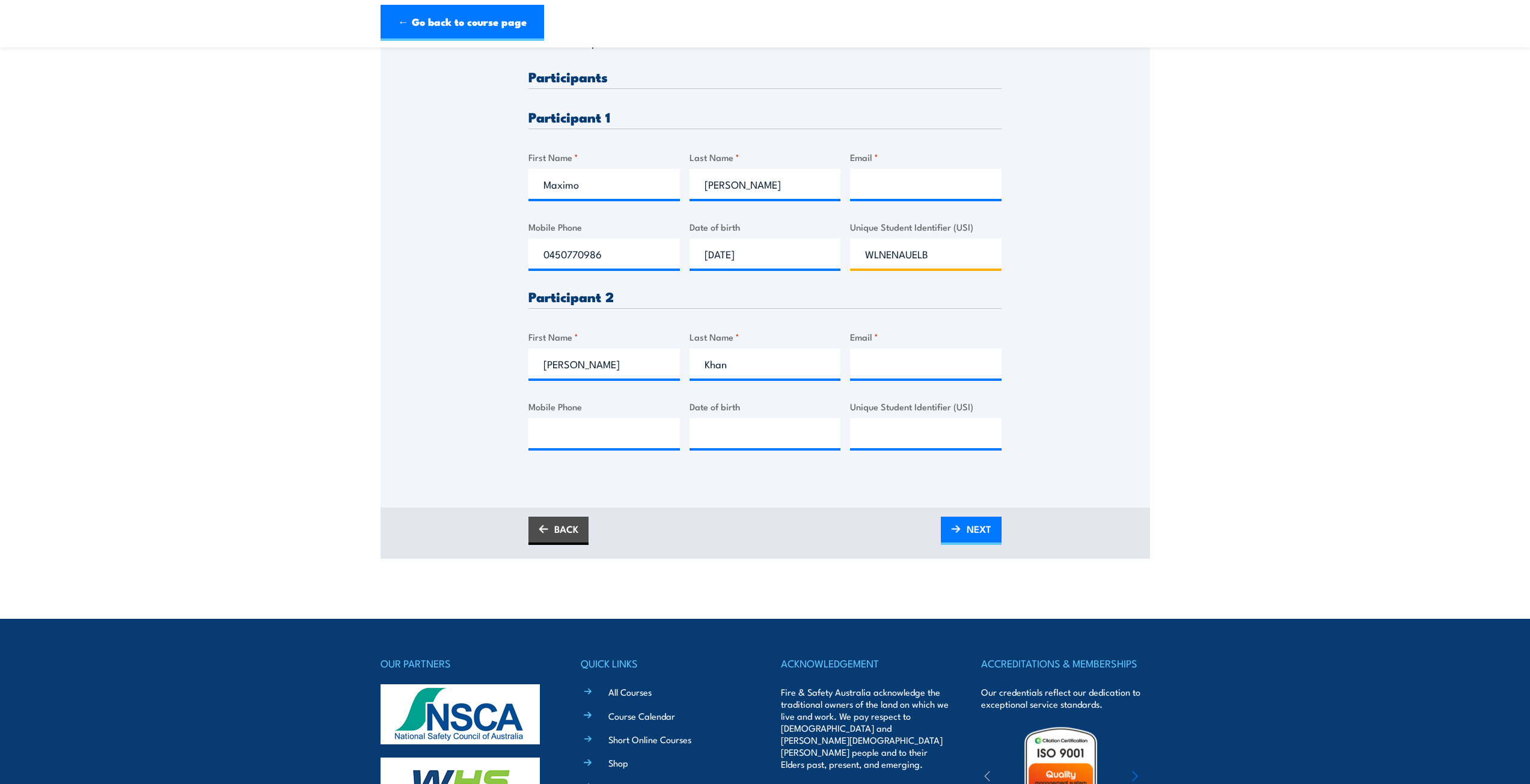
type input "WLNENAUELB"
click at [896, 296] on h3 "Participant 2" at bounding box center [764, 296] width 473 height 14
click at [896, 188] on input "Email *" at bounding box center [925, 184] width 151 height 30
type input "M"
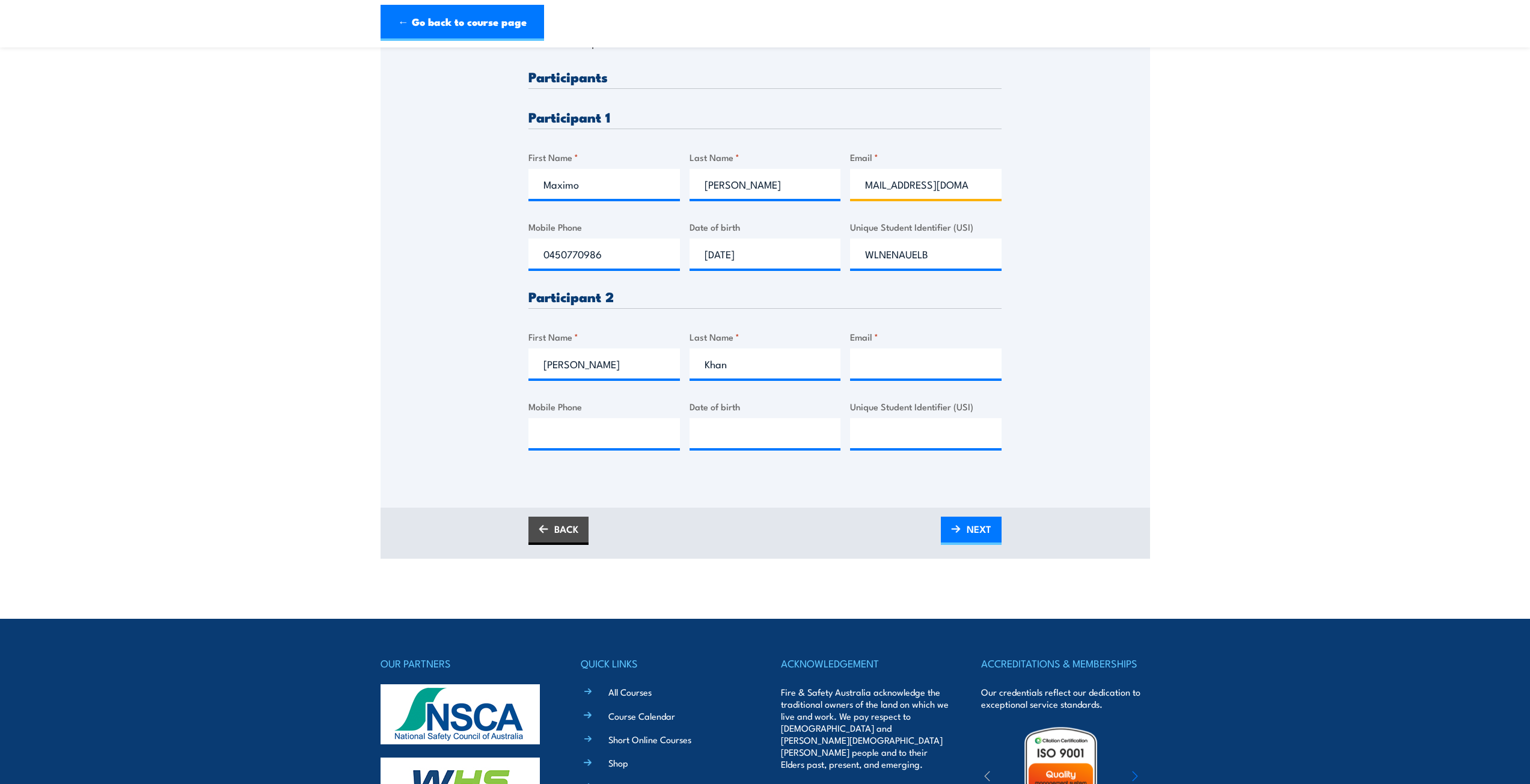
type input "[EMAIL_ADDRESS][DOMAIN_NAME]"
click at [896, 349] on input "Email *" at bounding box center [925, 363] width 151 height 30
type input "[PERSON_NAME][EMAIL_ADDRESS][DOMAIN_NAME]"
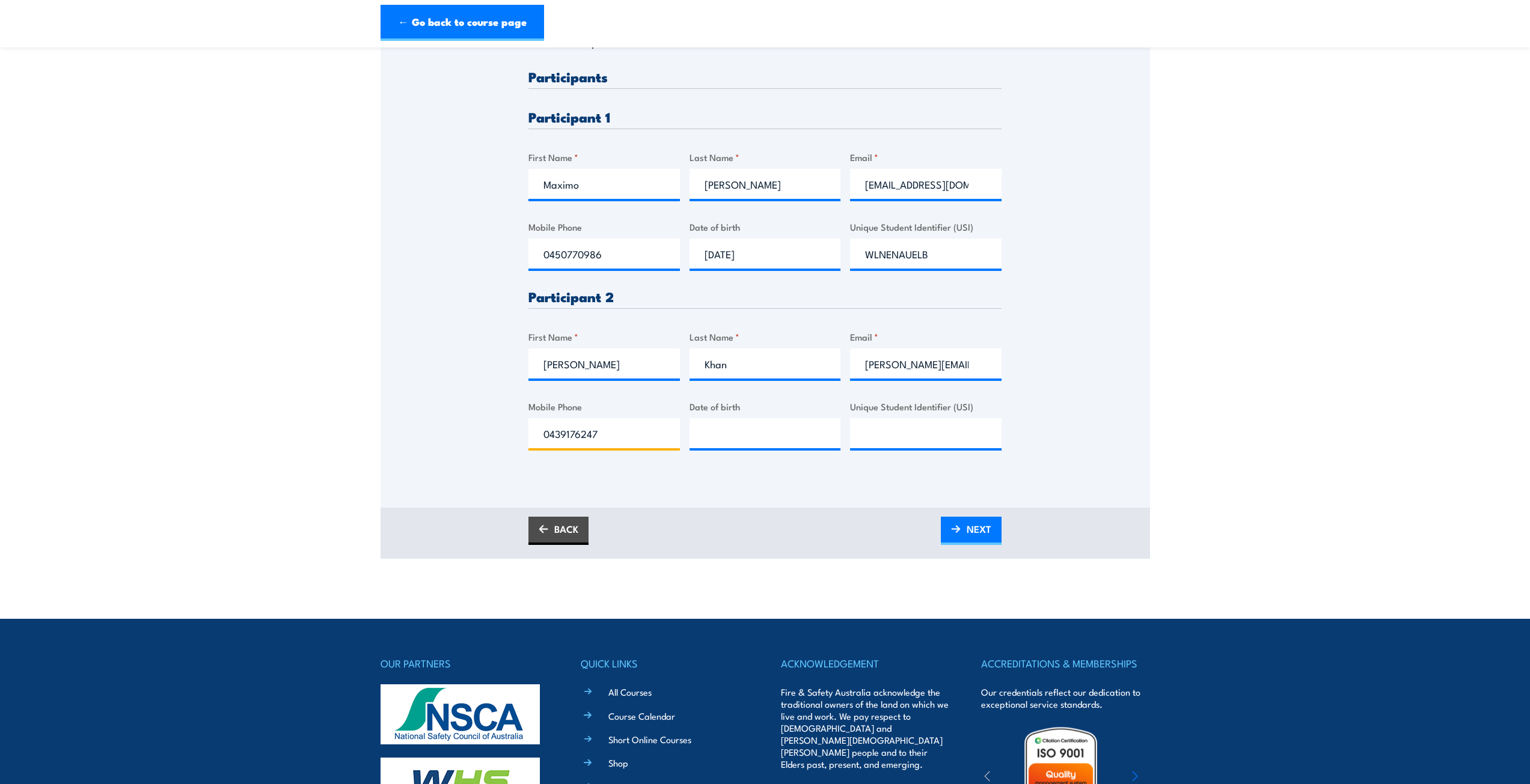
type input "0439176247"
click at [752, 432] on input "__/__/____" at bounding box center [765, 433] width 151 height 30
type input "[DATE]"
click at [889, 432] on input "Unique Student Identifier (USI)" at bounding box center [925, 433] width 151 height 30
drag, startPoint x: 932, startPoint y: 438, endPoint x: 833, endPoint y: 428, distance: 99.5
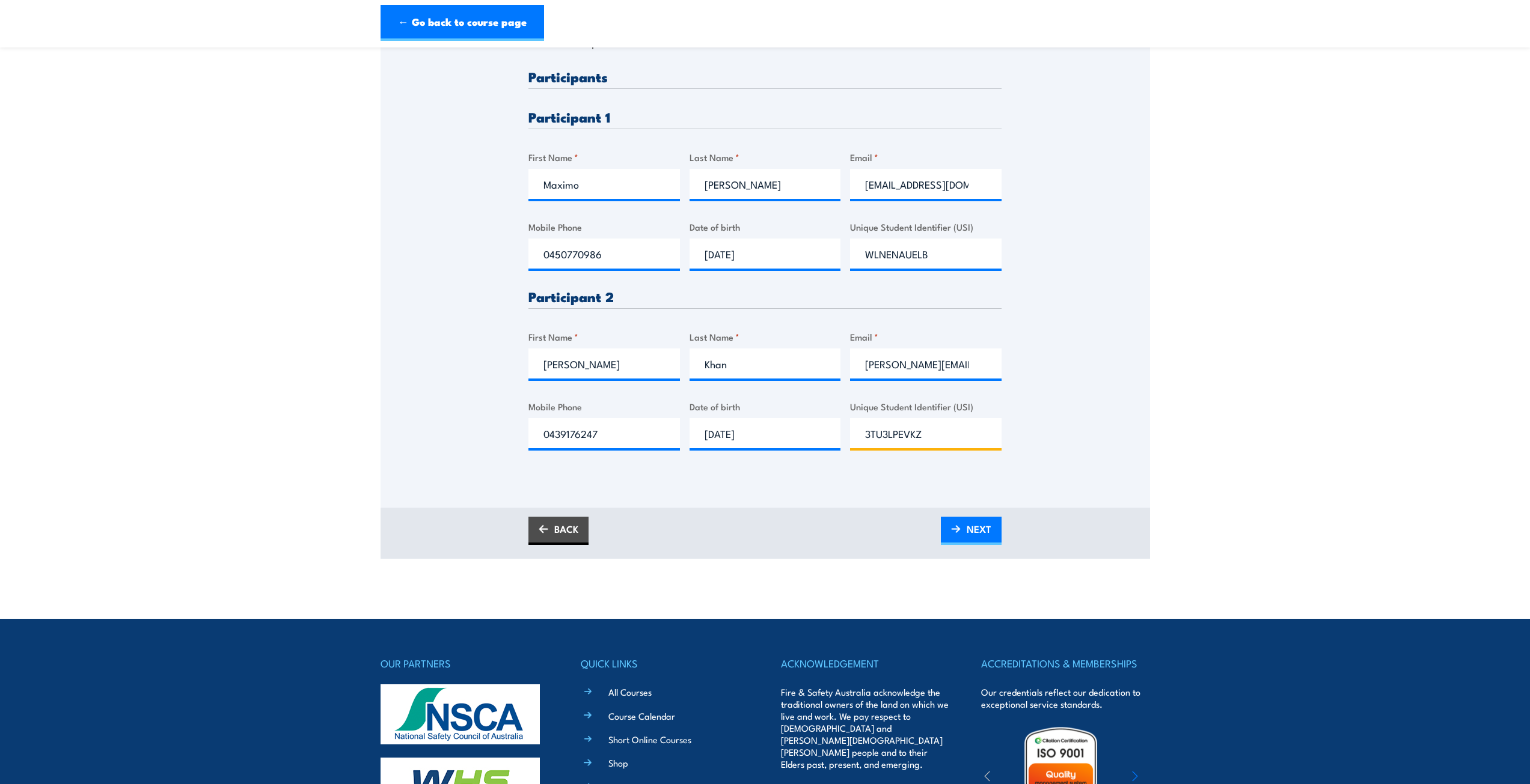
click at [833, 428] on div "Please provide names and contact details for each of the participants below. No…" at bounding box center [764, 269] width 473 height 400
type input "3TU3LPEVKZ"
click at [998, 463] on div "Please provide names and contact details for each of the participants below. No…" at bounding box center [764, 269] width 473 height 400
click at [985, 536] on span "NEXT" at bounding box center [979, 529] width 24 height 32
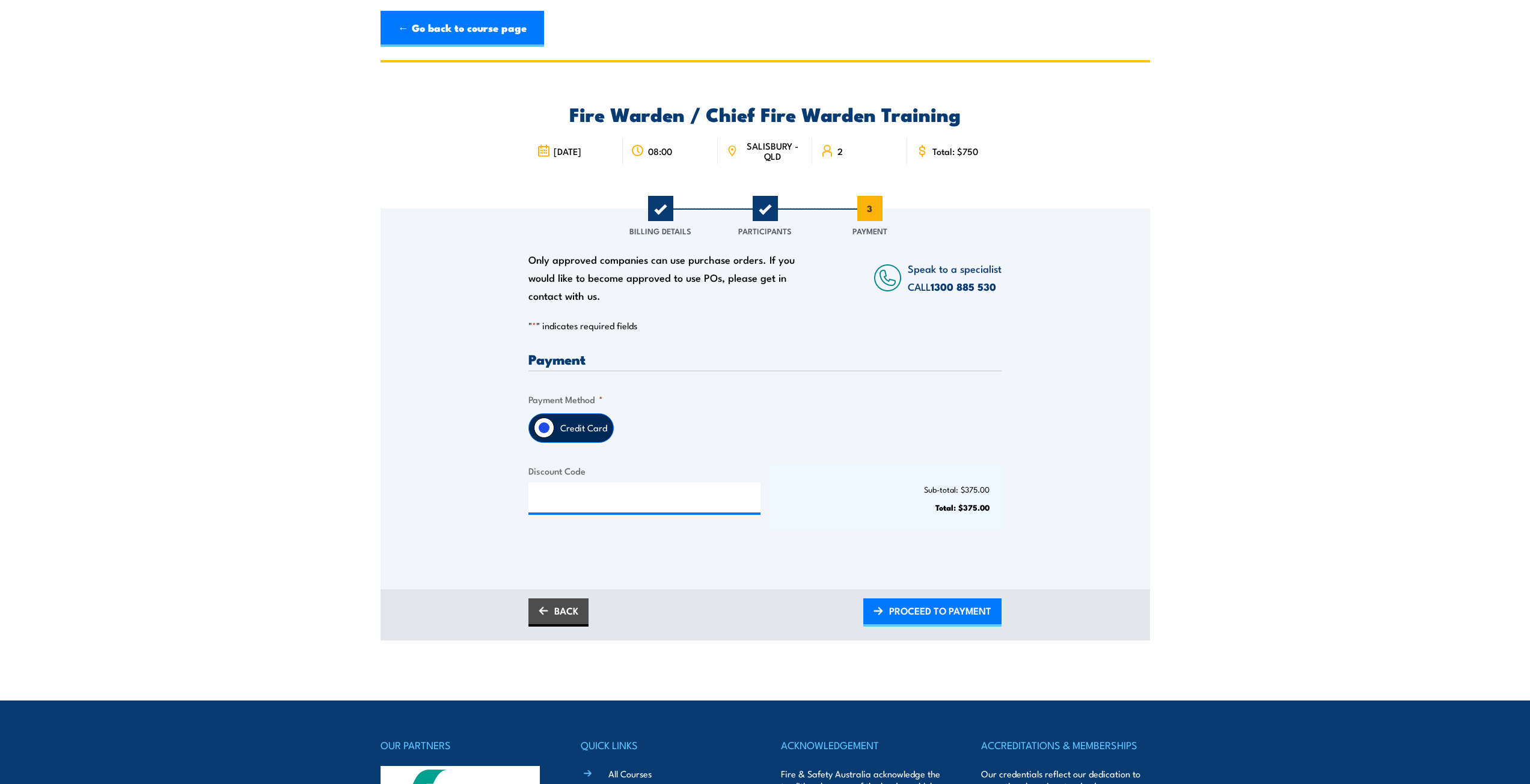
click at [584, 429] on label "Credit Card" at bounding box center [583, 428] width 59 height 28
click at [554, 429] on input "Credit Card" at bounding box center [544, 428] width 21 height 21
click at [936, 567] on span "PROCEED TO PAYMENT" at bounding box center [940, 610] width 102 height 32
click at [969, 567] on span "PLEASE WAIT..." at bounding box center [958, 610] width 67 height 32
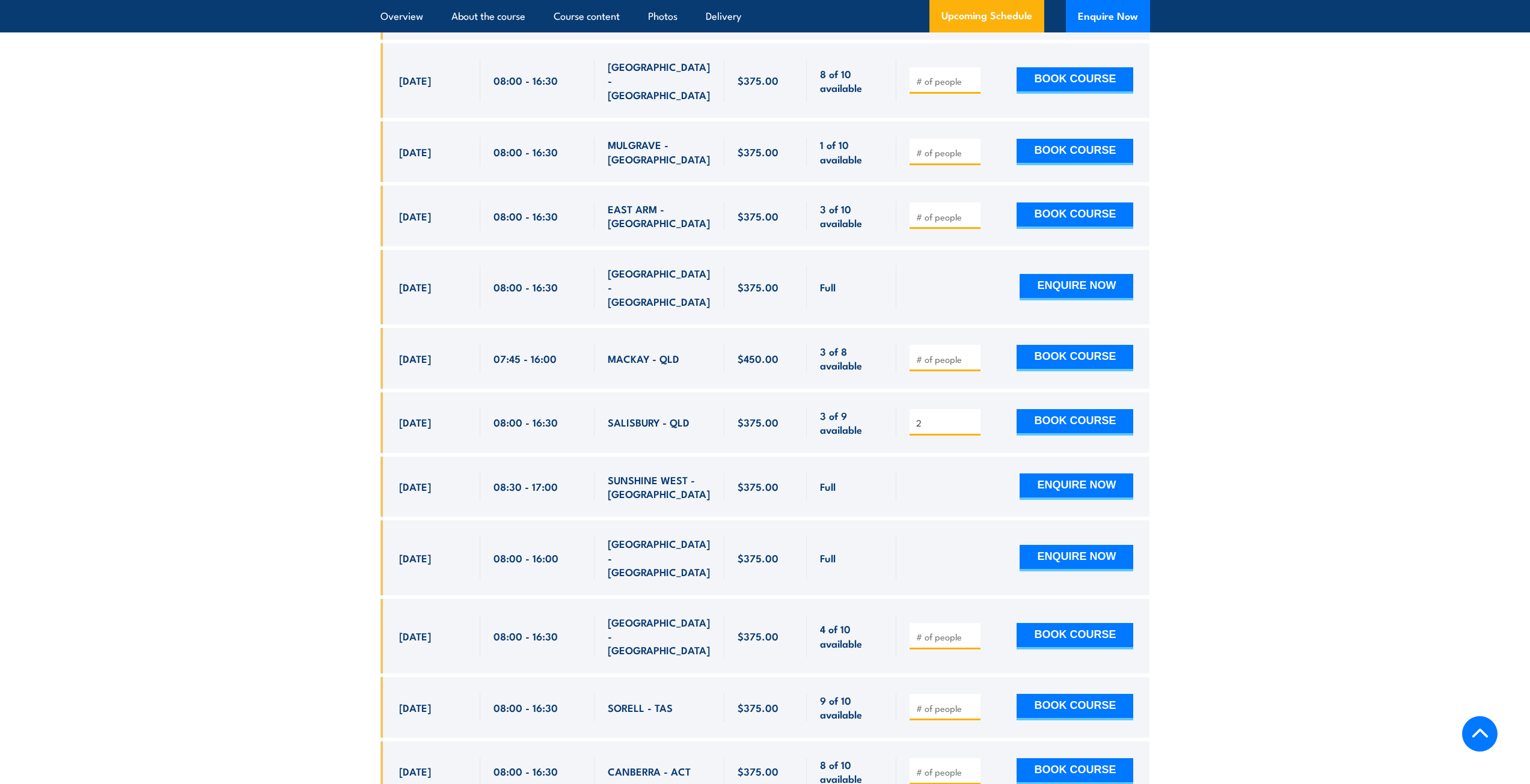
scroll to position [2463, 0]
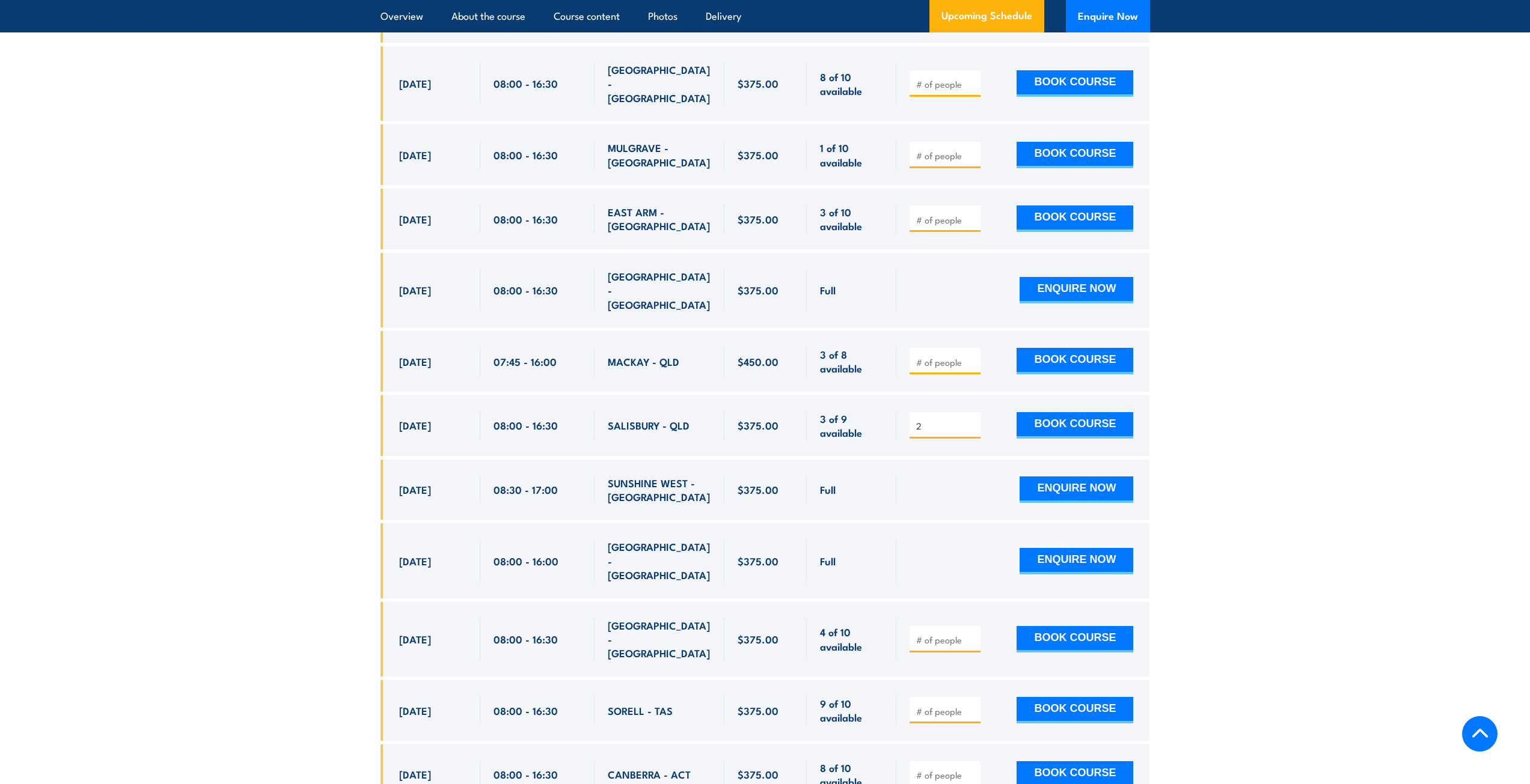
drag, startPoint x: 400, startPoint y: 393, endPoint x: 694, endPoint y: 388, distance: 294.0
click at [694, 395] on div "10 Sep, 2025, 08:00 - 08:00" at bounding box center [765, 426] width 769 height 61
copy div "10 Sep, 2025 08:00 - 16:30 SALISBURY - QLD"
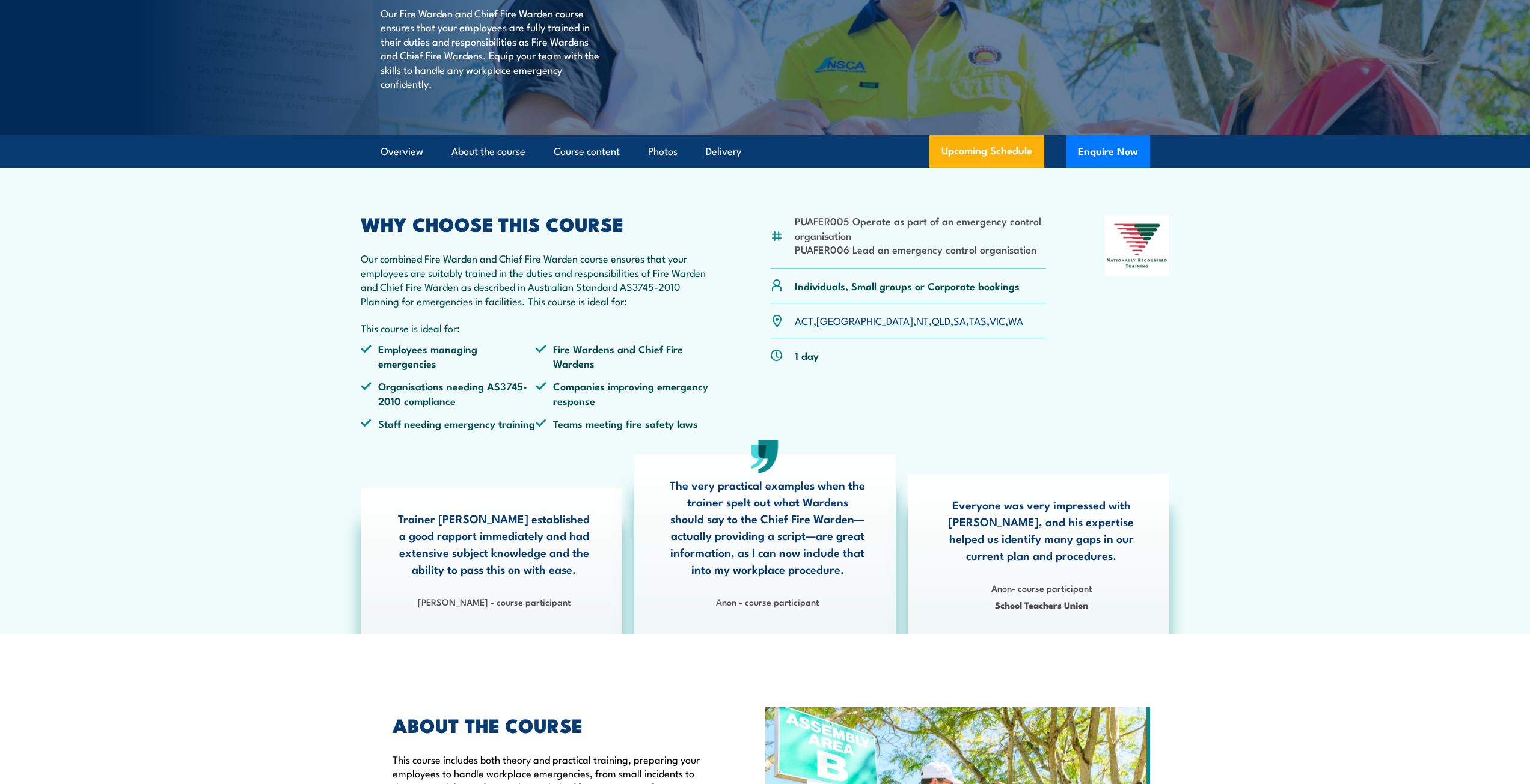
scroll to position [0, 0]
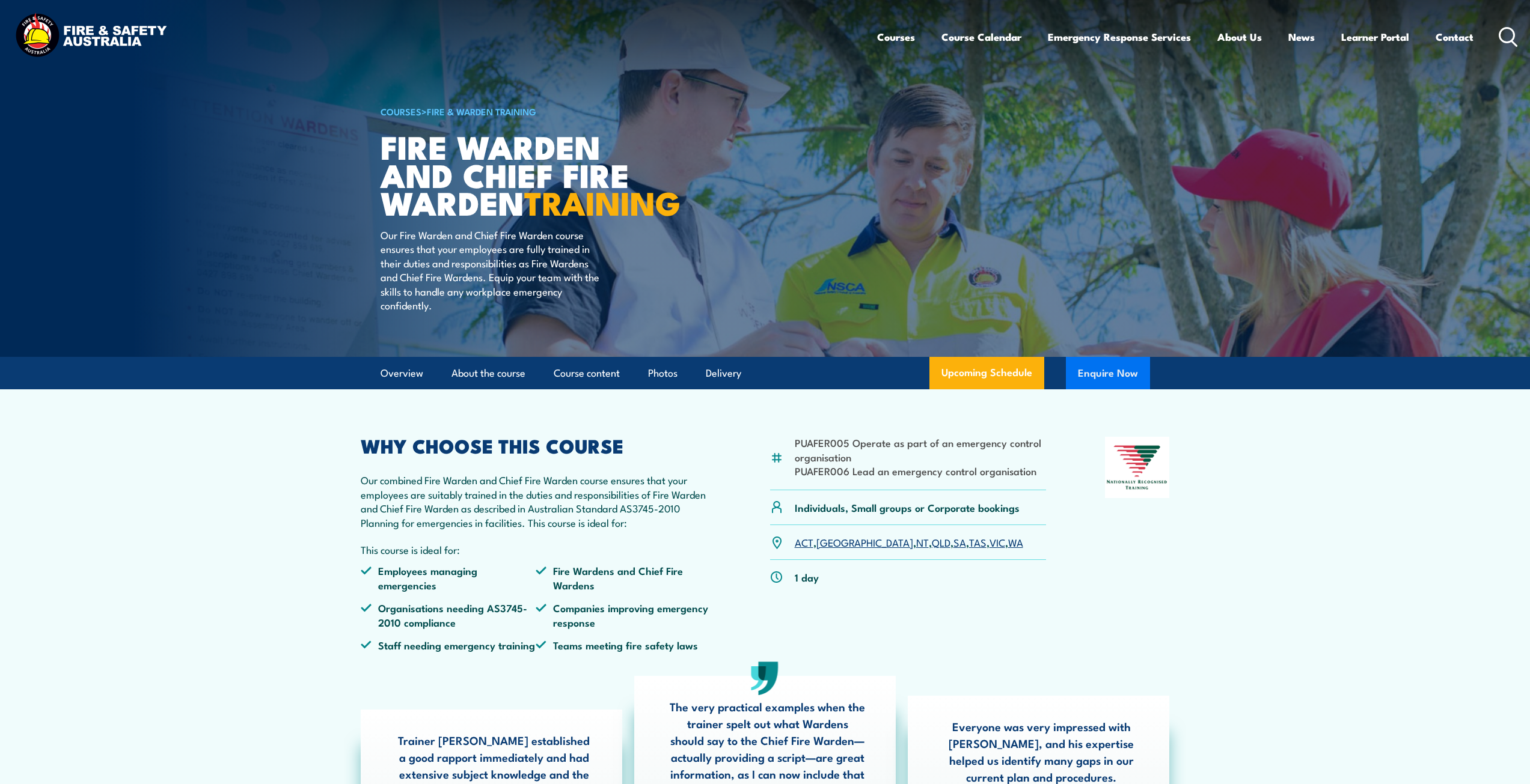
click at [1135, 389] on button "Enquire Now" at bounding box center [1107, 373] width 84 height 33
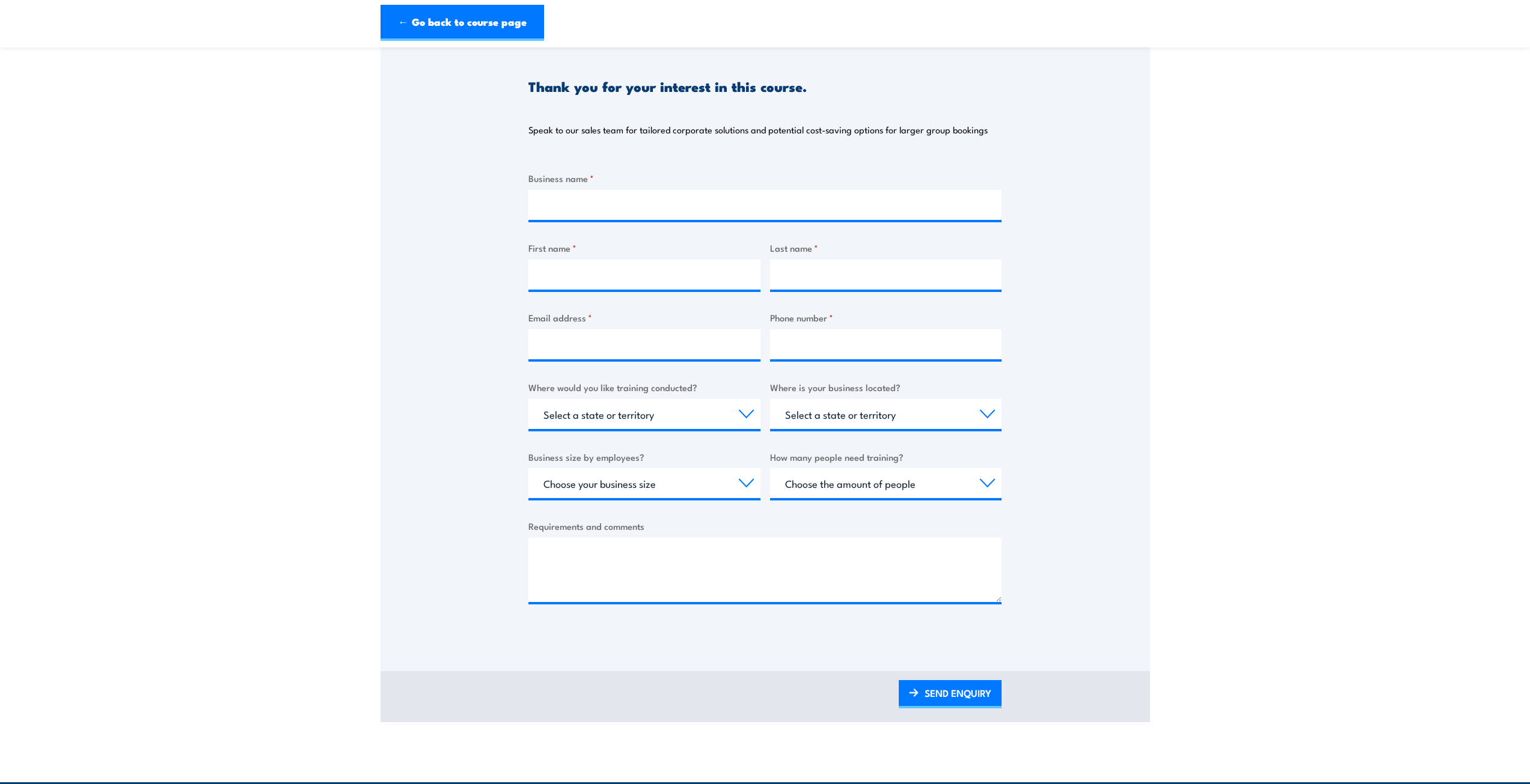
scroll to position [120, 0]
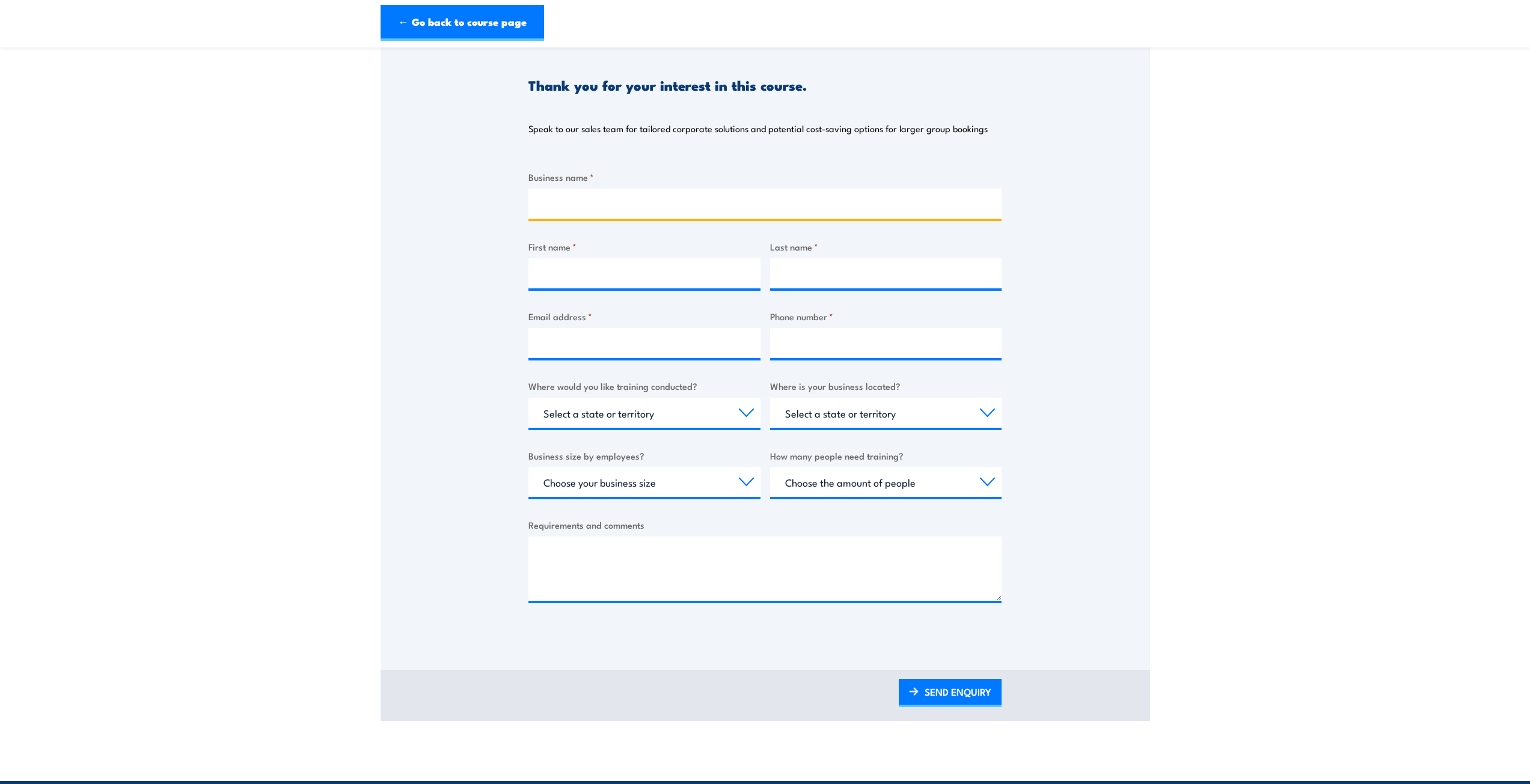
click at [588, 201] on input "Business name *" at bounding box center [764, 203] width 473 height 30
type input "m"
type input "Mynt Group"
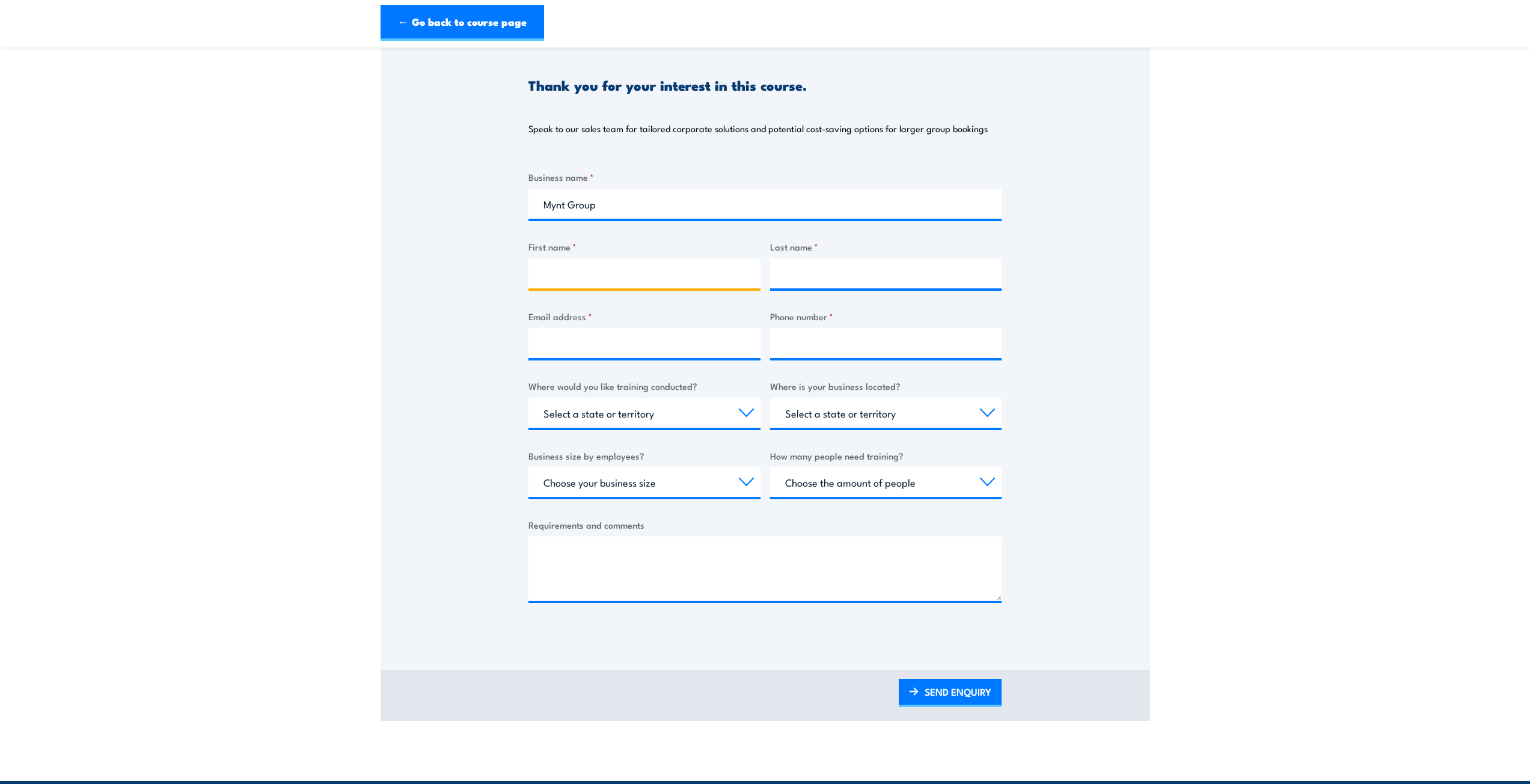
click at [594, 271] on input "First name *" at bounding box center [644, 273] width 232 height 30
type input "Gemma"
click at [859, 276] on input "Last name *" at bounding box center [886, 273] width 232 height 30
type input "Kennard"
click at [579, 349] on input "Email address *" at bounding box center [644, 343] width 232 height 30
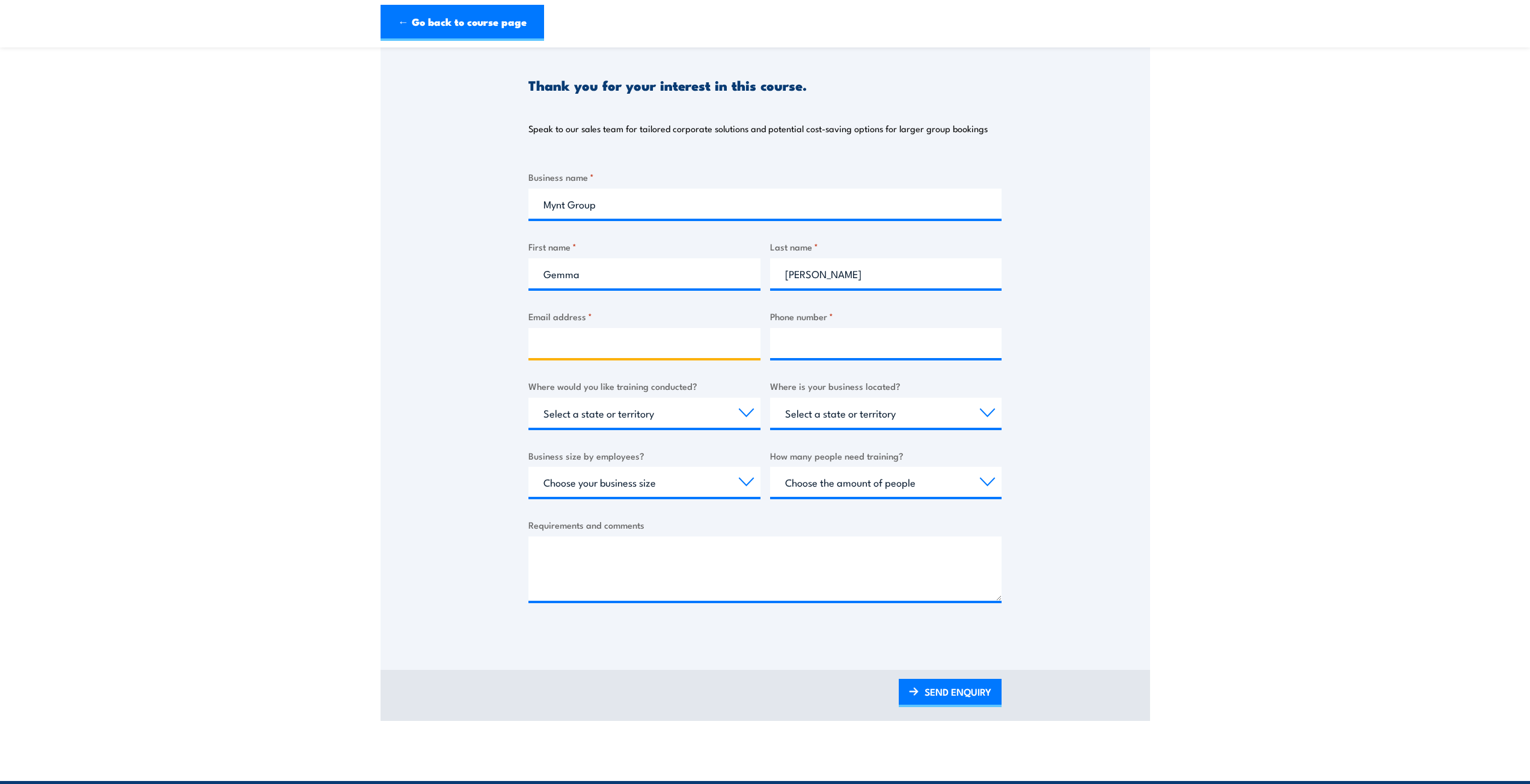
type input "gemma.kennard@myntgroup.com"
type input "0412090623"
select select "NSW"
click at [585, 412] on select "Select a state or territory Nationally - multiple locations QLD NSW VIC SA ACT …" at bounding box center [644, 412] width 232 height 30
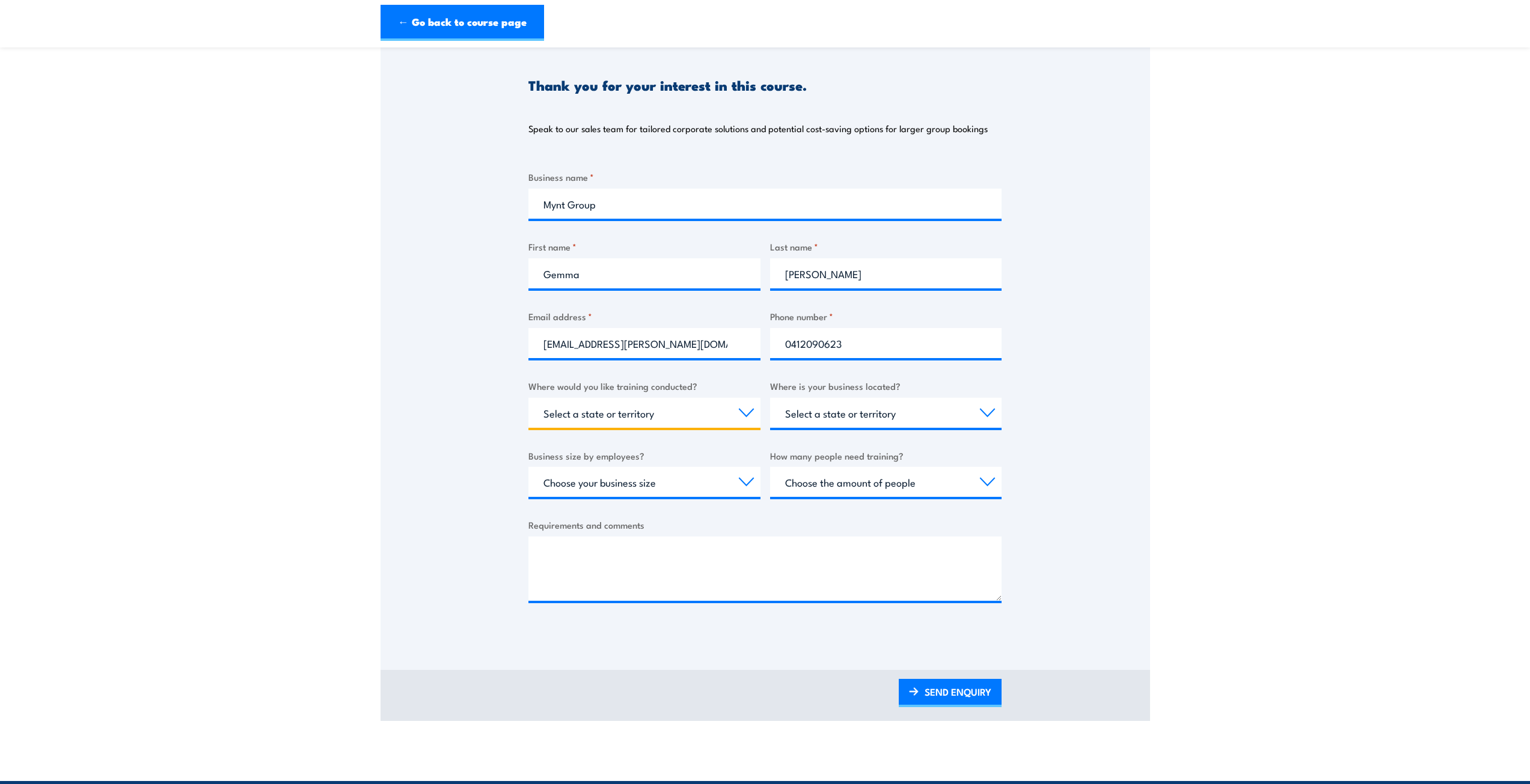
select select "QLD"
click at [528, 398] on select "Select a state or territory Nationally - multiple locations QLD NSW VIC SA ACT …" at bounding box center [644, 412] width 232 height 30
click at [857, 409] on select "Select a state or territory QLD NSW VIC SA ACT WA TAS NT" at bounding box center [886, 412] width 232 height 30
select select "QLD"
click at [770, 398] on select "Select a state or territory QLD NSW VIC SA ACT WA TAS NT" at bounding box center [886, 412] width 232 height 30
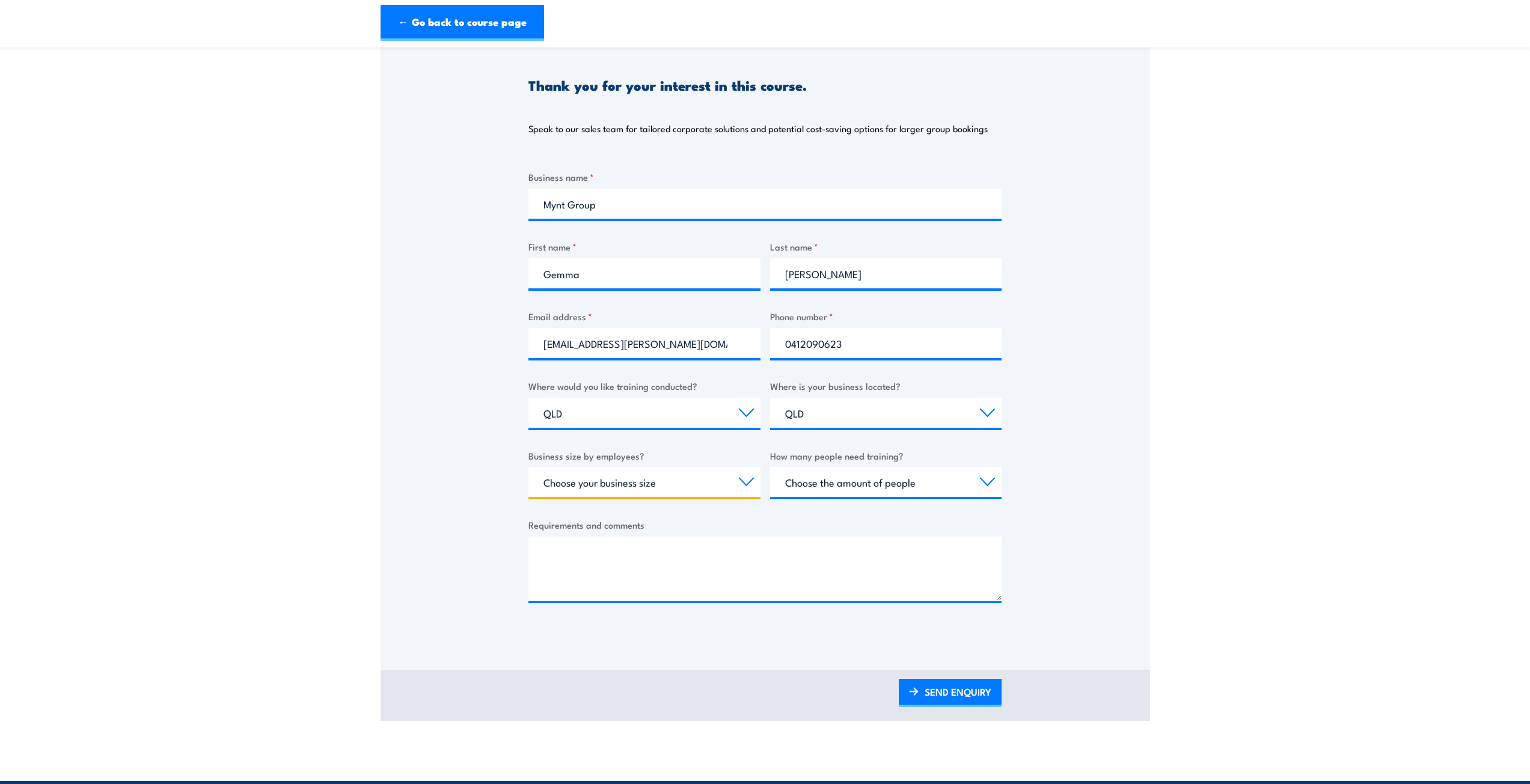
click at [718, 480] on select "Choose your business size 1 to 19 20 to 199 200+" at bounding box center [644, 481] width 232 height 30
select select "1 to 19"
click at [528, 467] on select "Choose your business size 1 to 19 20 to 199 200+" at bounding box center [644, 481] width 232 height 30
click at [887, 472] on select "Choose the amount of people 1 to 4 5 to 19 20+" at bounding box center [886, 481] width 232 height 30
select select "1 to 4"
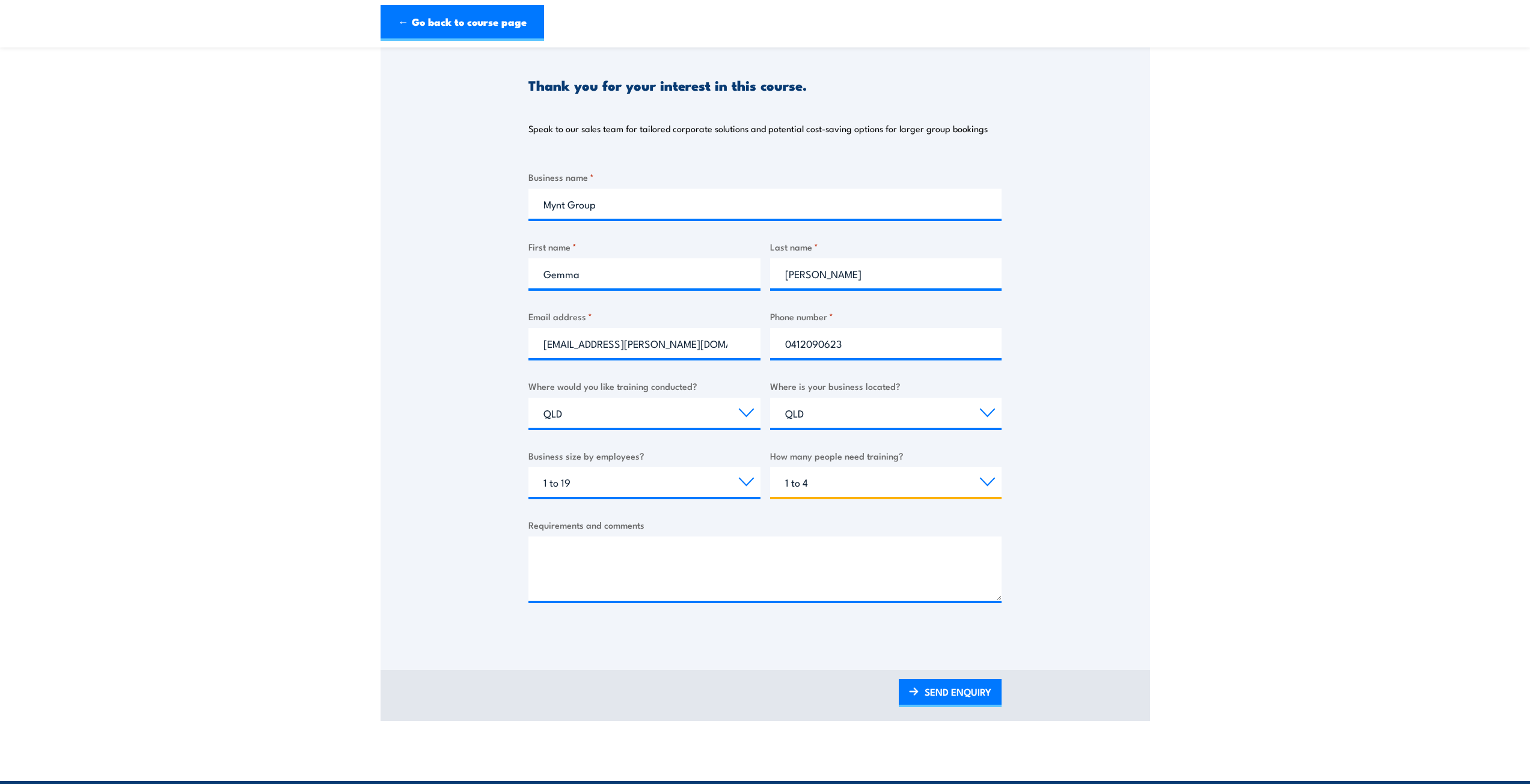
click at [770, 467] on select "Choose the amount of people 1 to 4 5 to 19 20+" at bounding box center [886, 481] width 232 height 30
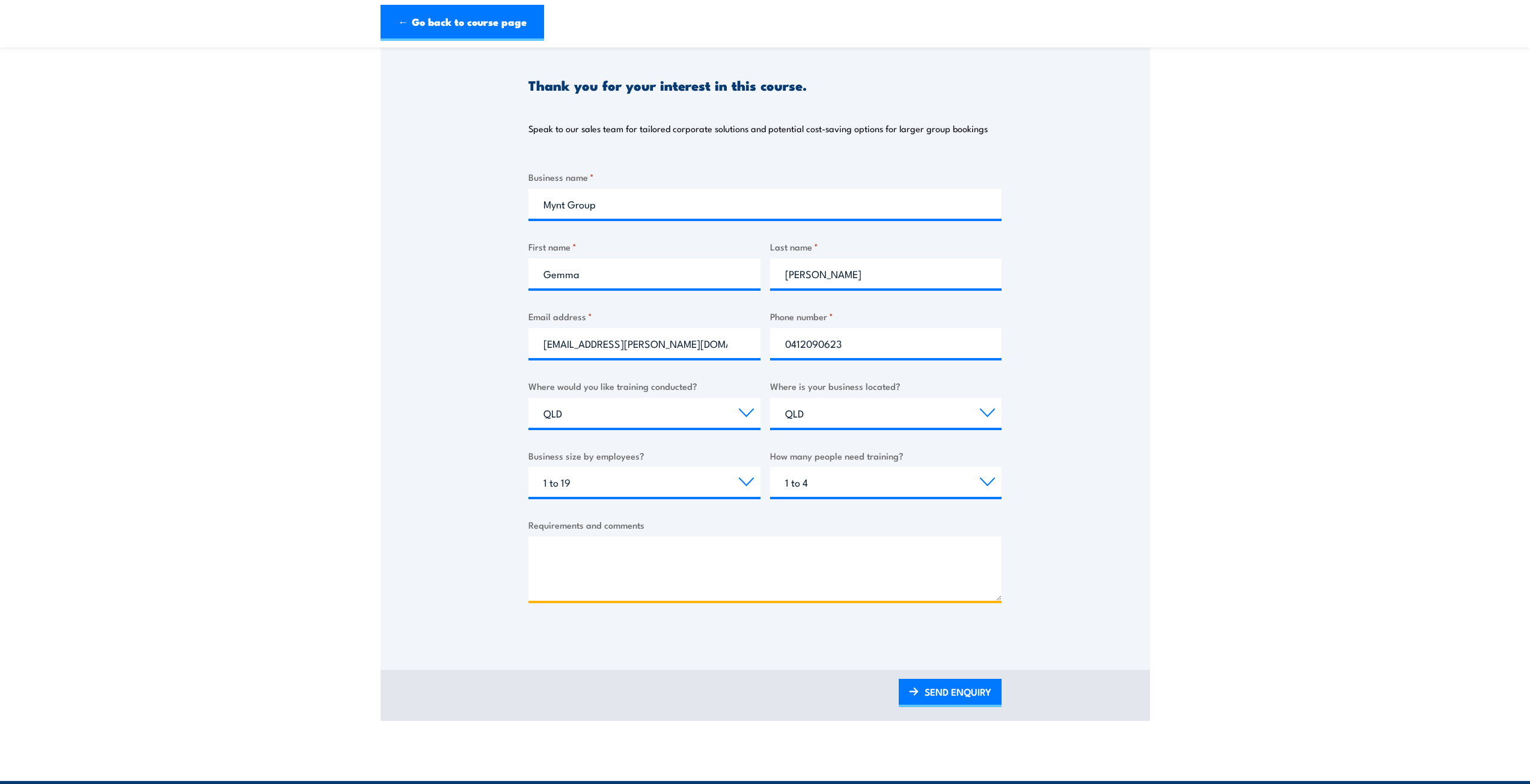
click at [600, 549] on textarea "Requirements and comments" at bounding box center [764, 568] width 473 height 65
click at [771, 583] on textarea "Hello, we wanted to book 2 guys in for the fire warden/cheif fire warden course," at bounding box center [764, 568] width 473 height 65
click at [778, 584] on textarea "Hello, we wanted to book 2 guys in for the fire warden/cheif fire warden course," at bounding box center [764, 568] width 473 height 65
click at [903, 583] on textarea "Hello, we wanted to book 2 guys in for the fire warden/chief fire warden course," at bounding box center [764, 568] width 473 height 65
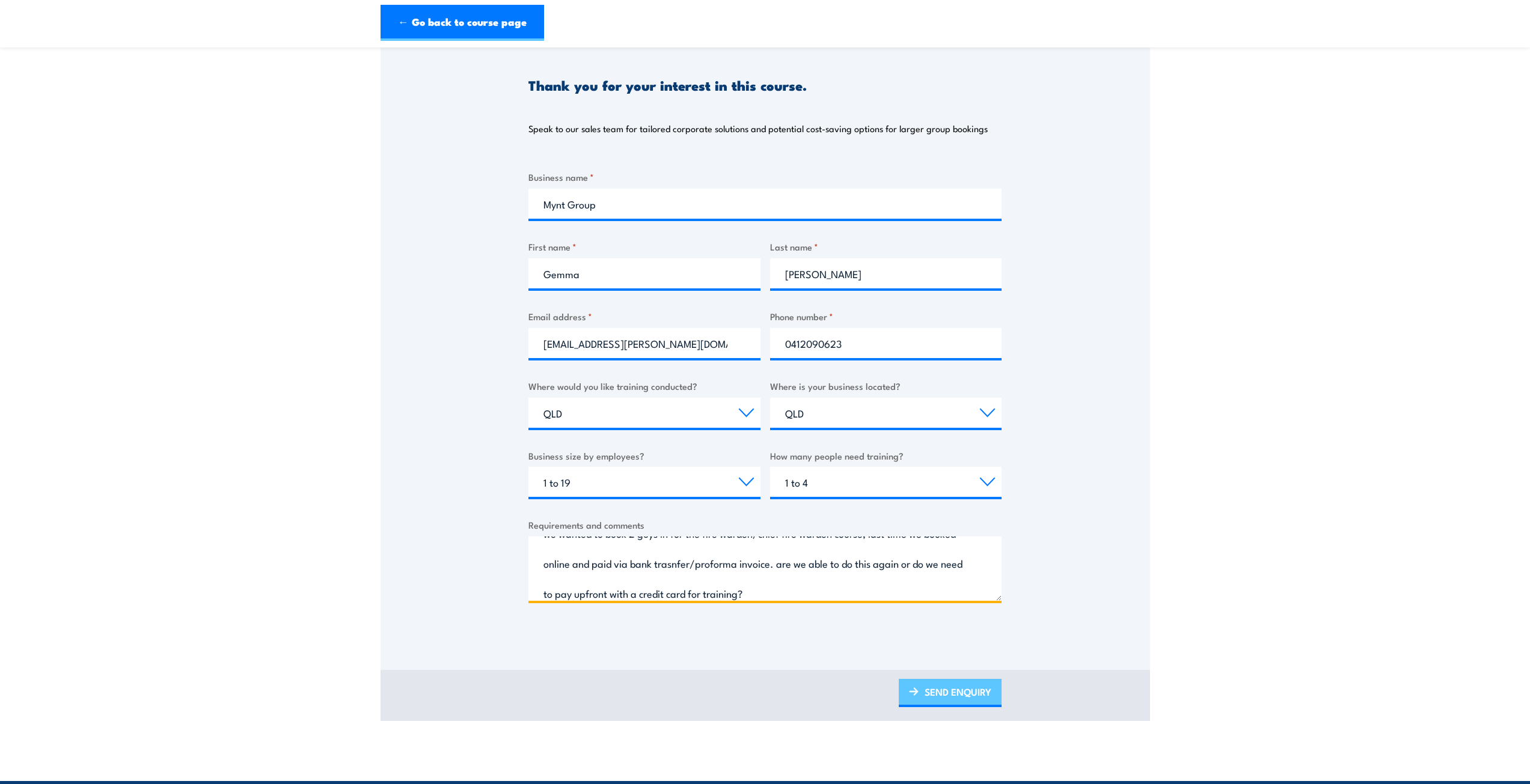
type textarea "Hello, we wanted to book 2 guys in for the fire warden/chief fire warden course…"
click at [945, 695] on link "SEND ENQUIRY" at bounding box center [950, 693] width 103 height 28
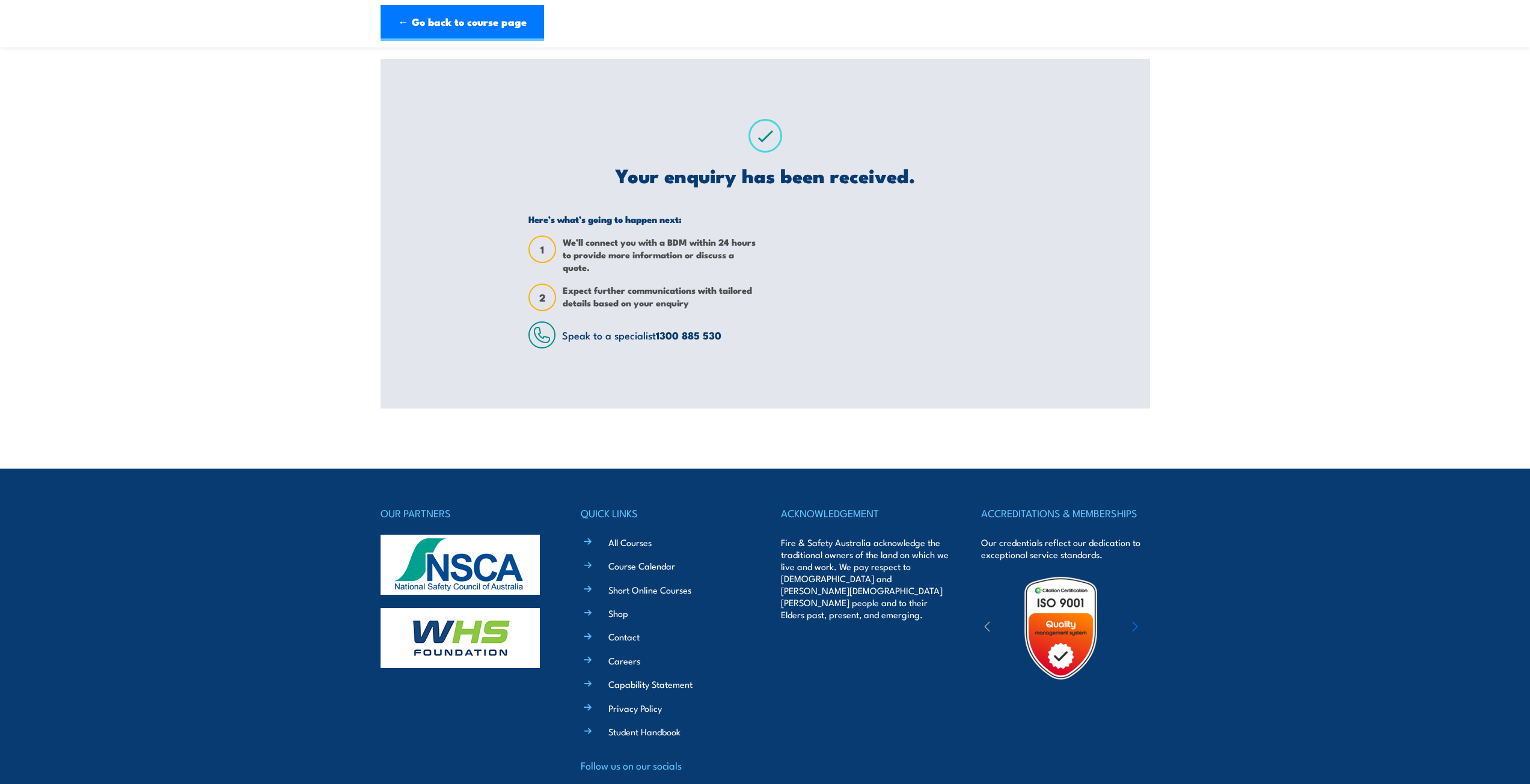
scroll to position [0, 0]
